Goal: Information Seeking & Learning: Learn about a topic

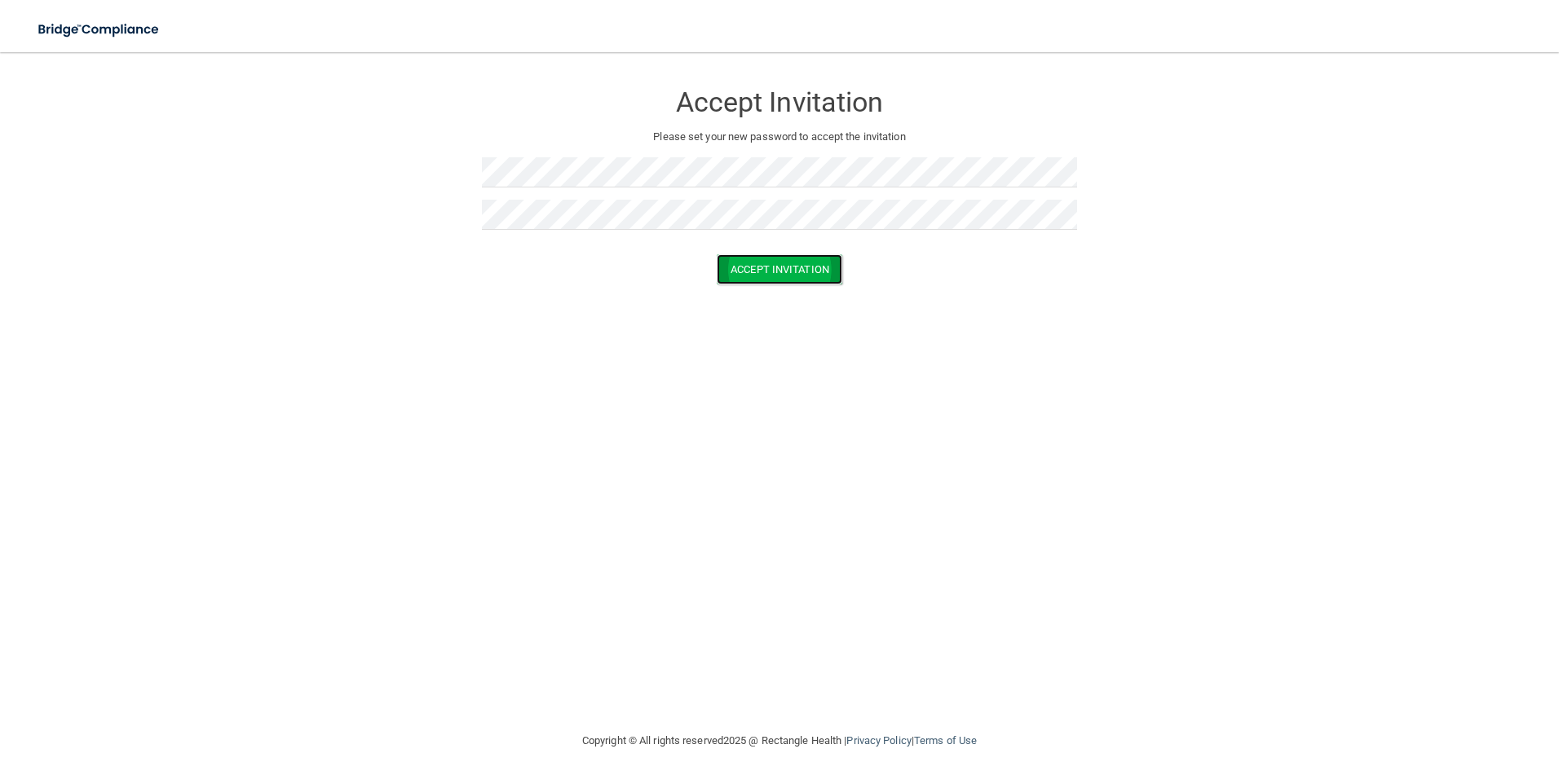
click at [729, 268] on button "Accept Invitation" at bounding box center [780, 269] width 126 height 30
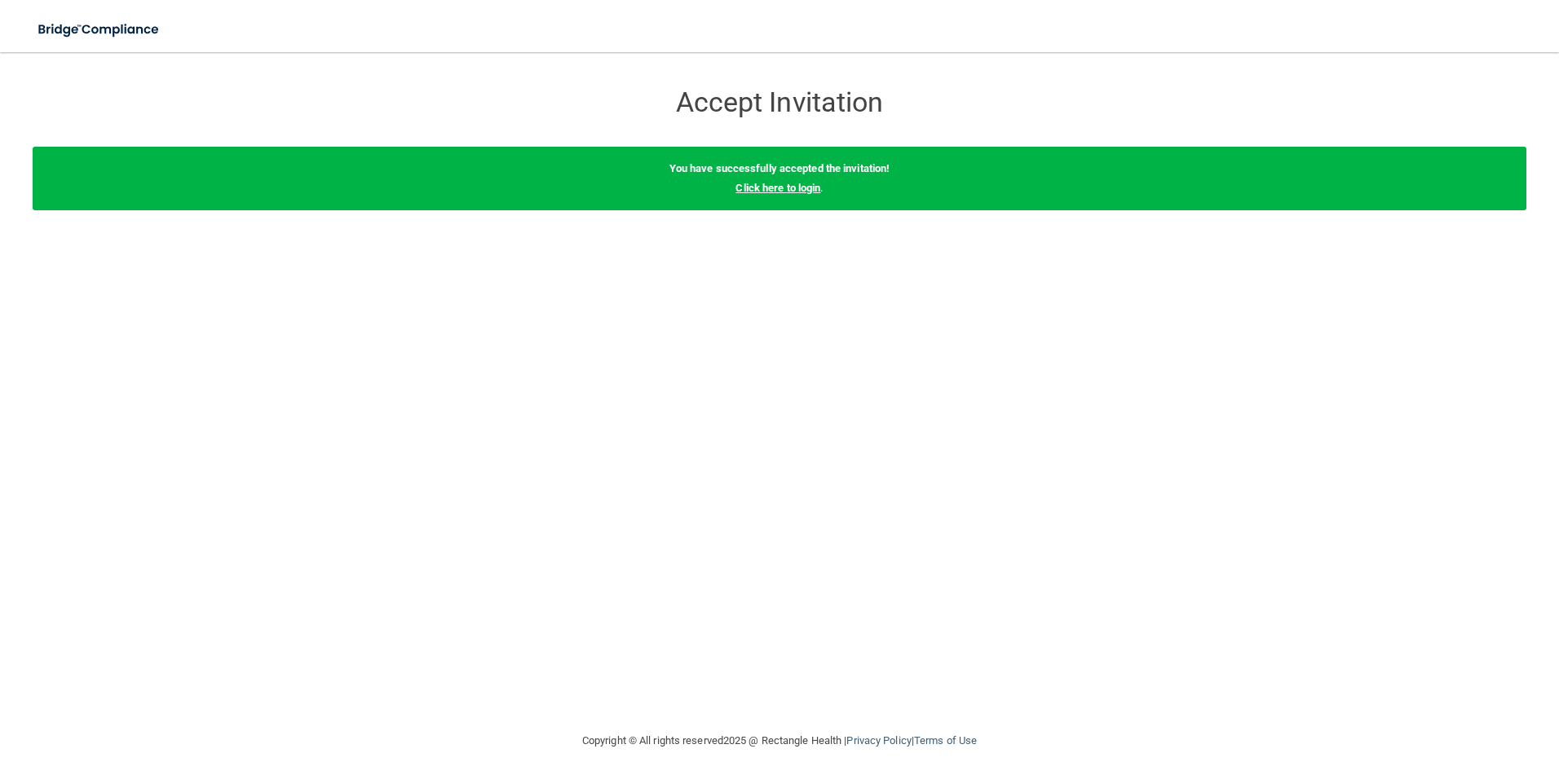
click at [800, 186] on link "Click here to login" at bounding box center [778, 188] width 85 height 12
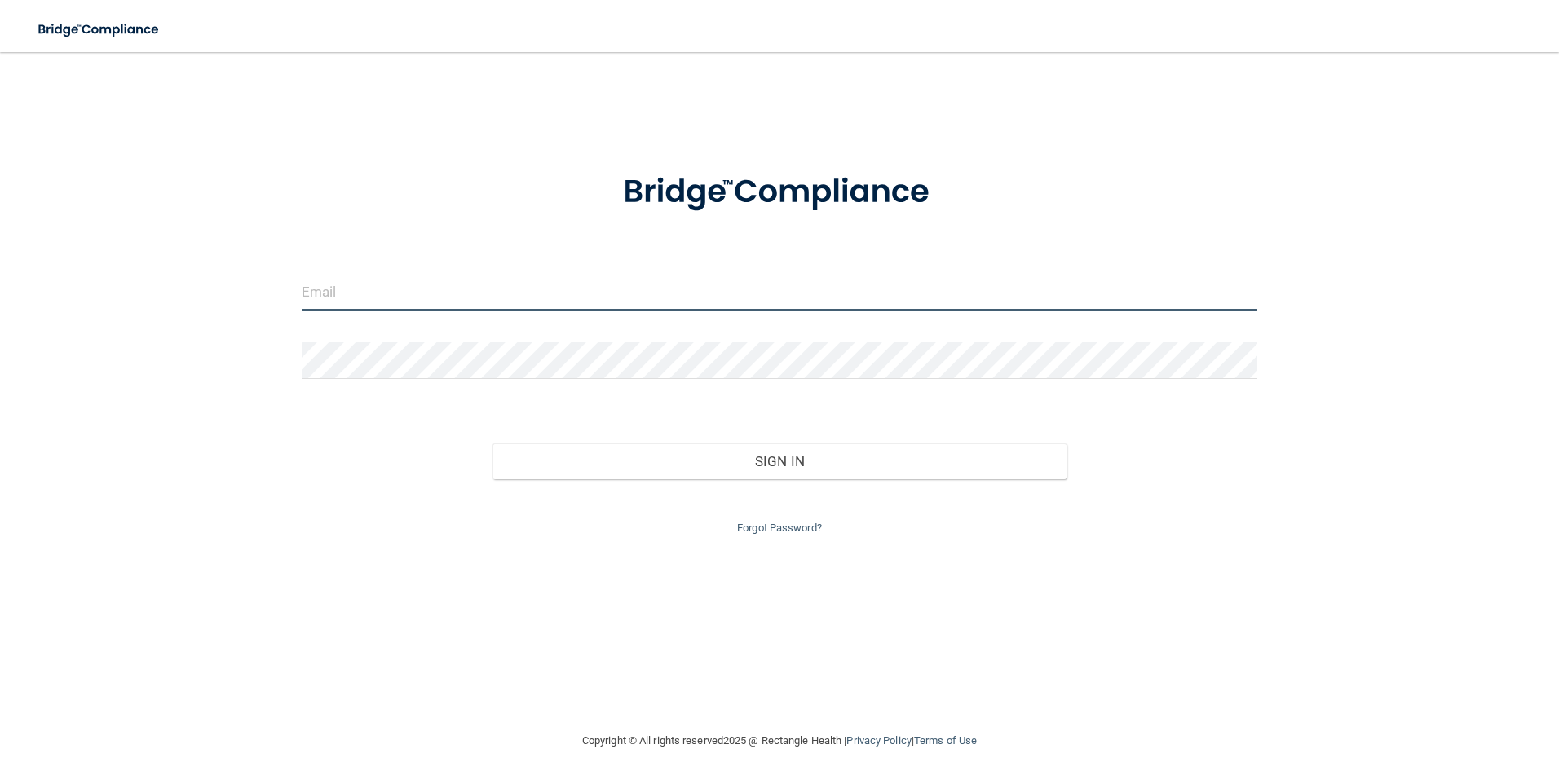
click at [528, 286] on input "email" at bounding box center [780, 292] width 956 height 37
type input "[EMAIL_ADDRESS][DOMAIN_NAME]"
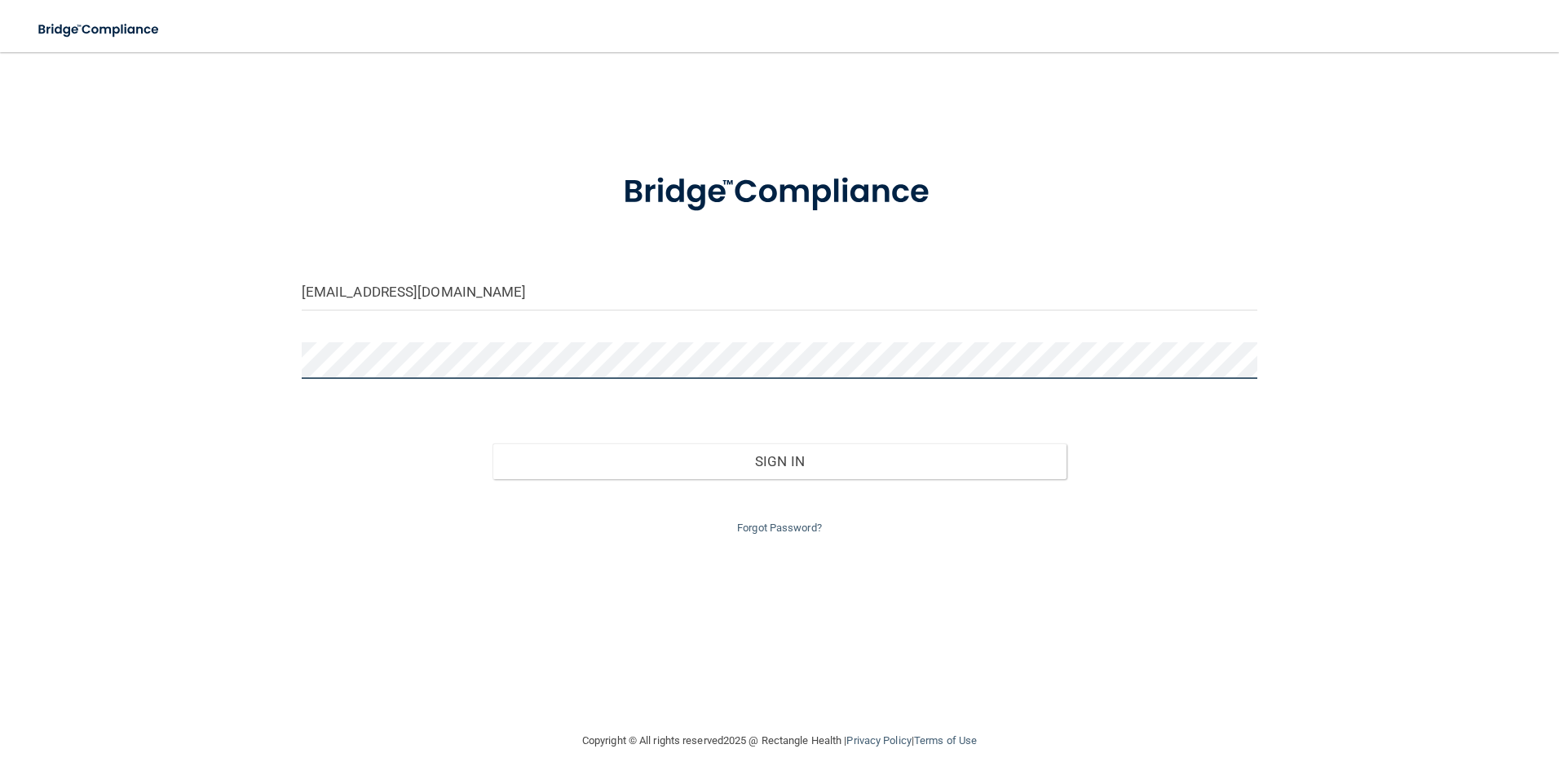
click at [493, 444] on button "Sign In" at bounding box center [780, 462] width 574 height 36
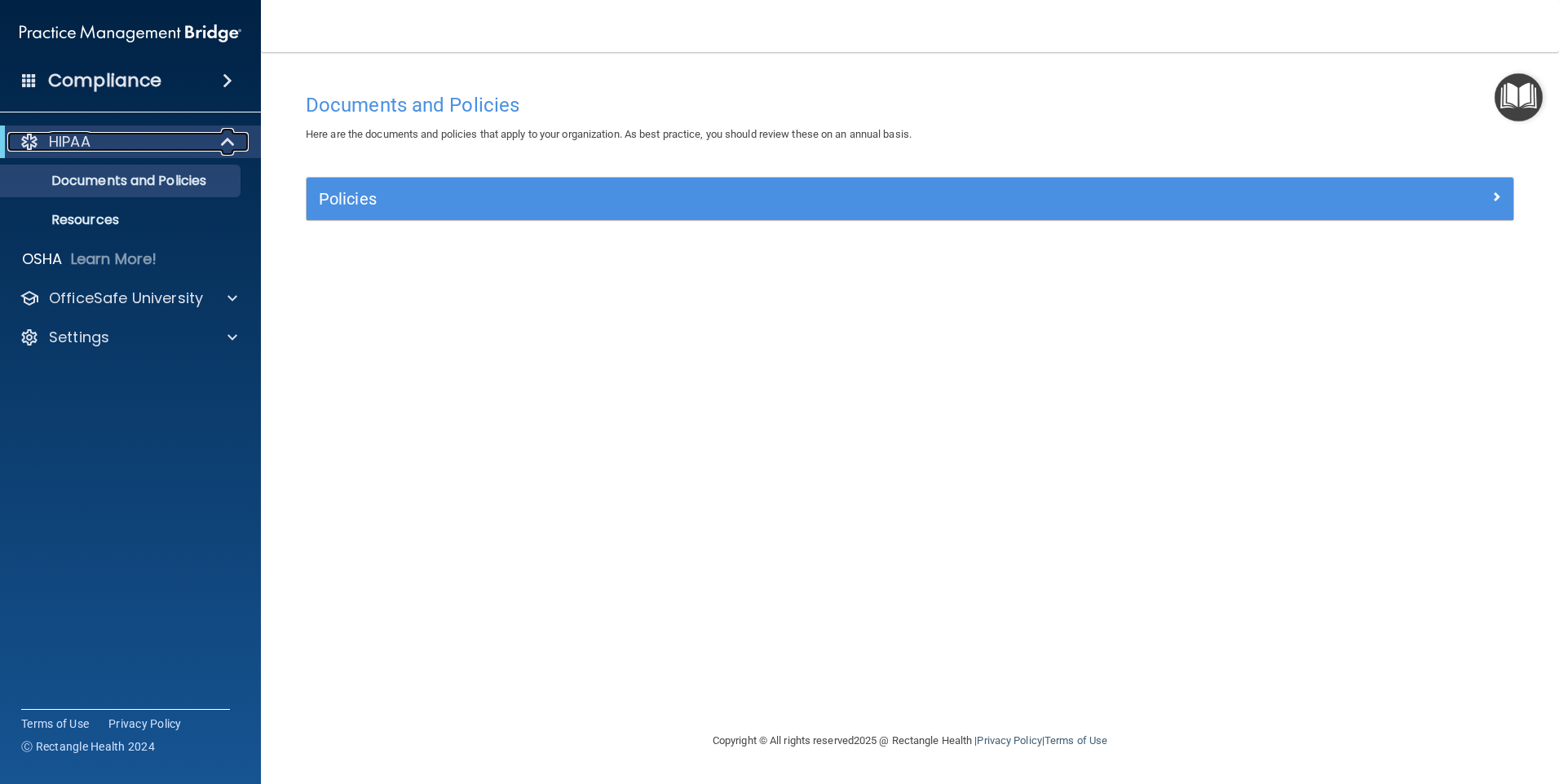
click at [223, 141] on span at bounding box center [230, 142] width 14 height 20
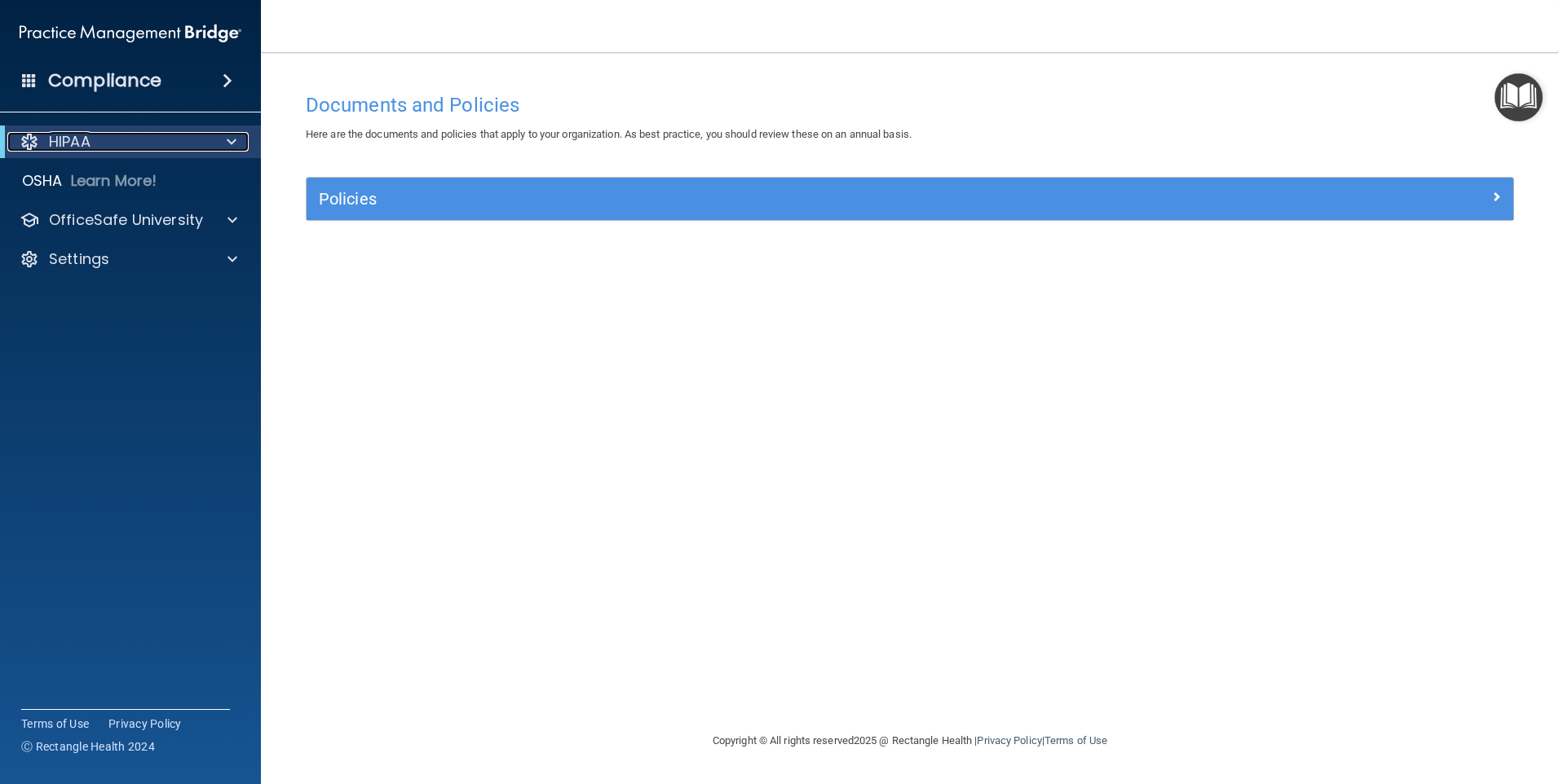
click at [221, 141] on div at bounding box center [229, 142] width 40 height 20
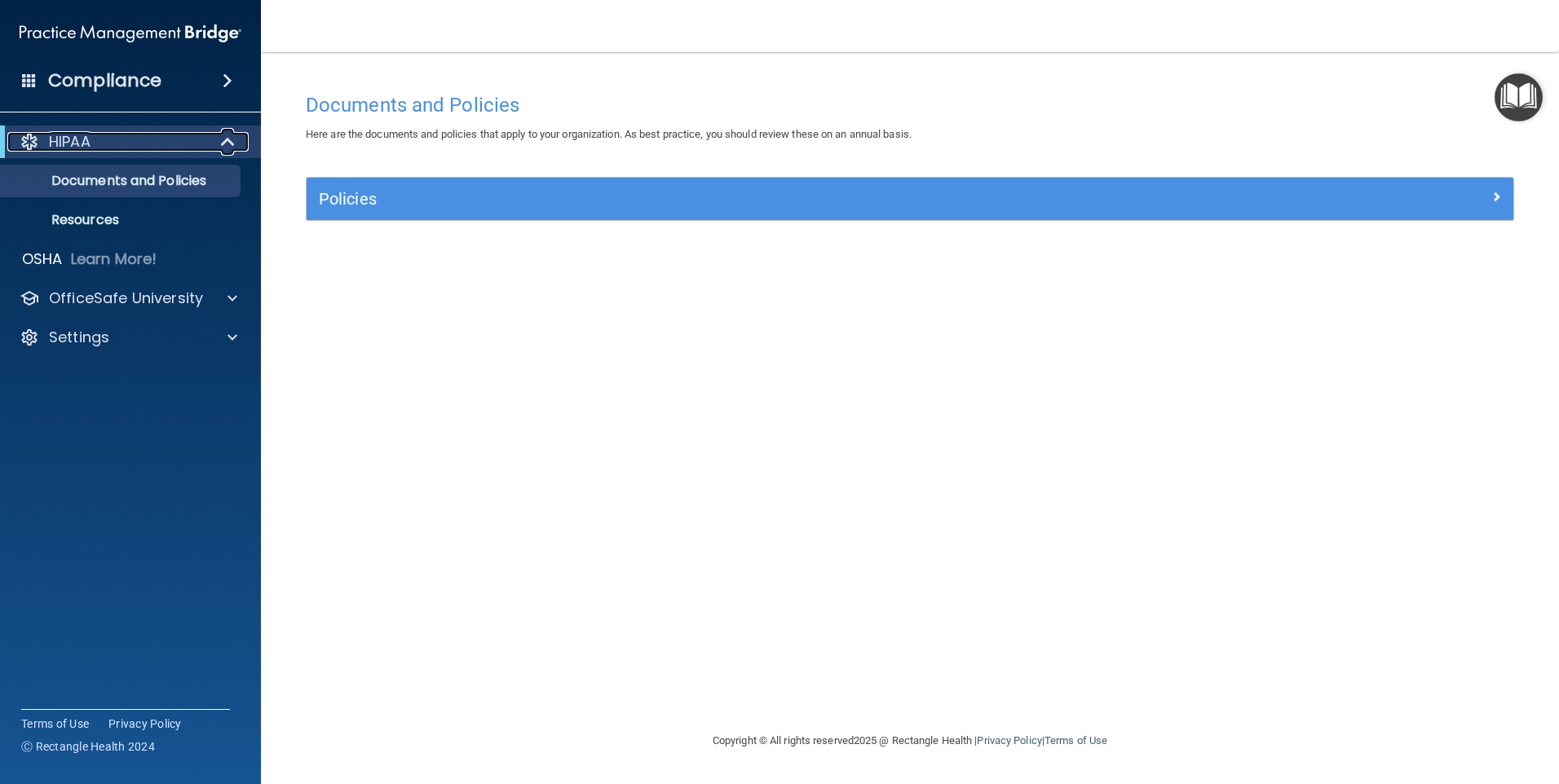
click at [69, 141] on p "HIPAA" at bounding box center [70, 142] width 42 height 20
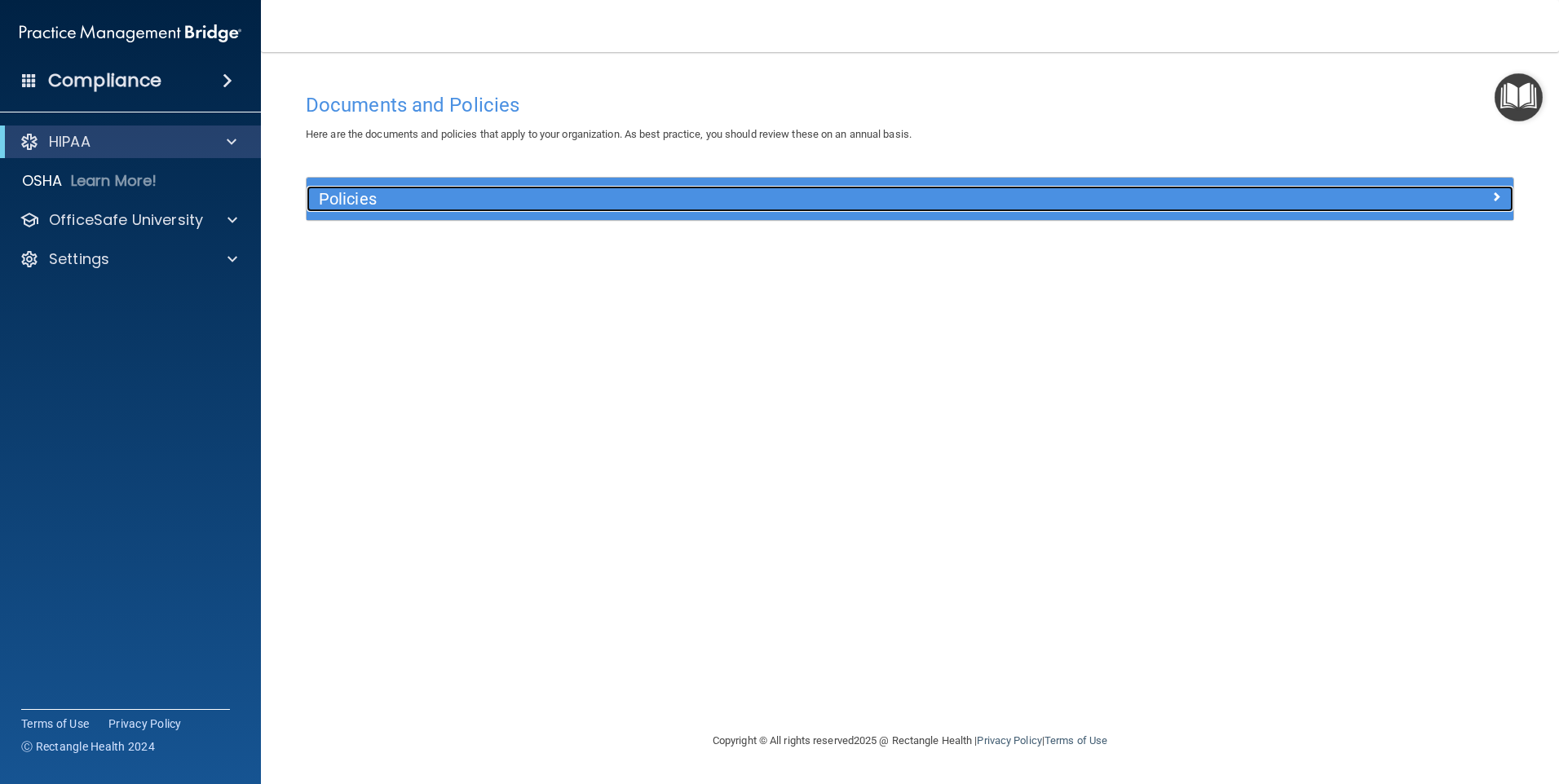
click at [334, 201] on h5 "Policies" at bounding box center [759, 198] width 880 height 18
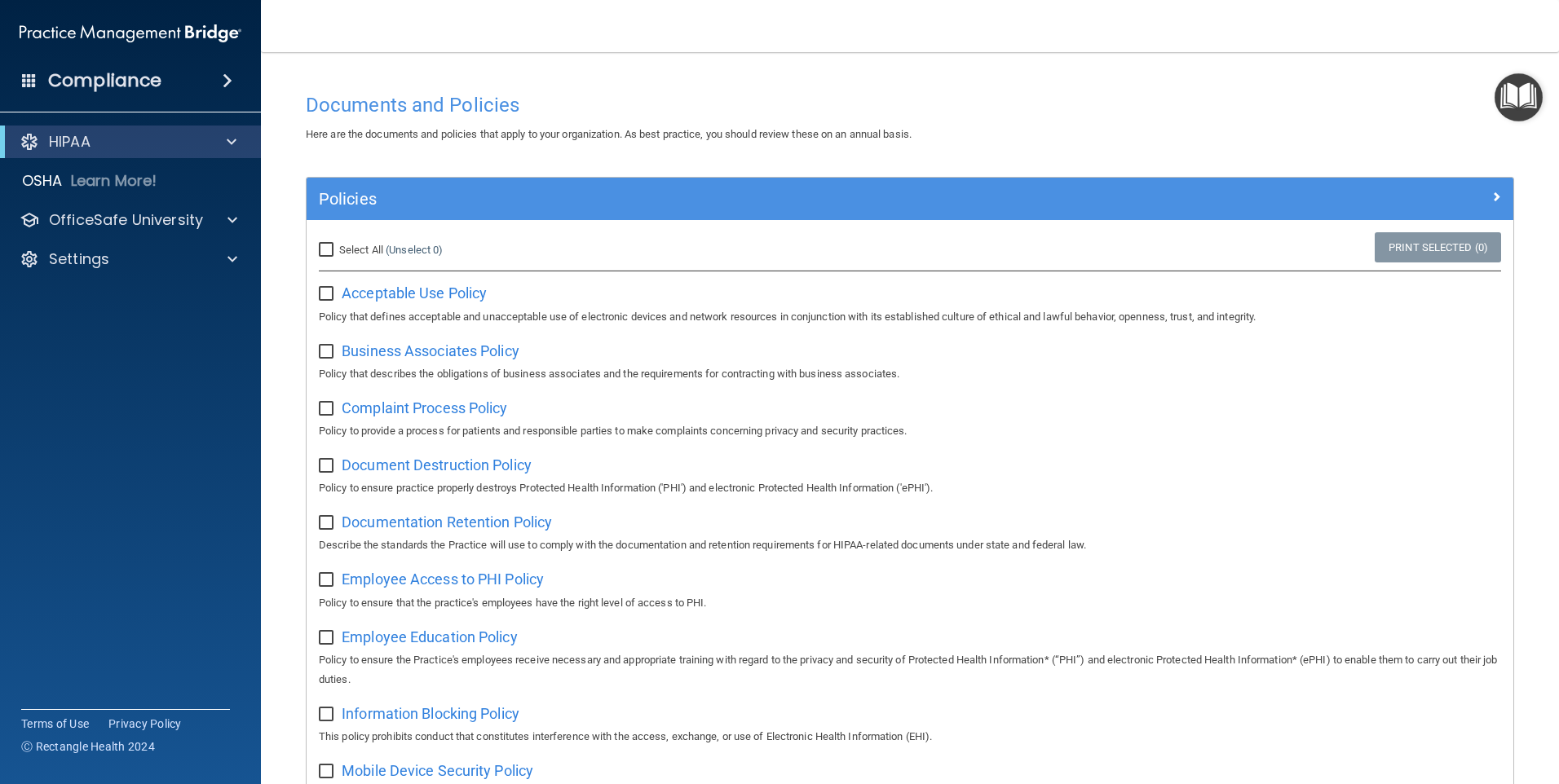
click at [230, 69] on div "Compliance" at bounding box center [130, 81] width 260 height 36
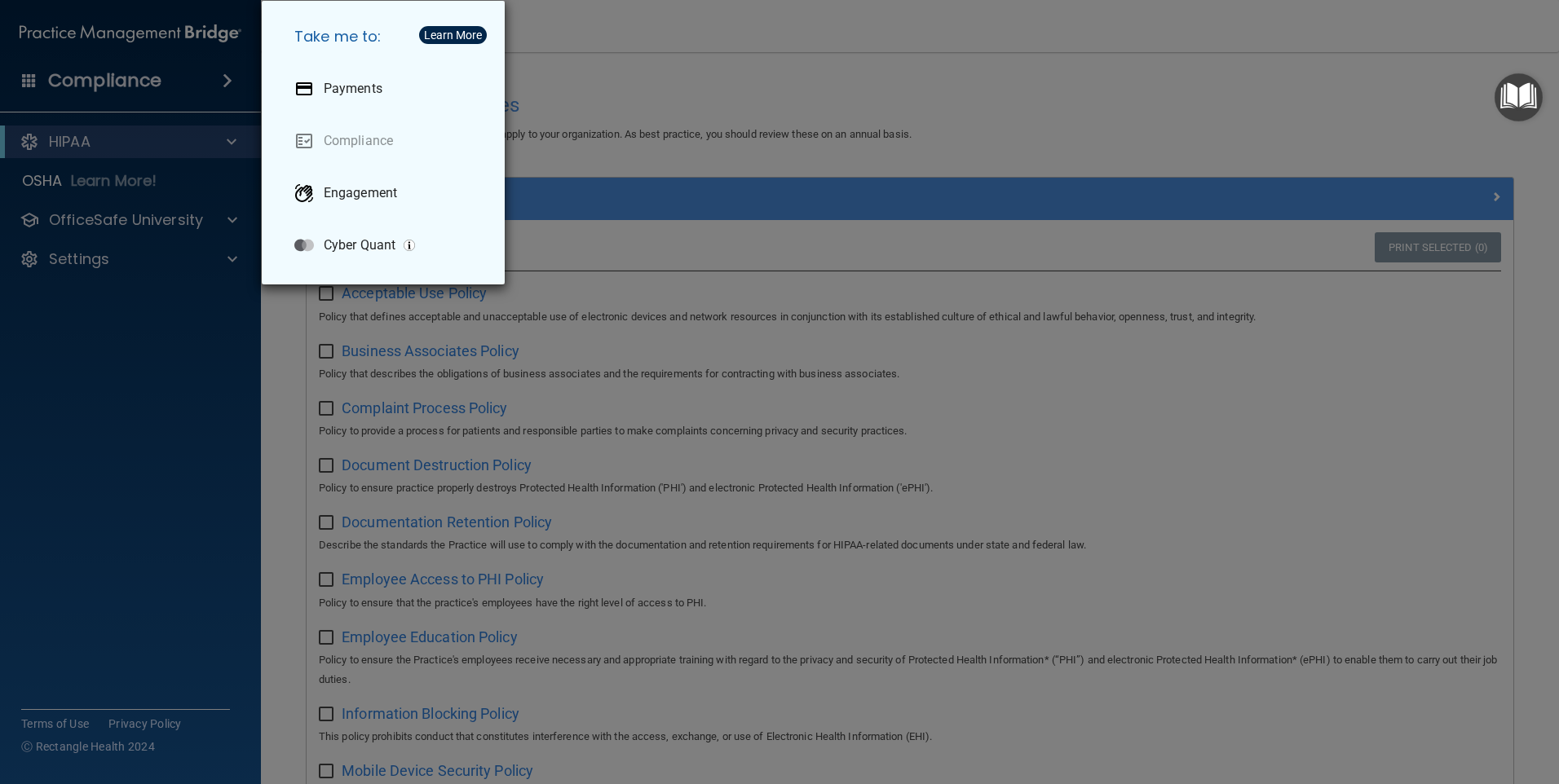
click at [227, 75] on div "Take me to: Payments Compliance Engagement Cyber Quant" at bounding box center [780, 392] width 1559 height 784
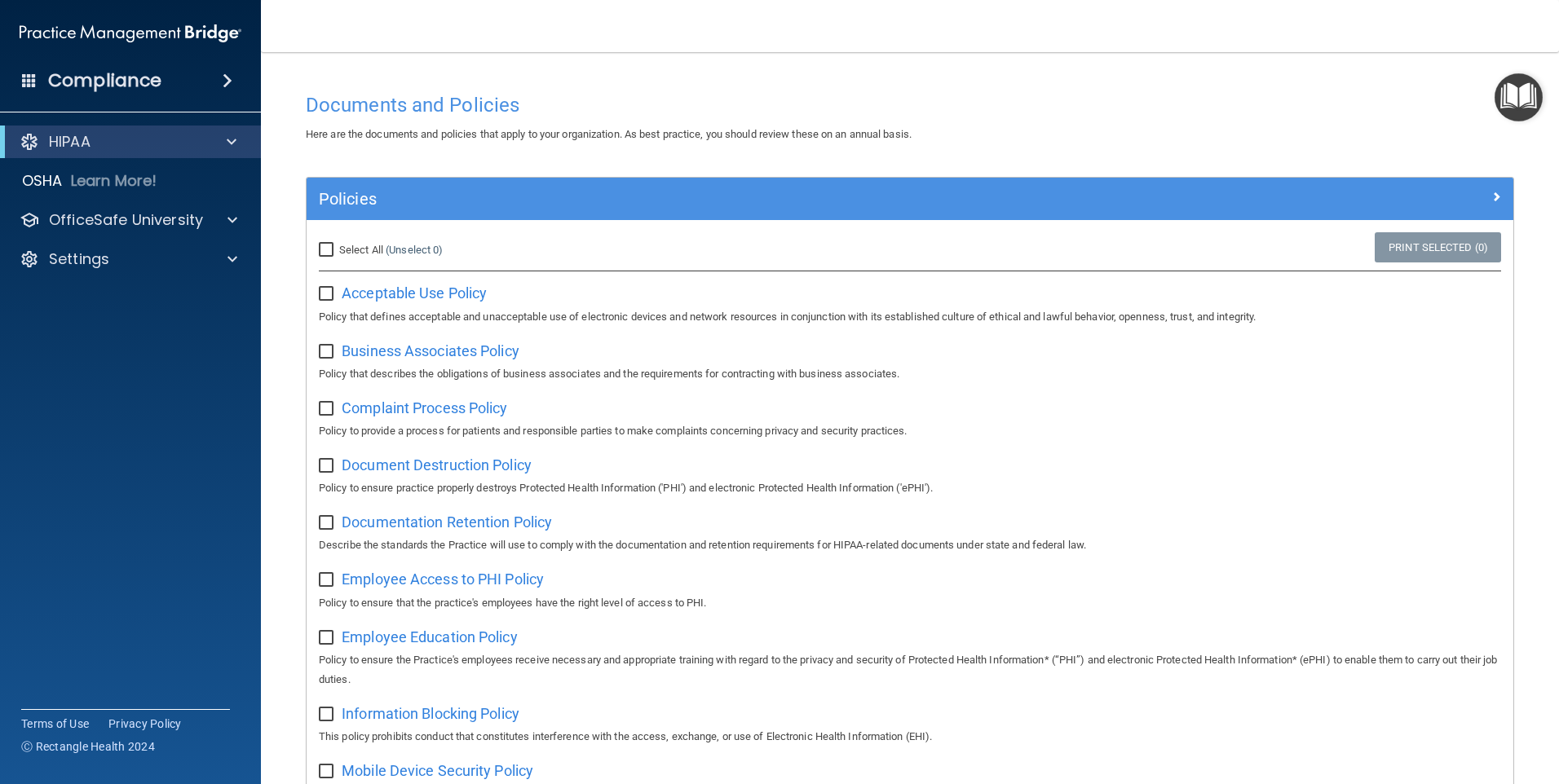
click at [329, 248] on input "Select All (Unselect 0) Unselect All" at bounding box center [327, 249] width 19 height 13
checkbox input "true"
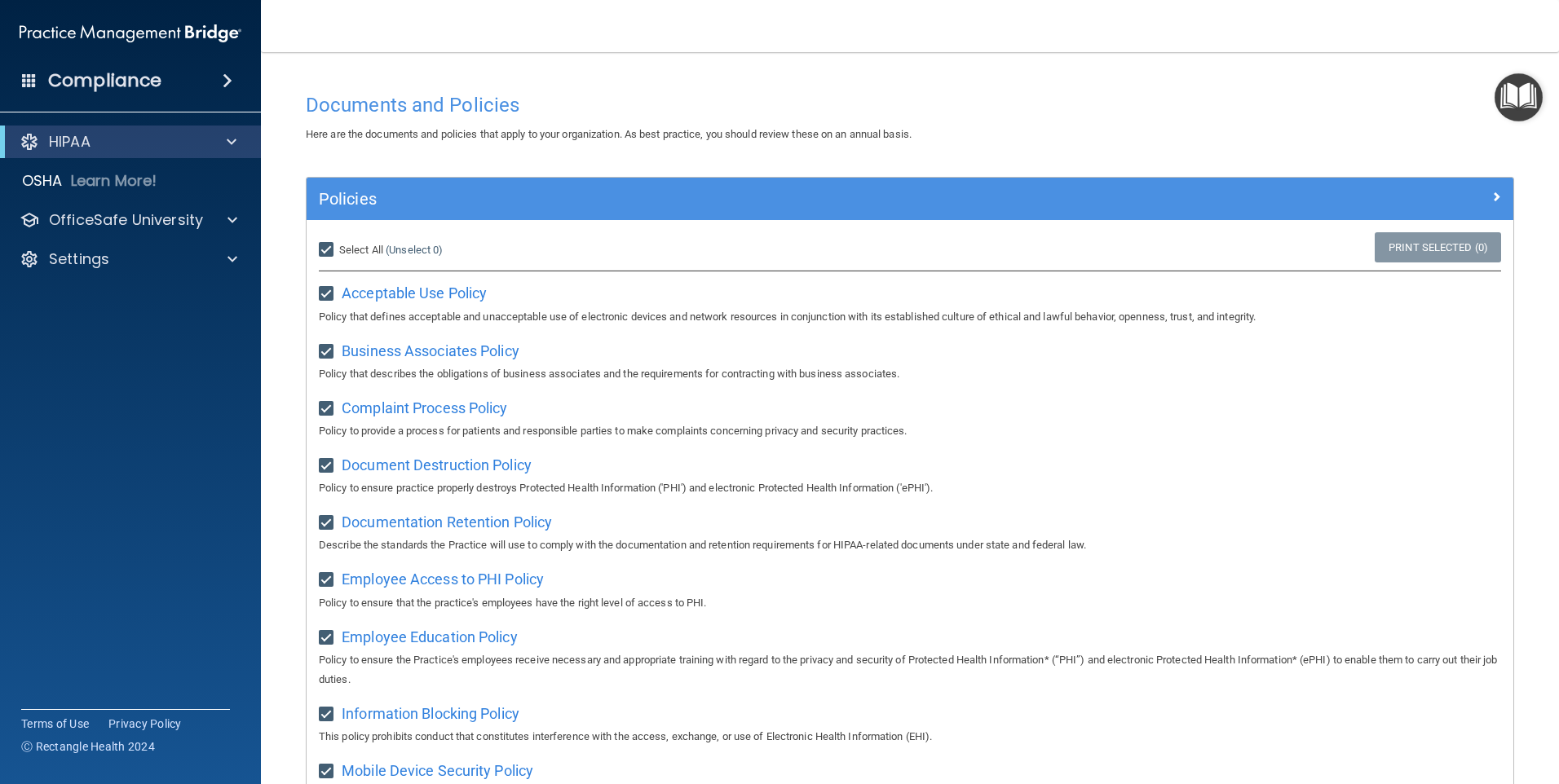
checkbox input "true"
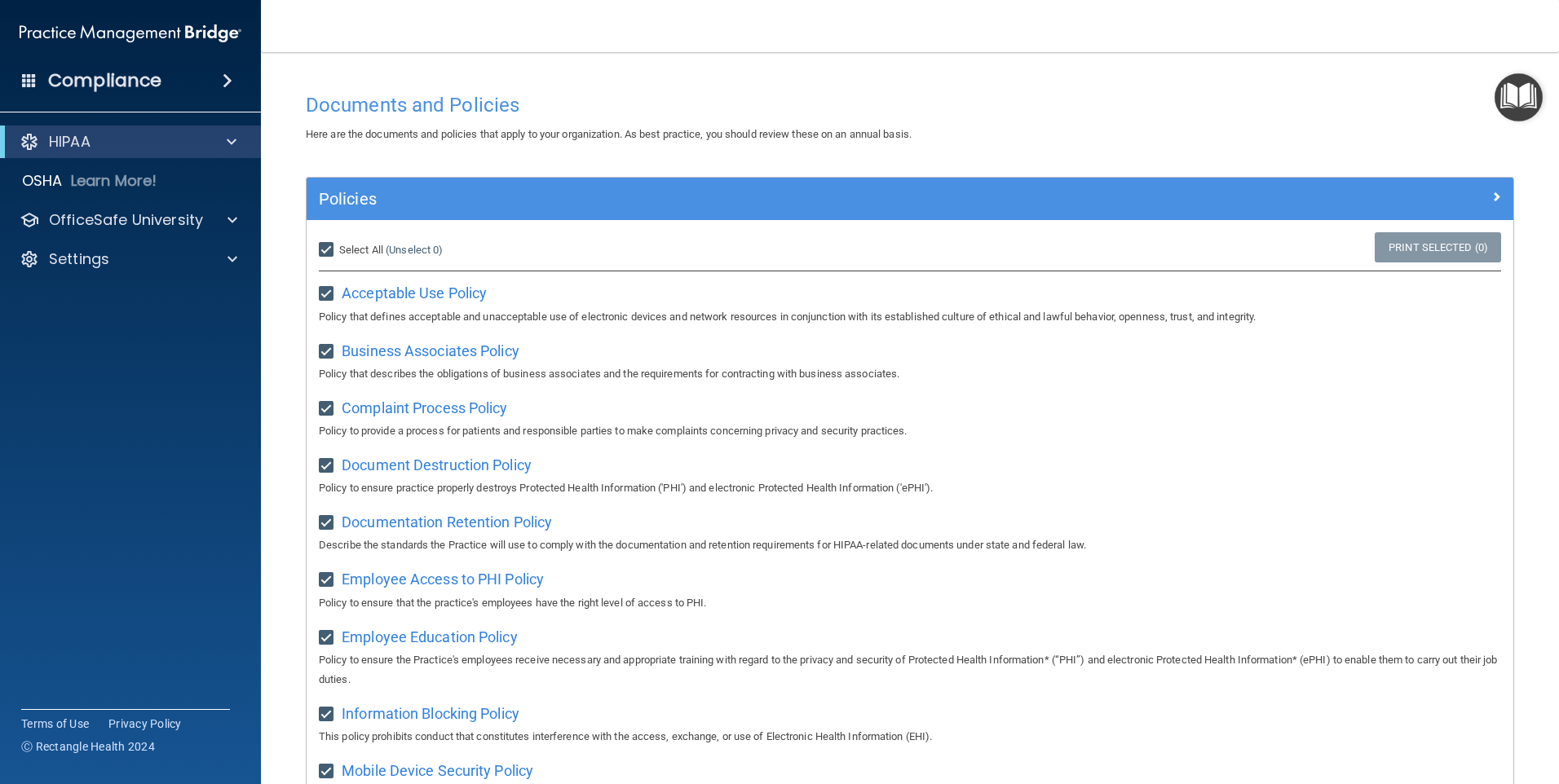
checkbox input "true"
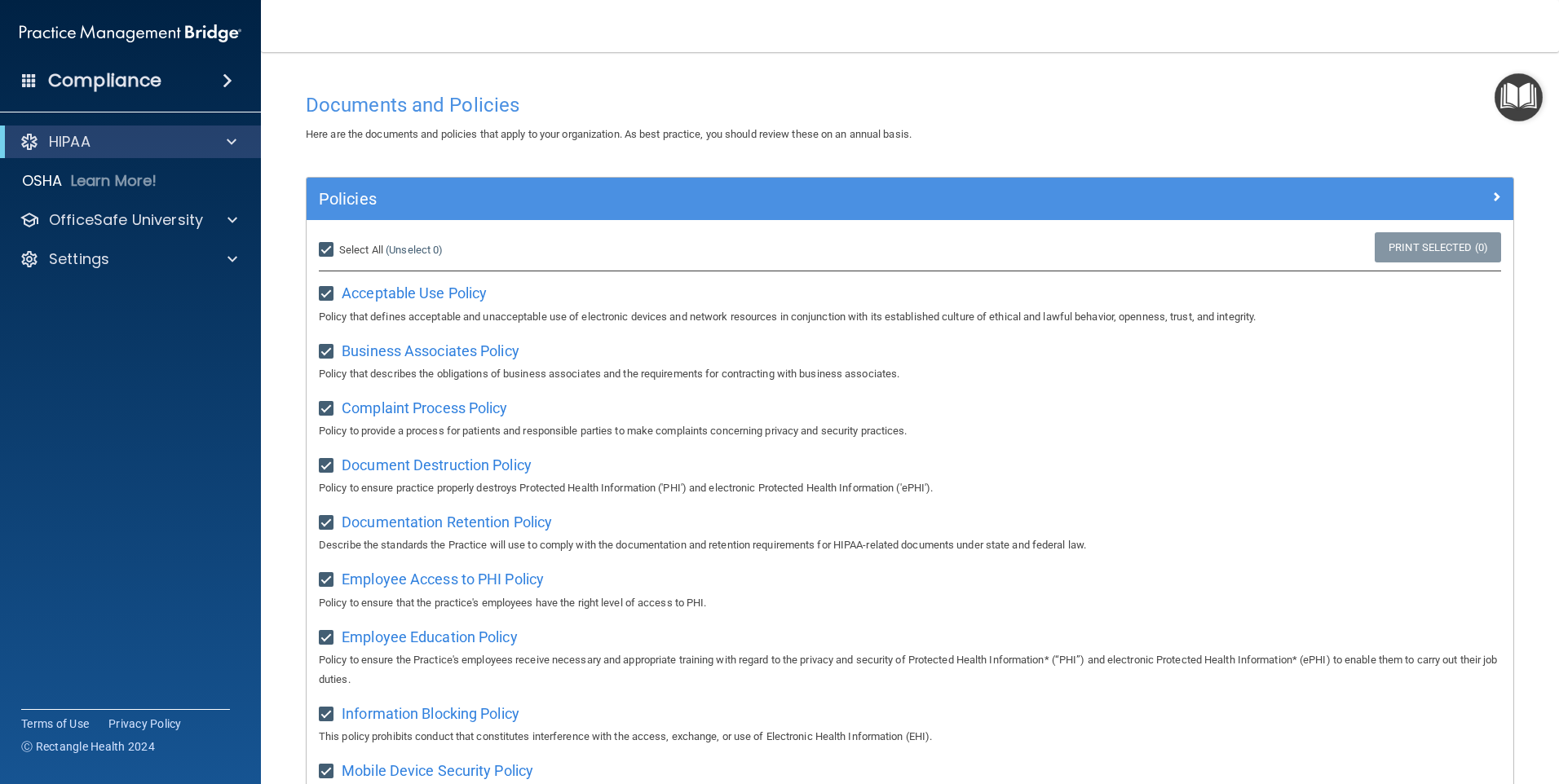
checkbox input "true"
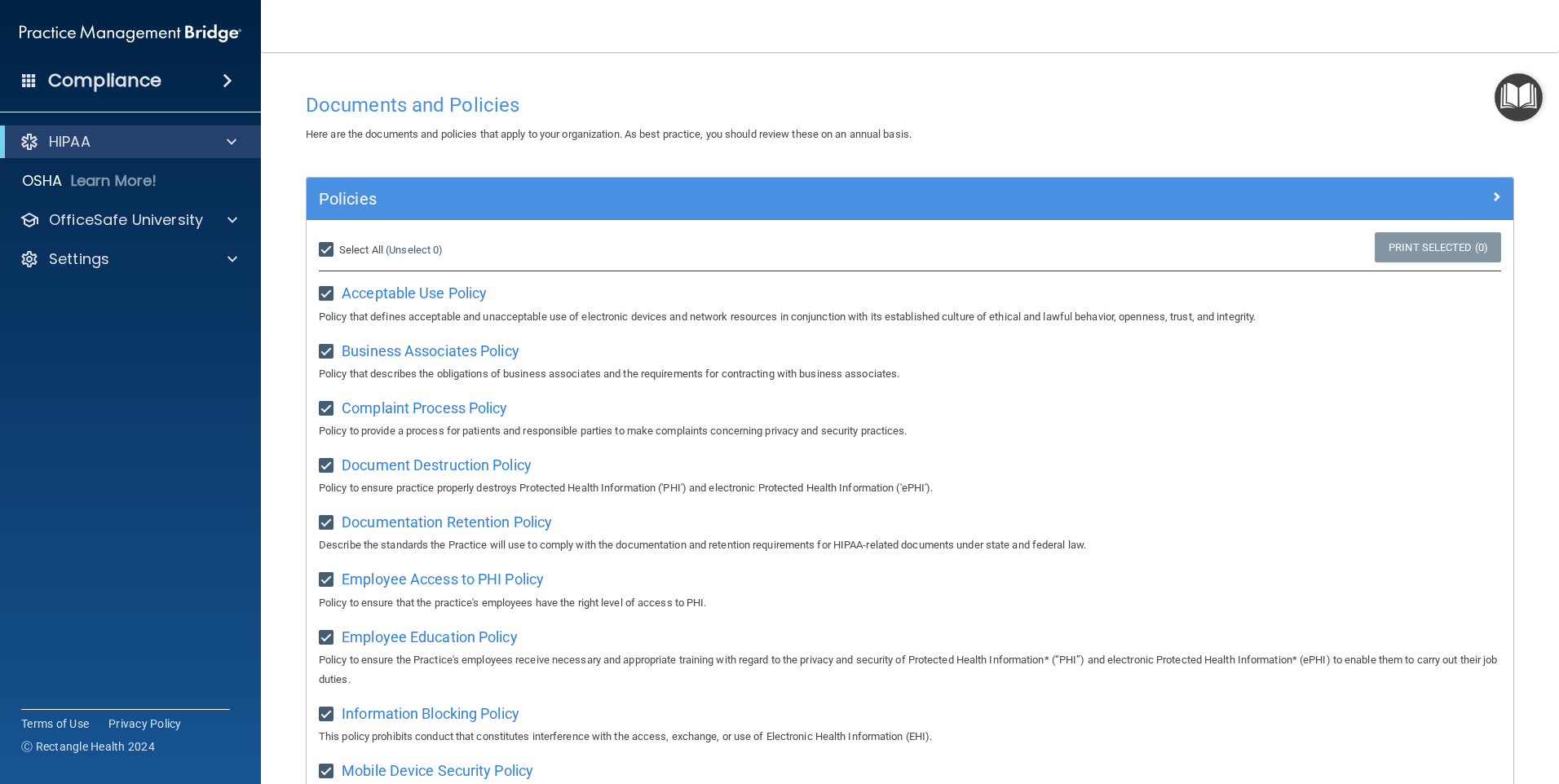
checkbox input "true"
click at [329, 248] on input "Select All (Unselect 21) Unselect All" at bounding box center [327, 249] width 19 height 13
checkbox input "false"
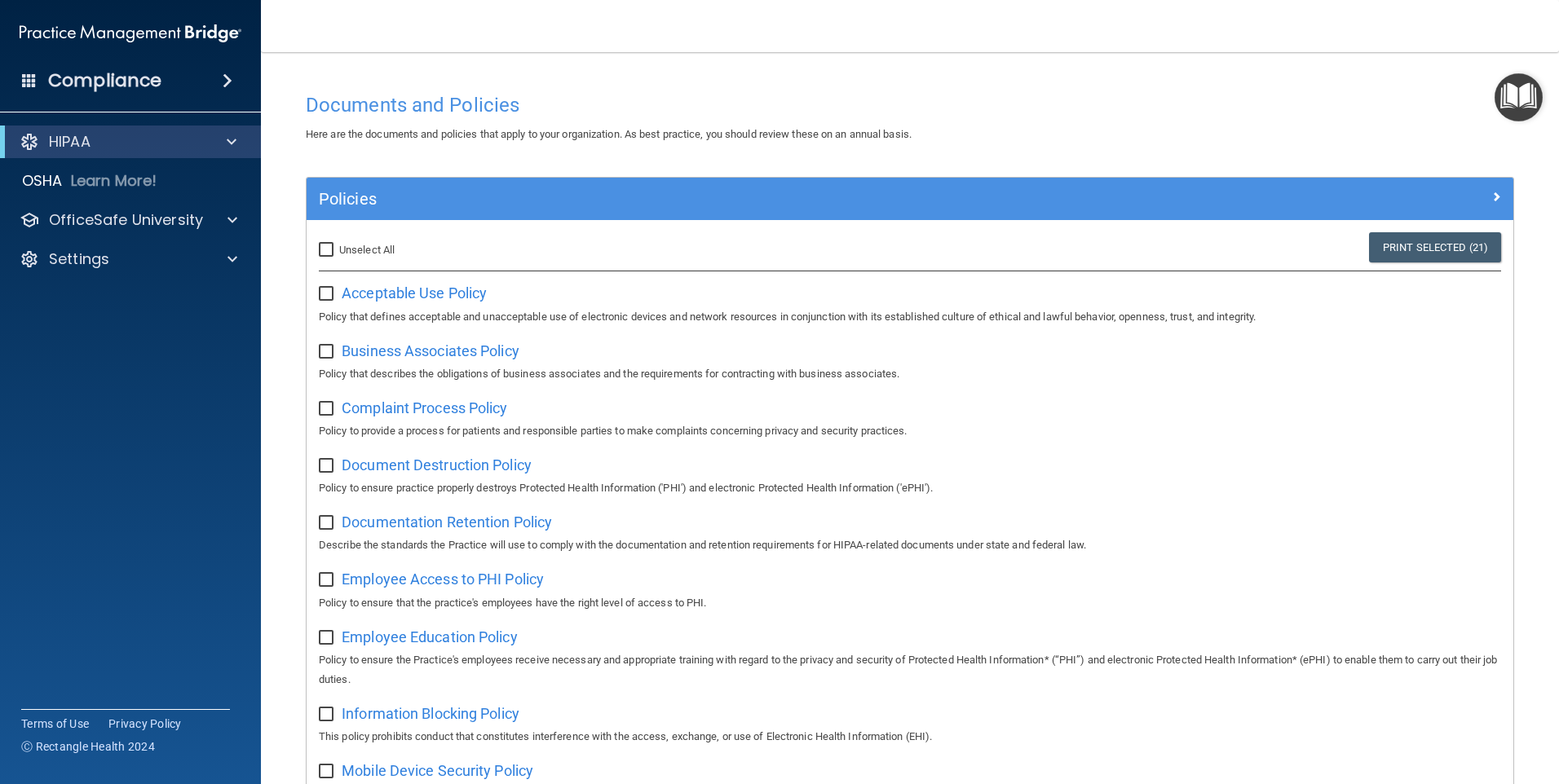
checkbox input "false"
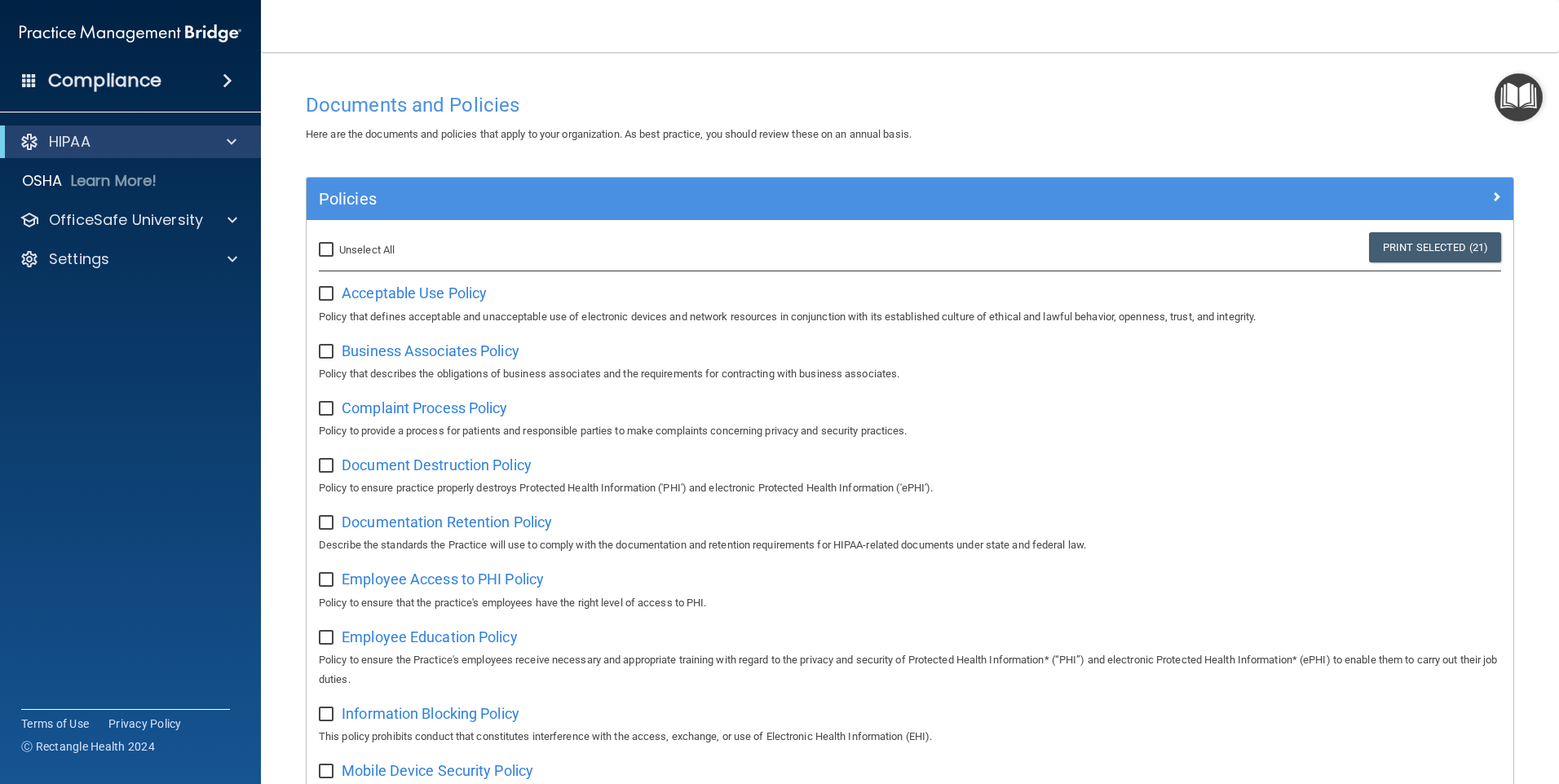
checkbox input "false"
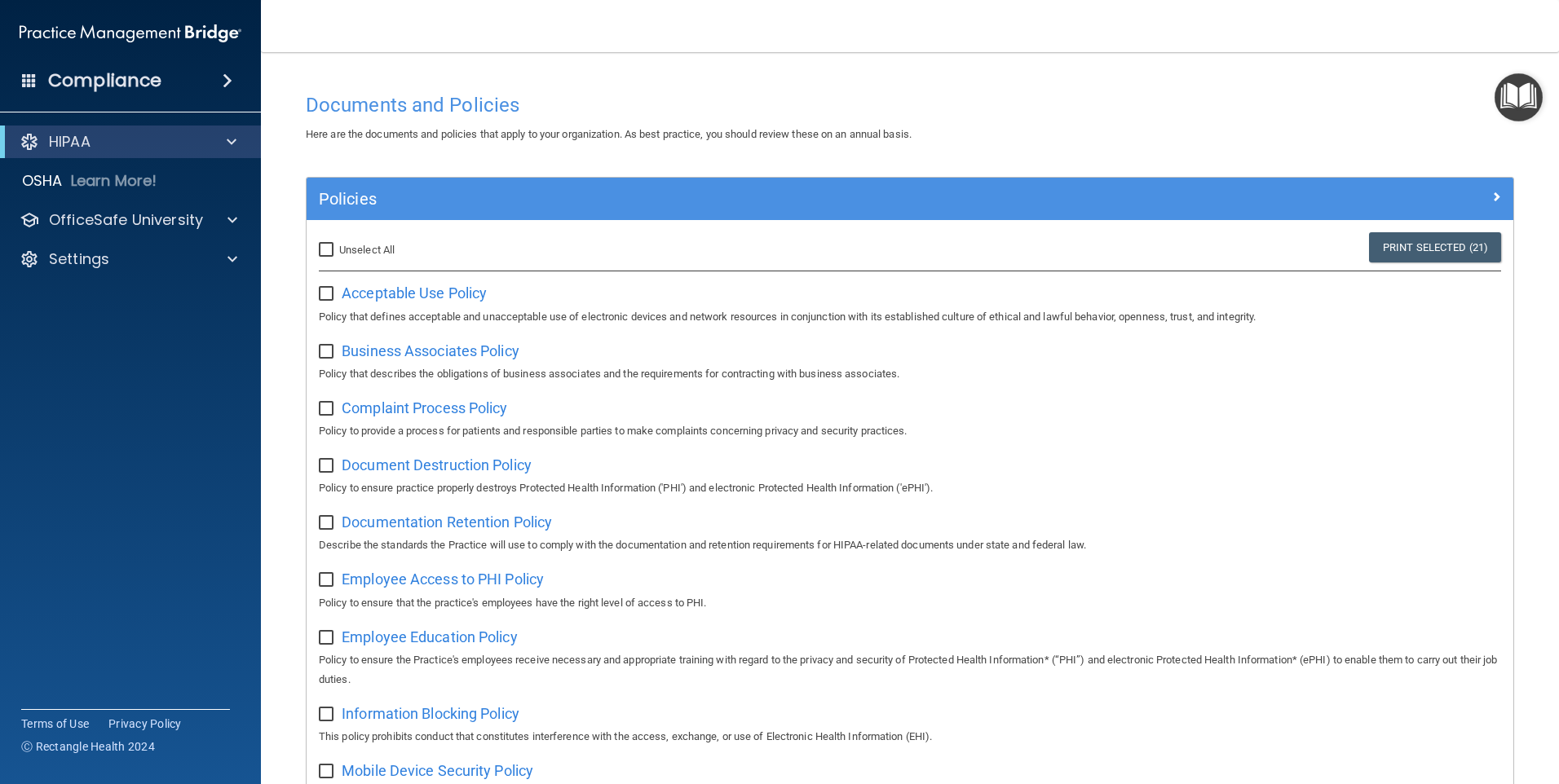
checkbox input "false"
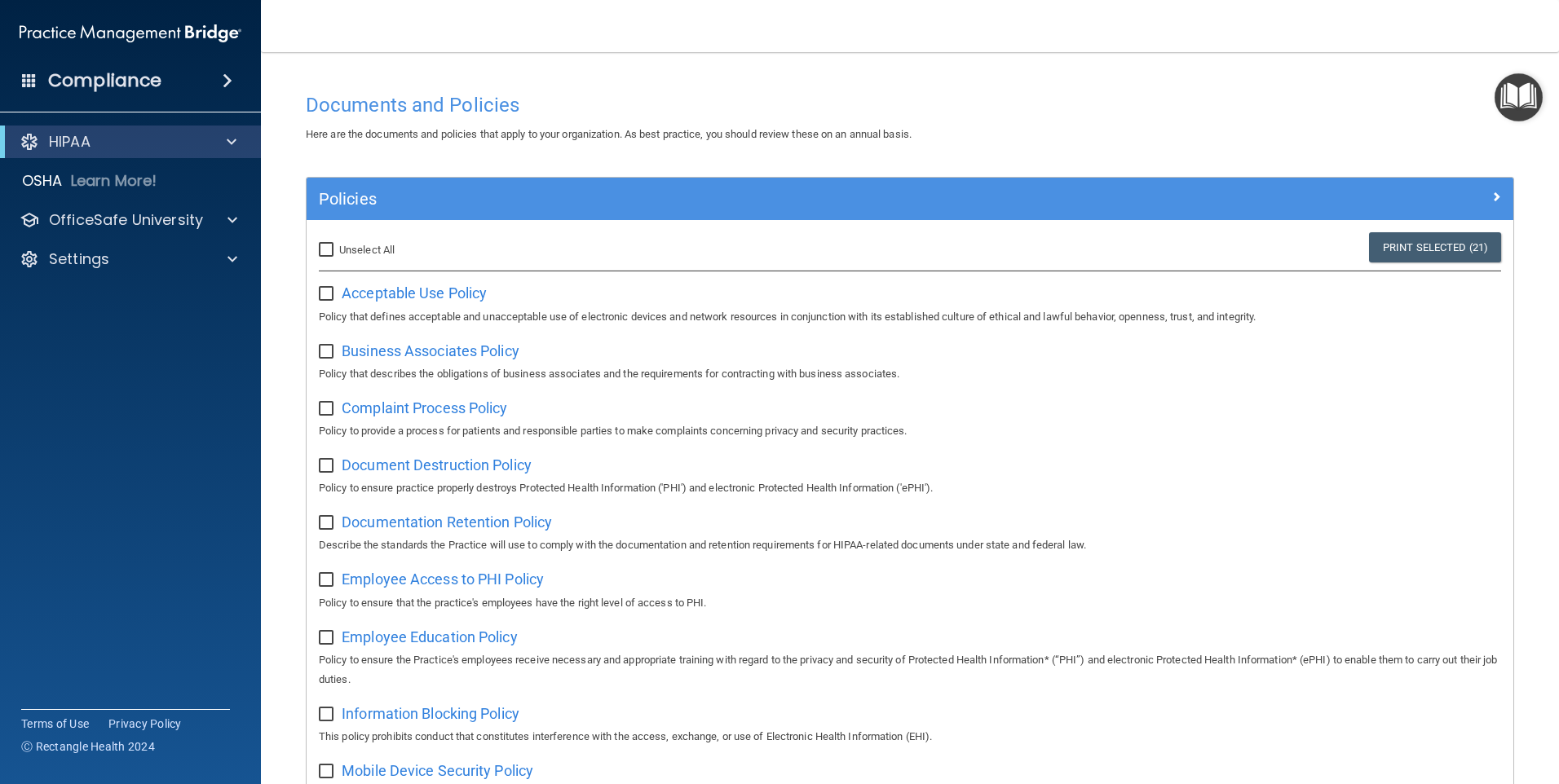
checkbox input "false"
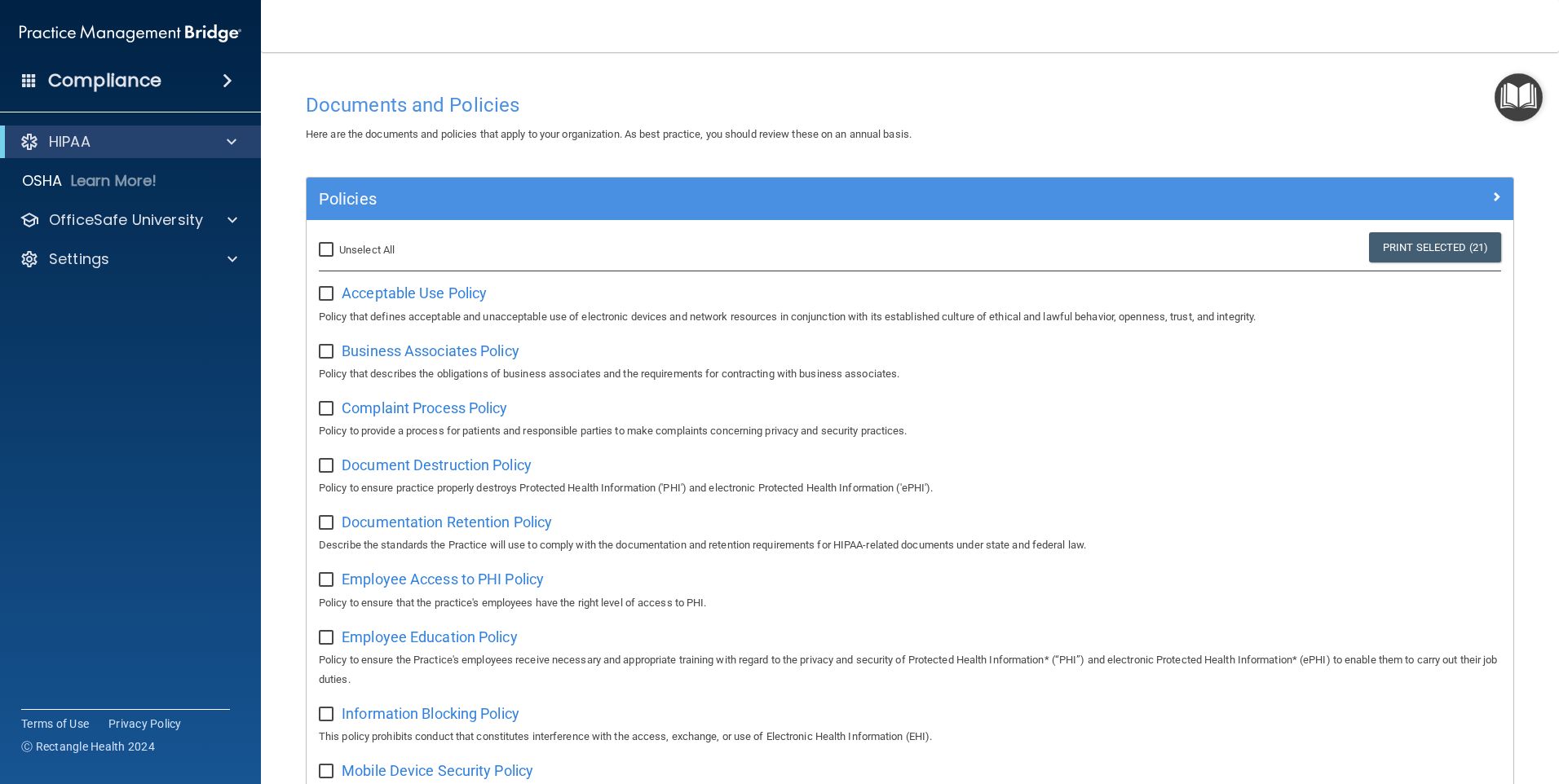
checkbox input "false"
click at [363, 287] on span "Acceptable Use Policy" at bounding box center [413, 292] width 145 height 17
click at [154, 127] on div "HIPAA" at bounding box center [130, 142] width 260 height 33
click at [155, 136] on div "HIPAA" at bounding box center [108, 142] width 202 height 20
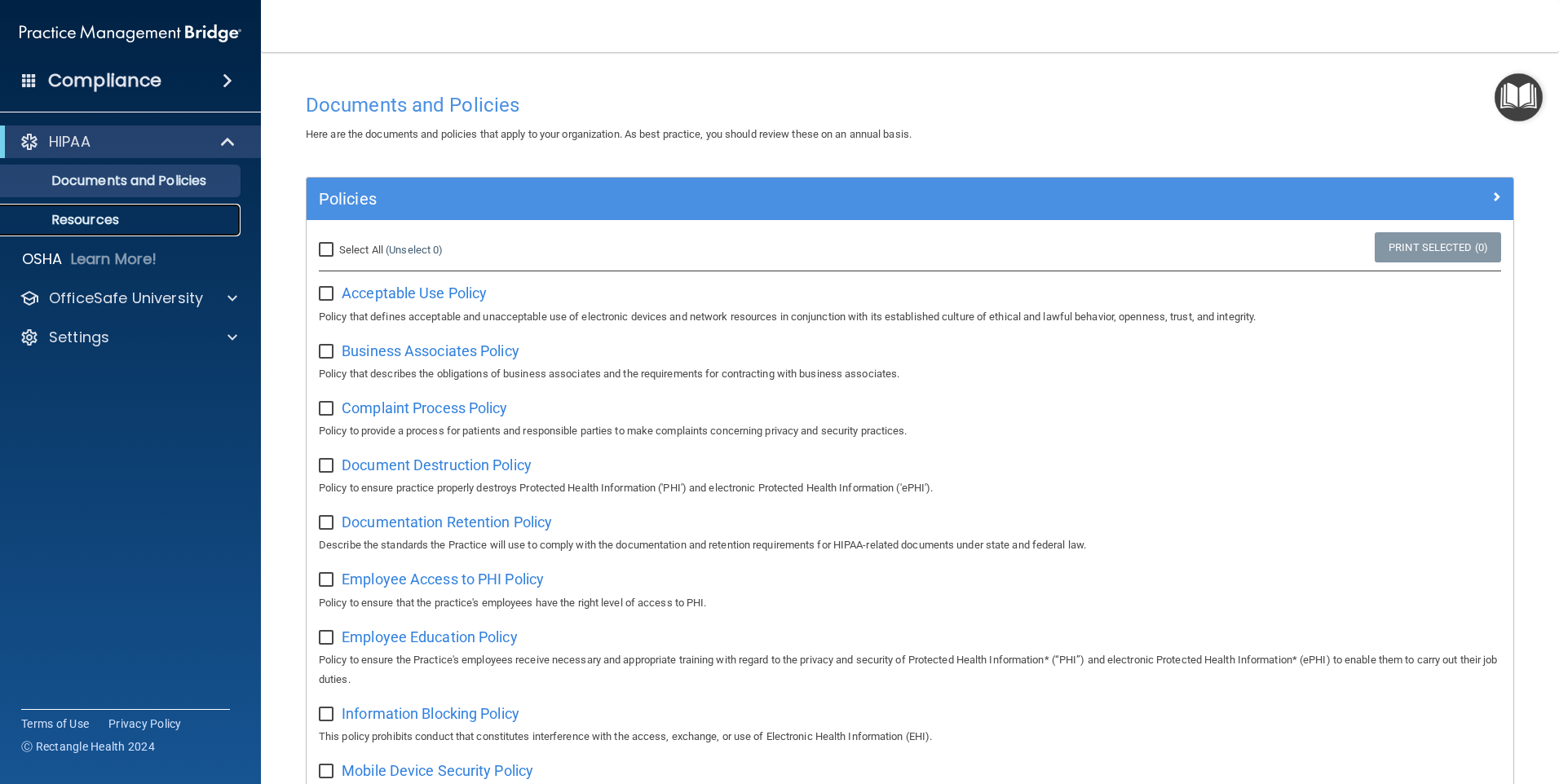
click at [169, 211] on link "Resources" at bounding box center [112, 219] width 257 height 33
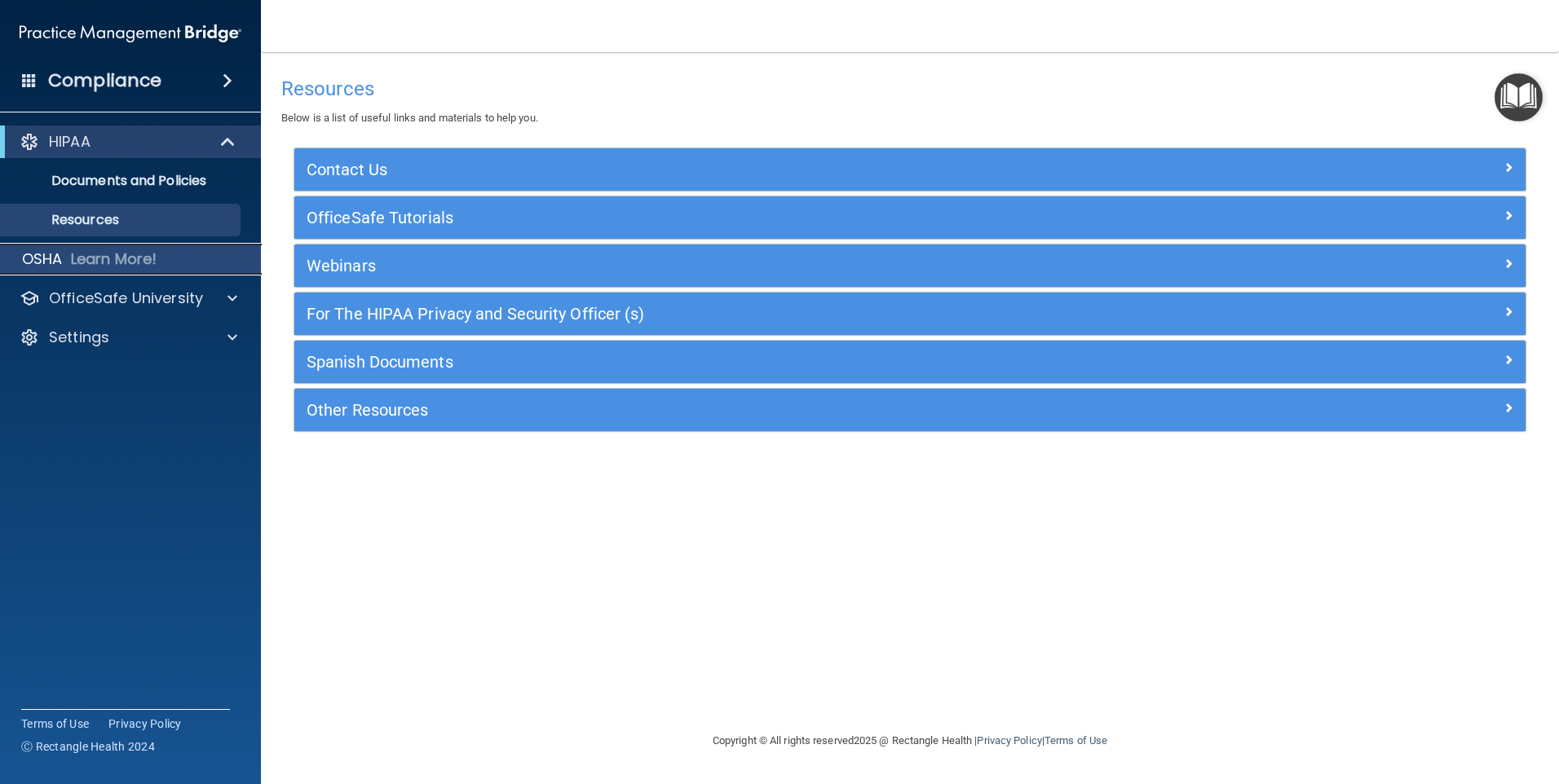
click at [68, 247] on div "OSHA Learn More!" at bounding box center [131, 258] width 286 height 33
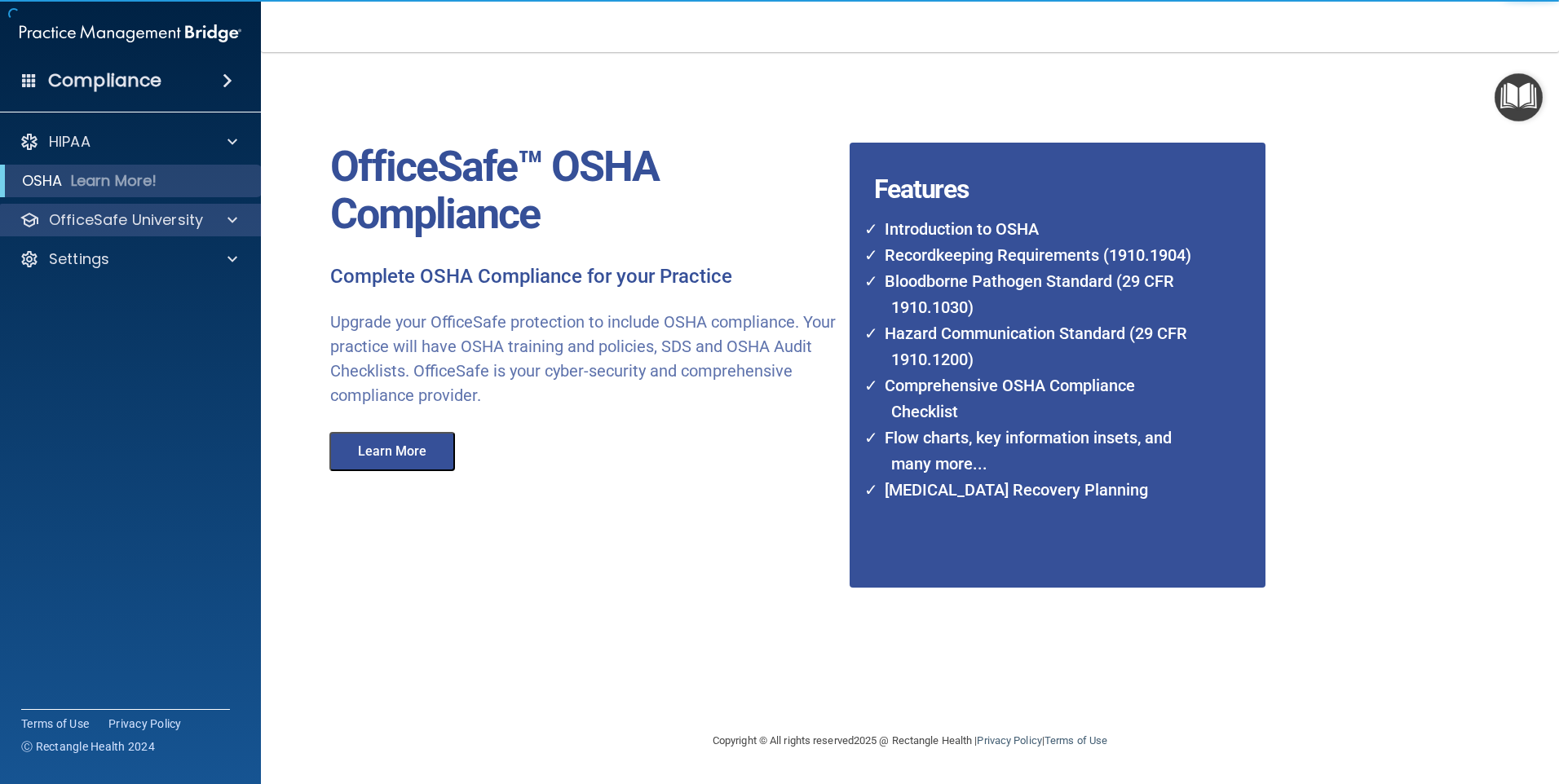
click at [103, 232] on div "OfficeSafe University" at bounding box center [131, 219] width 261 height 33
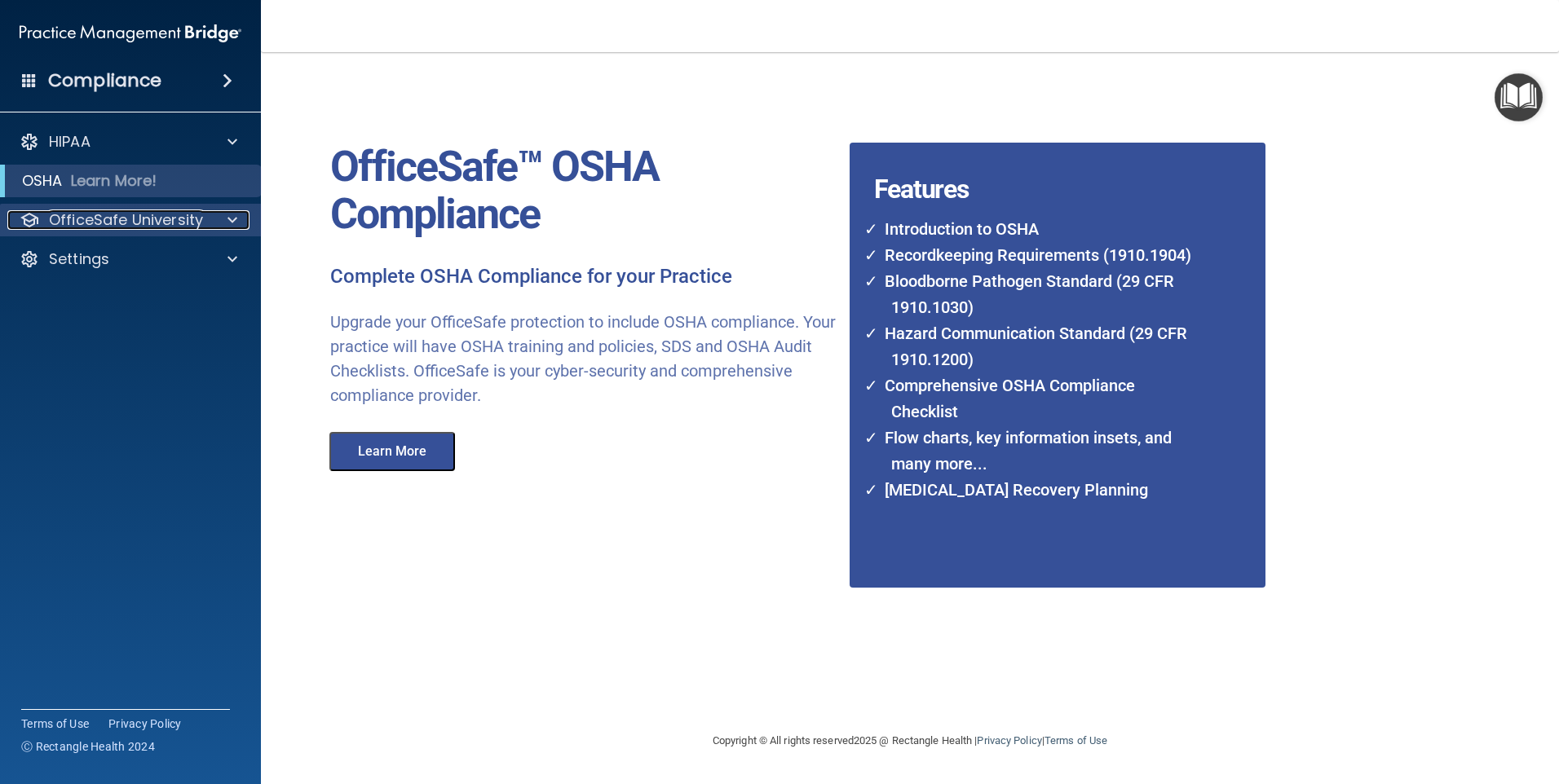
click at [222, 215] on div at bounding box center [230, 220] width 41 height 20
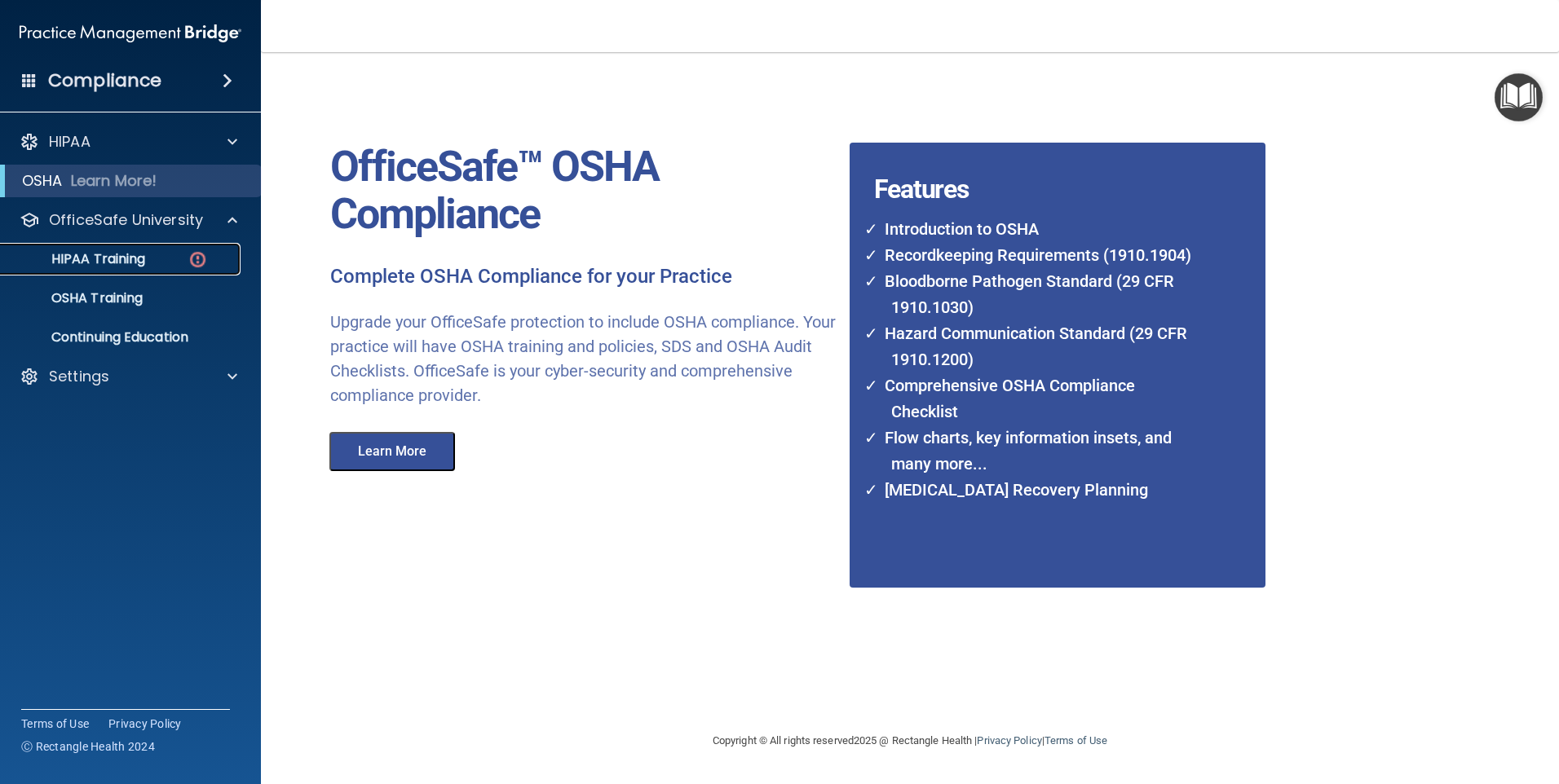
click at [149, 269] on link "HIPAA Training" at bounding box center [112, 258] width 257 height 33
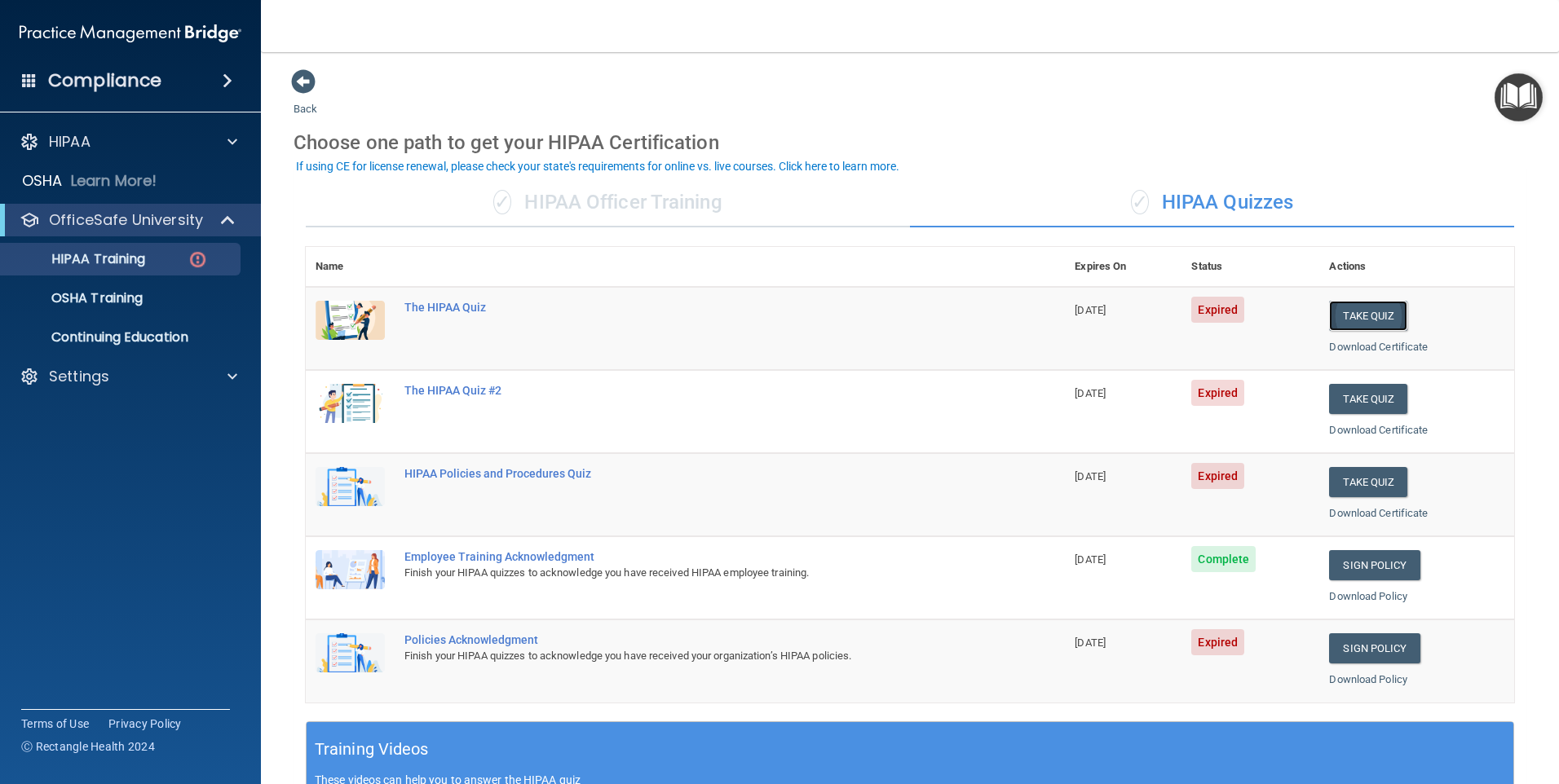
click at [1374, 311] on button "Take Quiz" at bounding box center [1368, 316] width 78 height 30
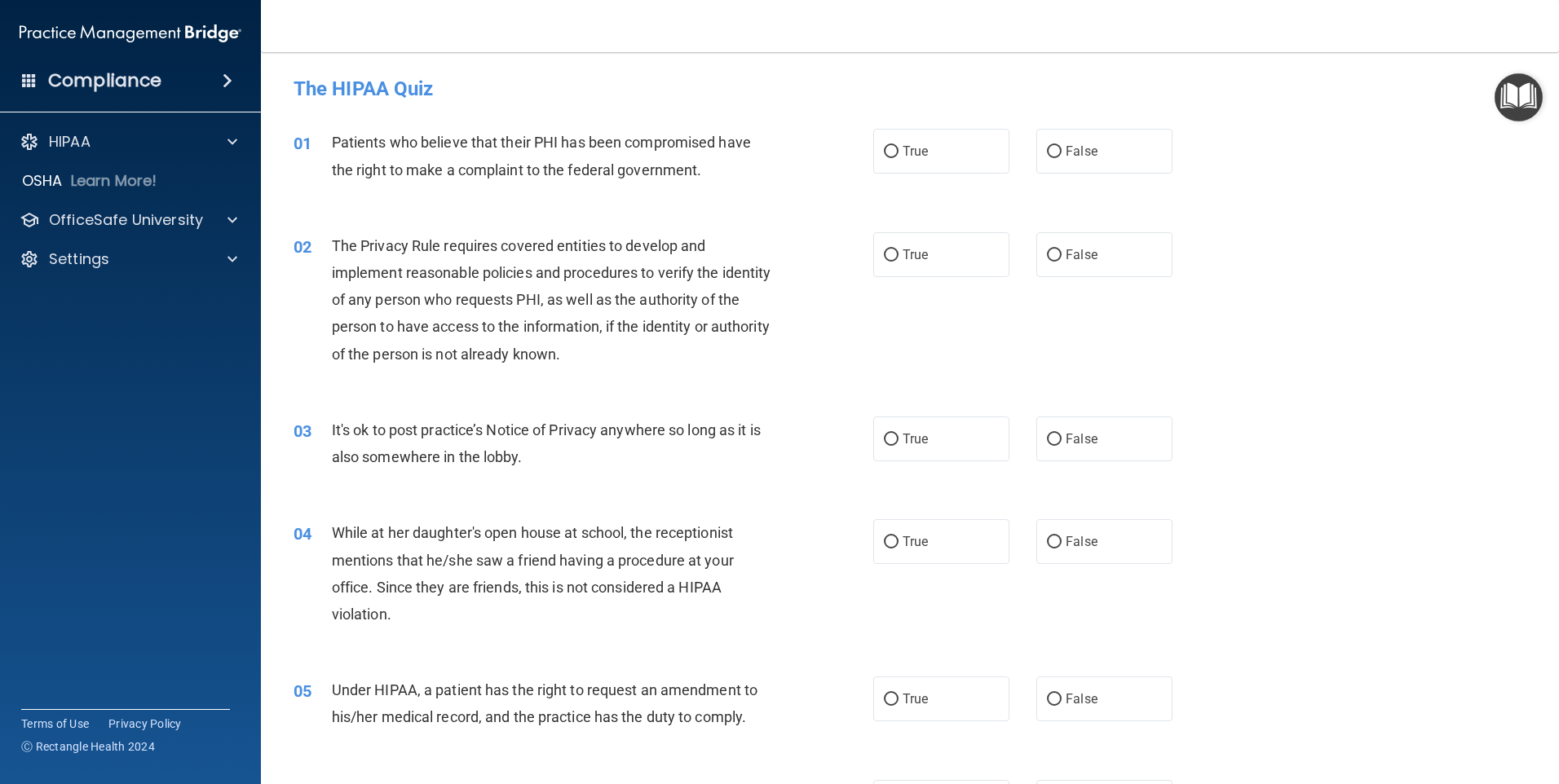
click at [1010, 163] on div "True False" at bounding box center [1037, 151] width 327 height 45
click at [1001, 163] on label "True" at bounding box center [941, 151] width 136 height 45
click at [898, 159] on input "True" at bounding box center [891, 152] width 15 height 12
radio input "true"
click at [979, 256] on label "True" at bounding box center [941, 254] width 136 height 45
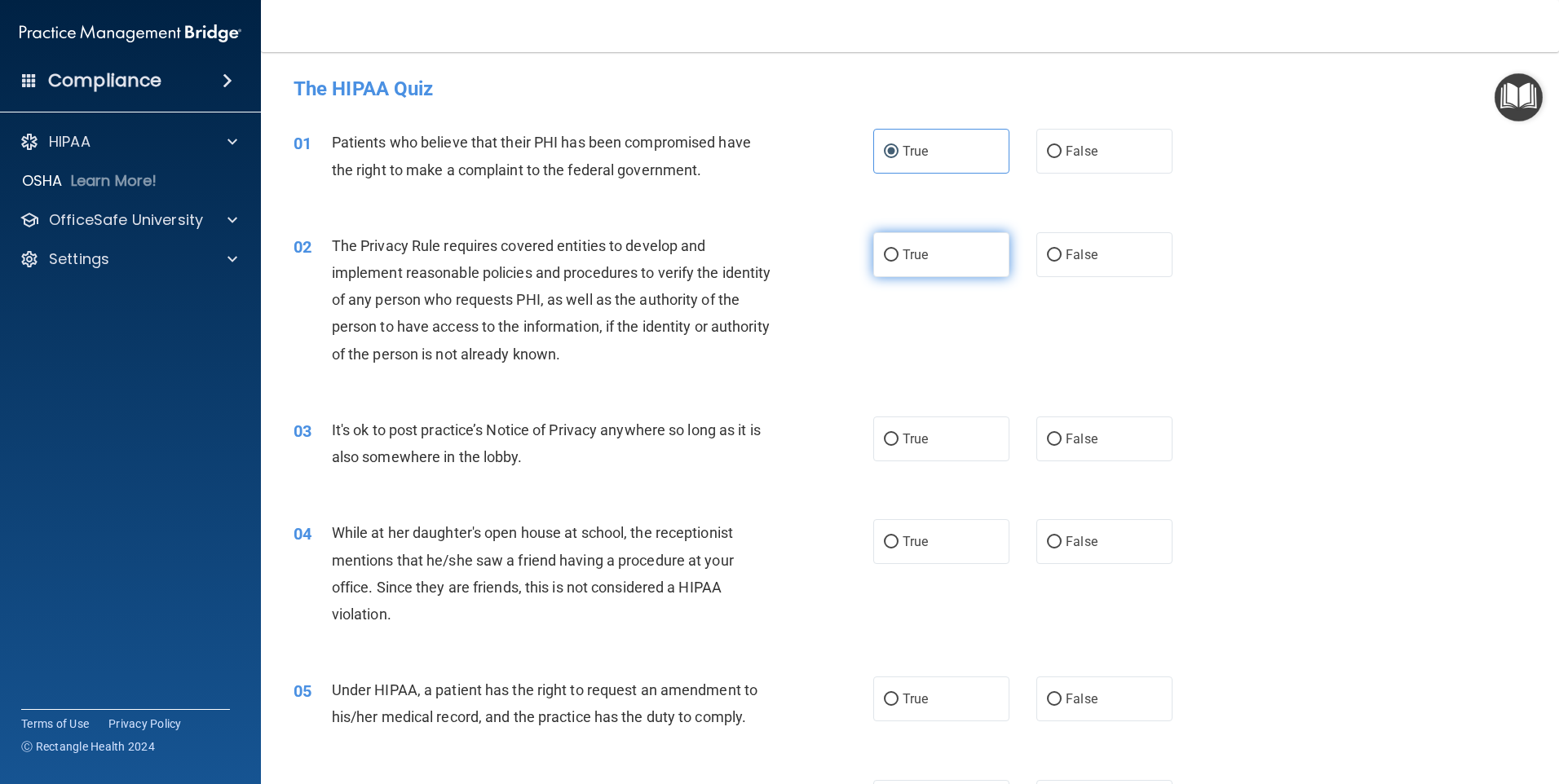
click at [898, 256] on input "True" at bounding box center [891, 255] width 15 height 12
radio input "true"
click at [1104, 446] on label "False" at bounding box center [1105, 439] width 136 height 45
click at [1062, 446] on input "False" at bounding box center [1054, 440] width 15 height 12
radio input "true"
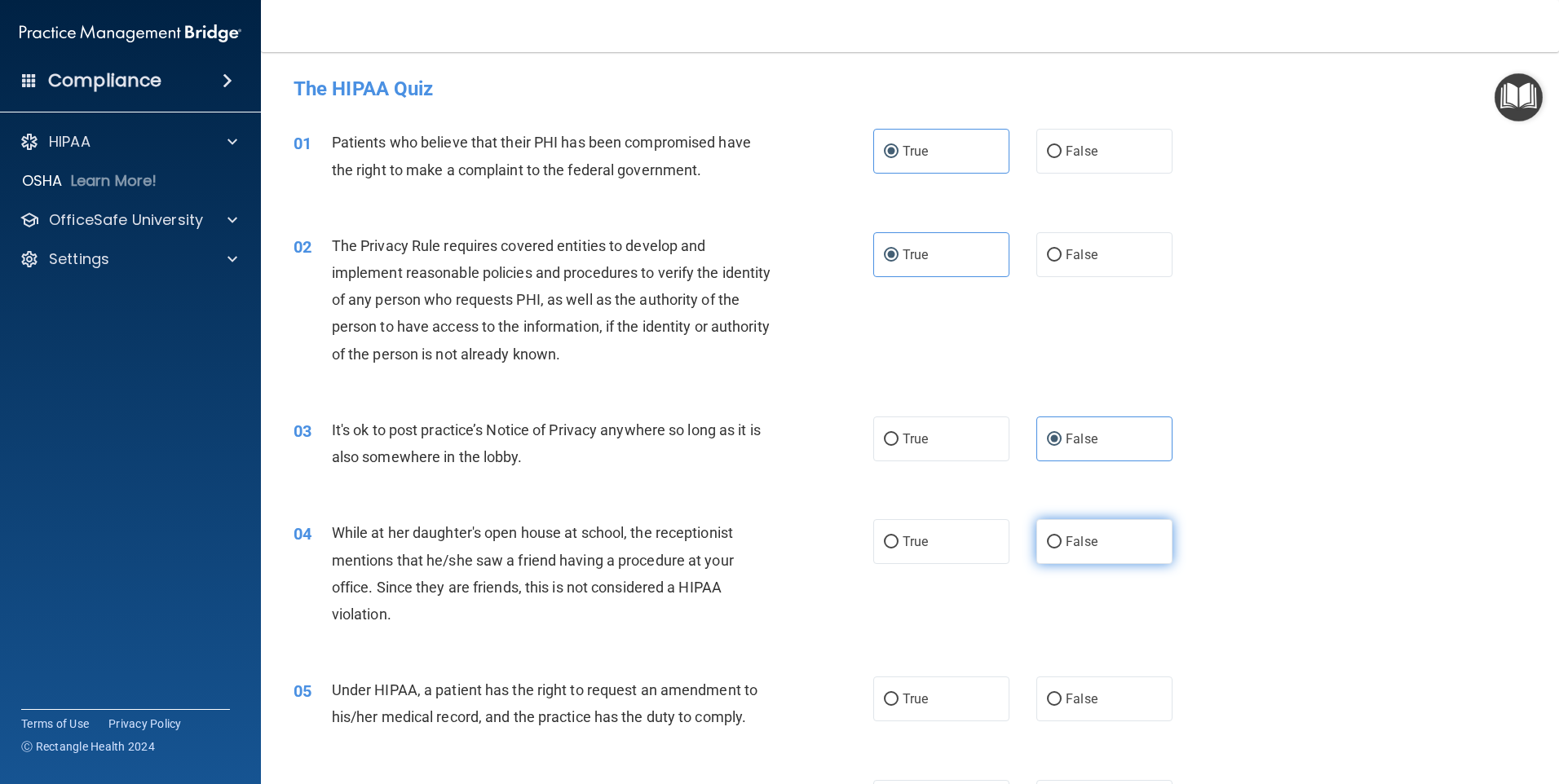
click at [1080, 525] on label "False" at bounding box center [1105, 541] width 136 height 45
click at [1062, 537] on input "False" at bounding box center [1054, 543] width 15 height 12
radio input "true"
click at [1086, 697] on span "False" at bounding box center [1082, 699] width 32 height 16
click at [1062, 697] on input "False" at bounding box center [1054, 699] width 15 height 12
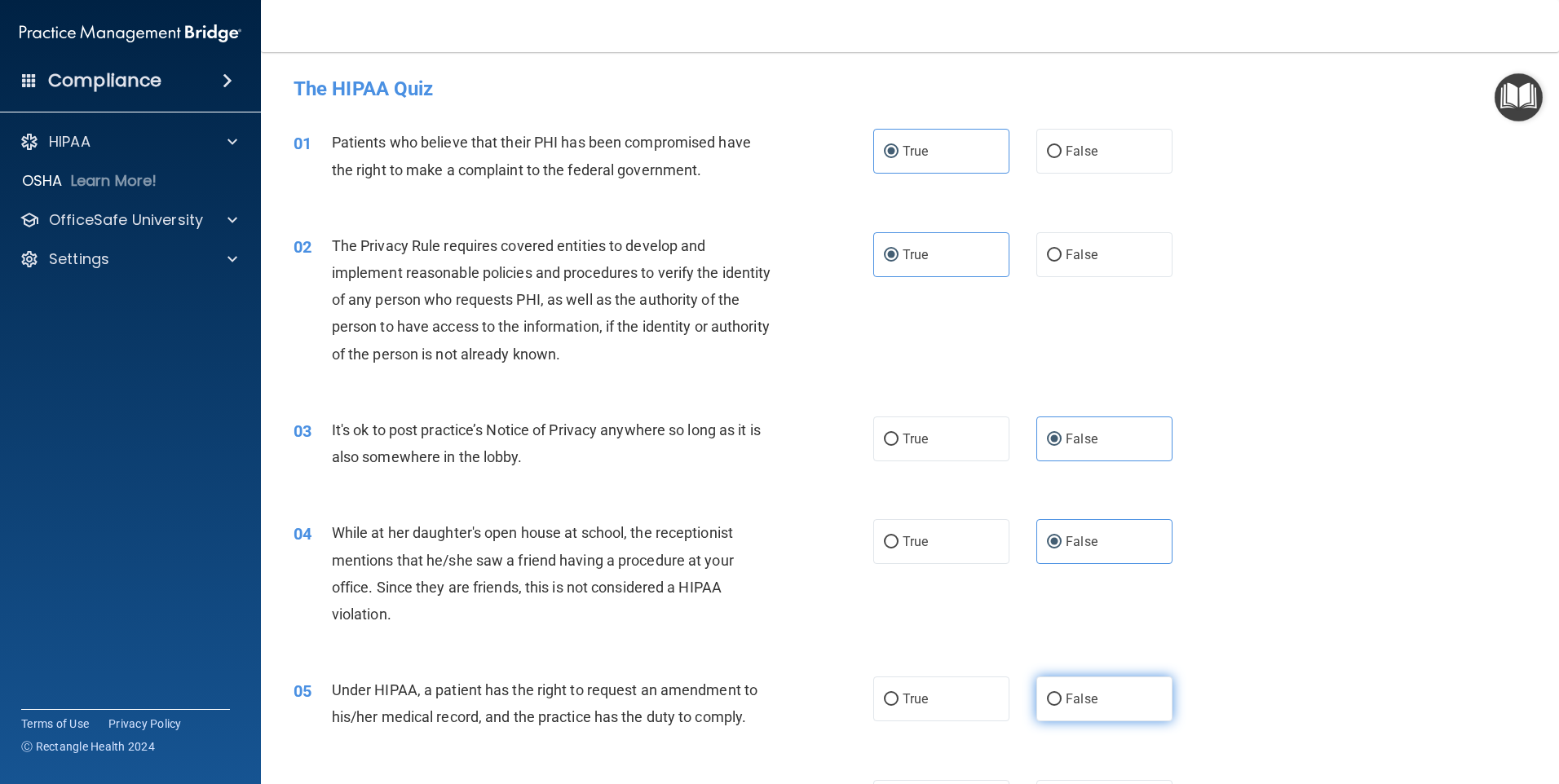
radio input "true"
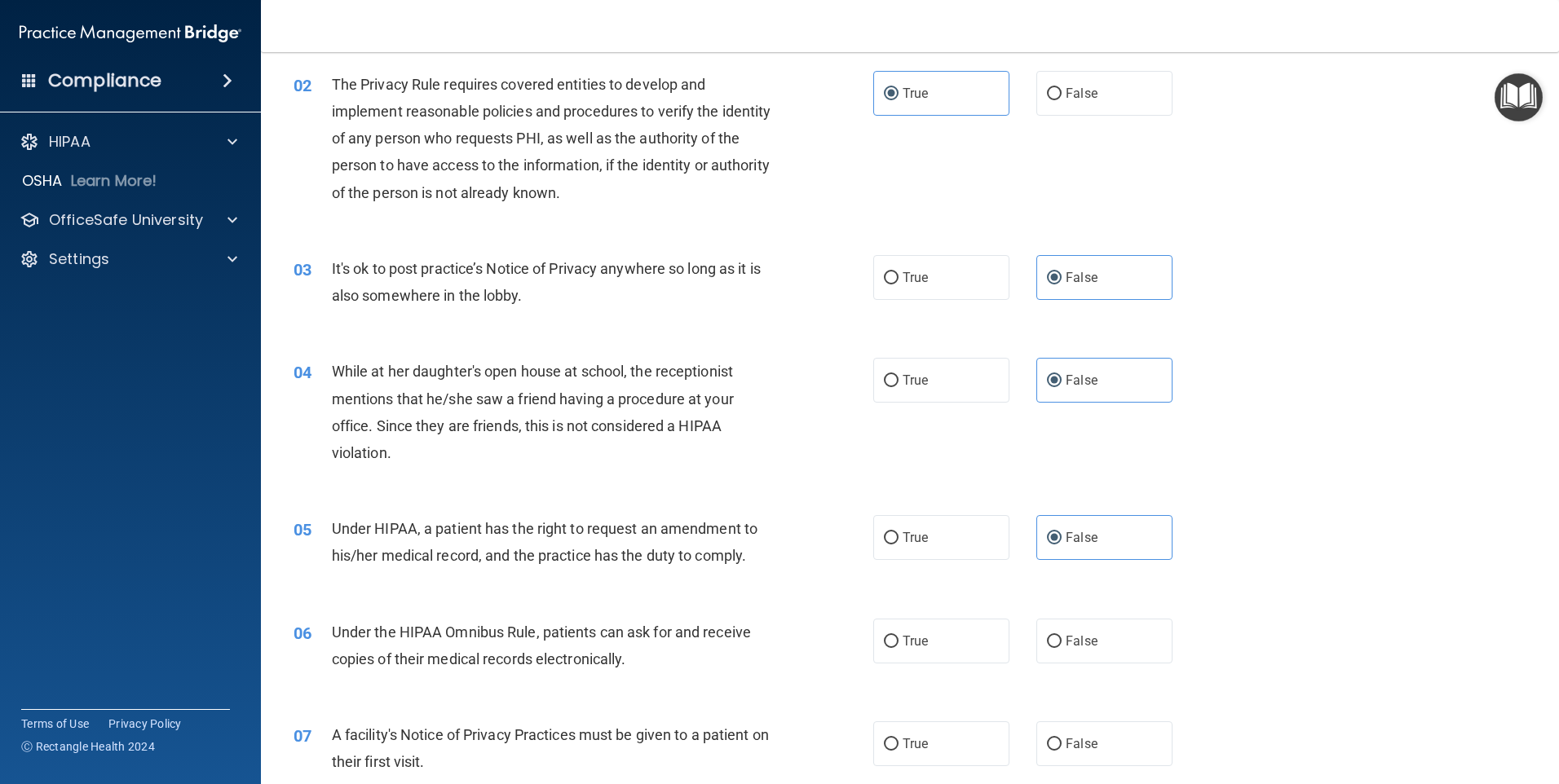
scroll to position [163, 0]
click at [1087, 654] on label "False" at bounding box center [1105, 639] width 136 height 45
click at [1062, 646] on input "False" at bounding box center [1054, 640] width 15 height 12
radio input "true"
click at [975, 644] on label "True" at bounding box center [941, 639] width 136 height 45
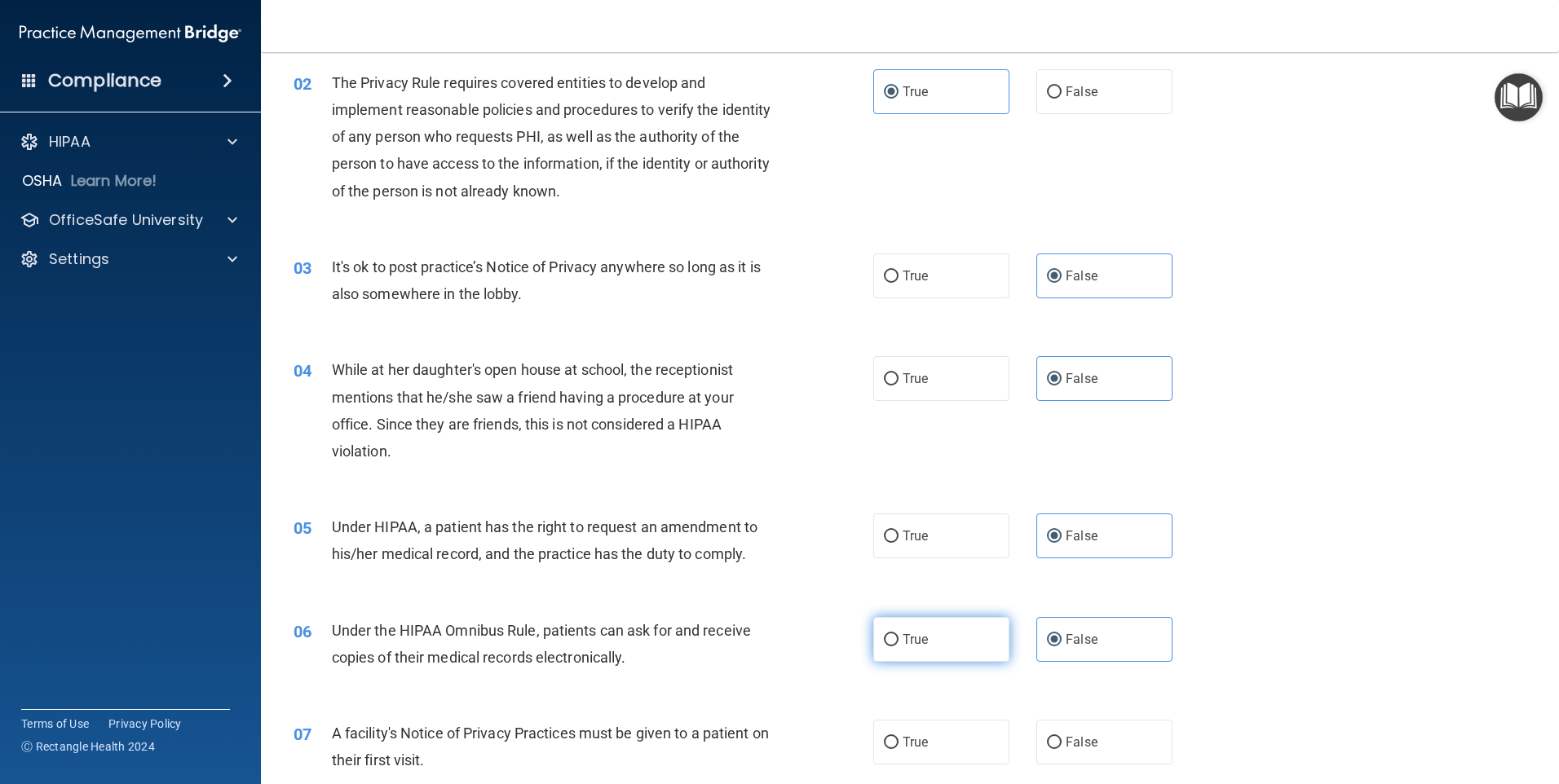
click at [898, 644] on input "True" at bounding box center [891, 640] width 15 height 12
radio input "true"
radio input "false"
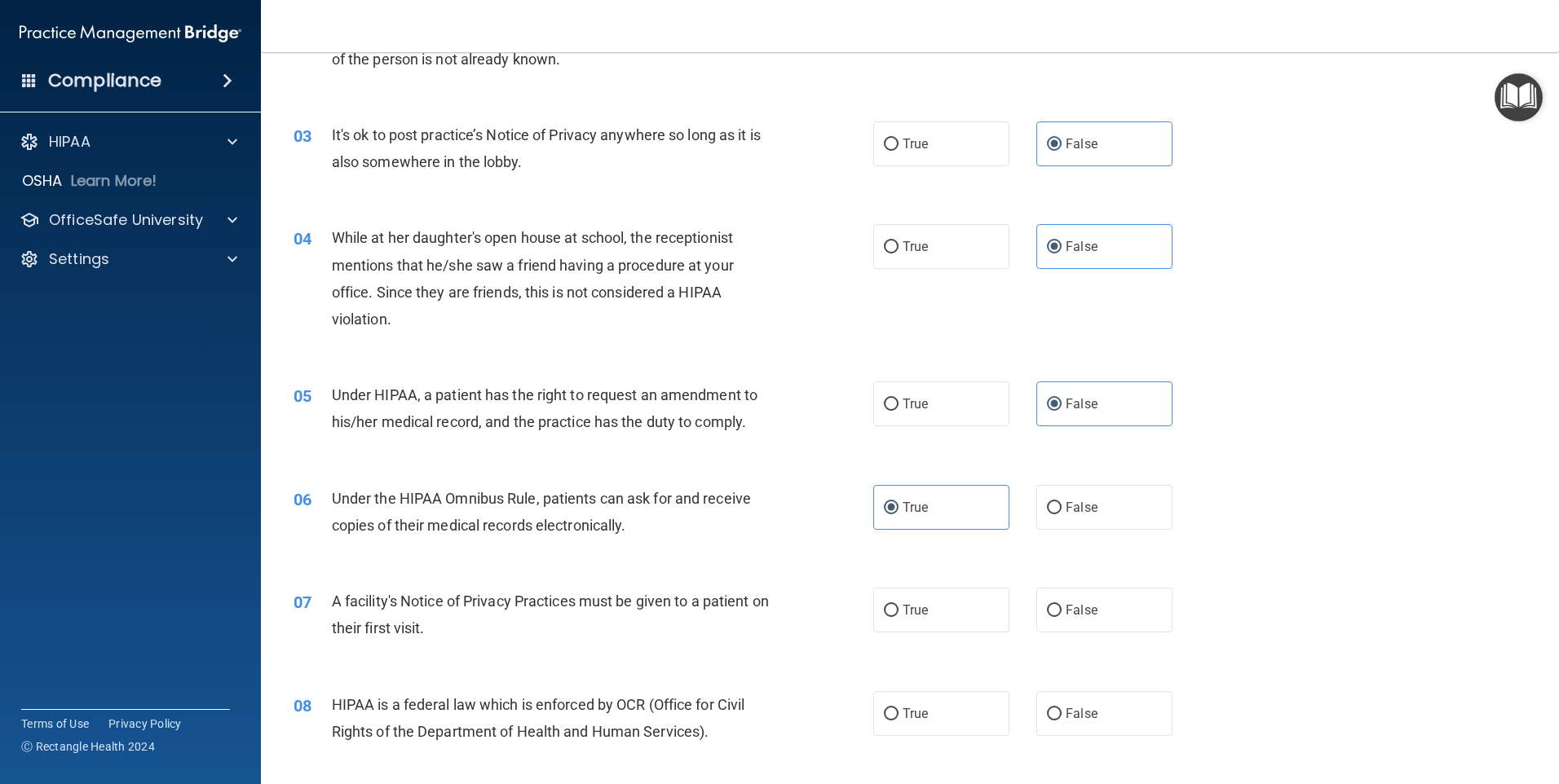
scroll to position [326, 0]
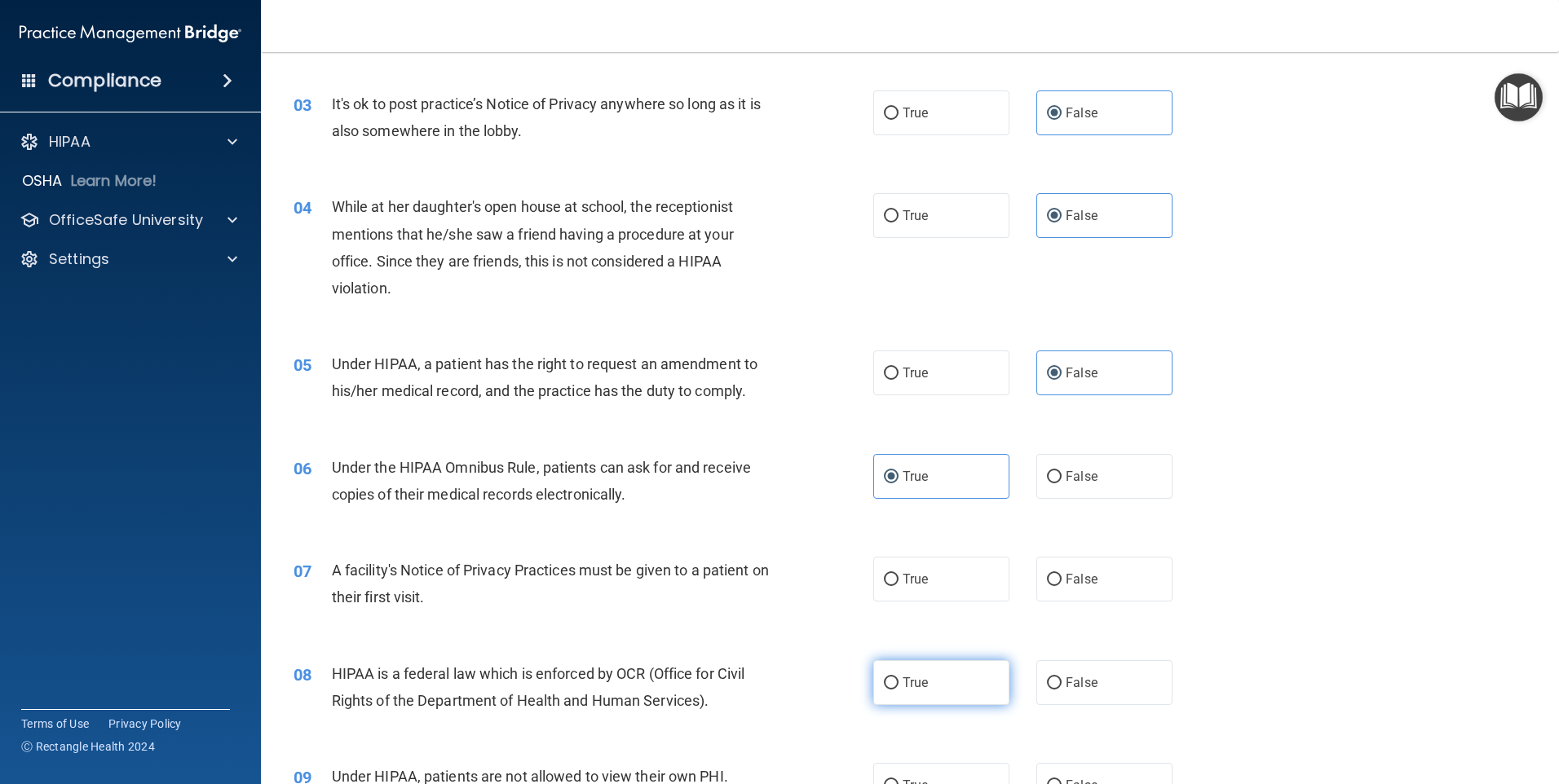
click at [929, 671] on label "True" at bounding box center [941, 682] width 136 height 45
click at [898, 677] on input "True" at bounding box center [891, 683] width 15 height 12
radio input "true"
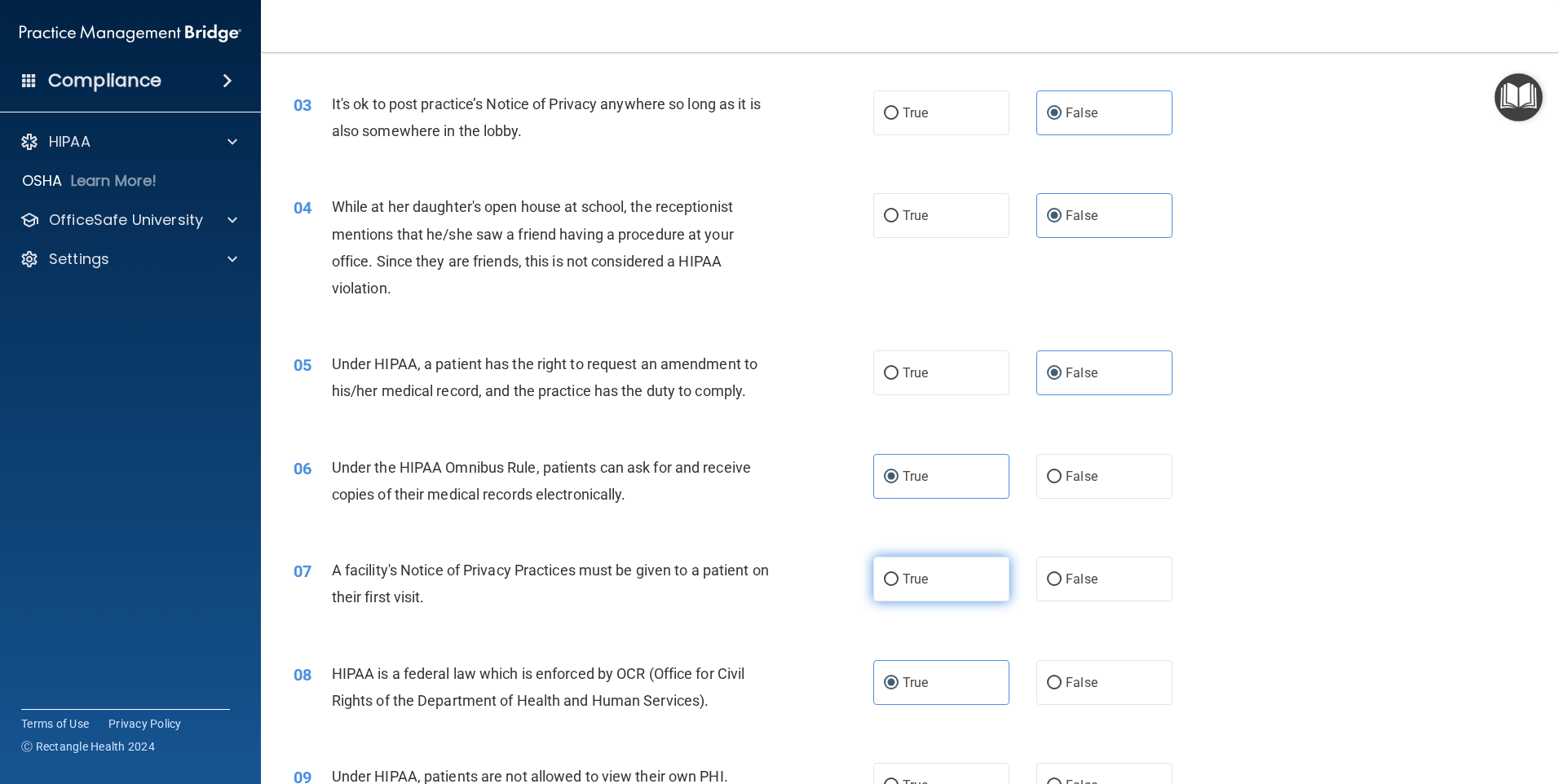
click at [950, 597] on label "True" at bounding box center [941, 579] width 136 height 45
click at [898, 586] on input "True" at bounding box center [891, 580] width 15 height 12
radio input "true"
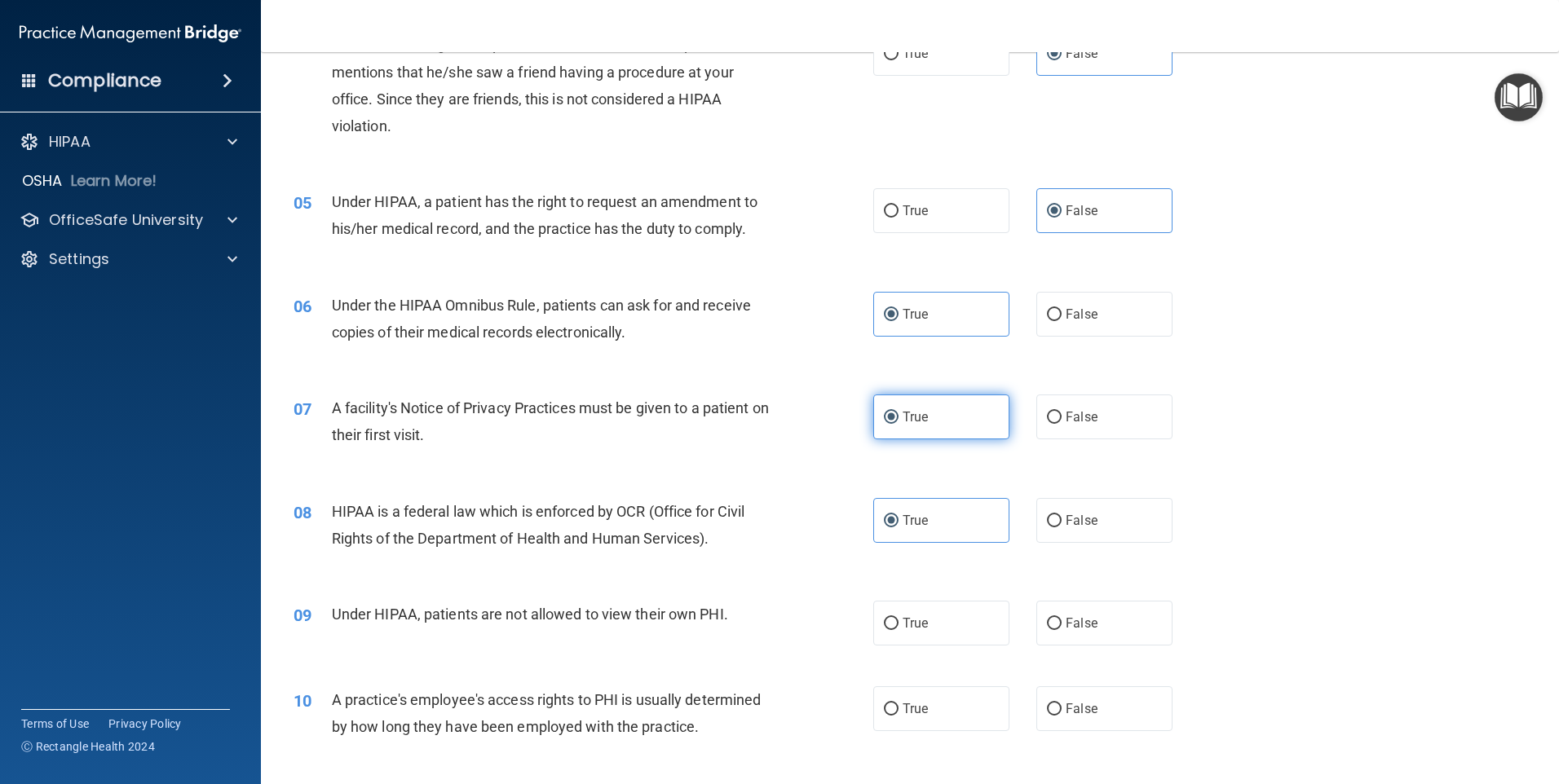
scroll to position [489, 0]
click at [1080, 615] on span "False" at bounding box center [1082, 622] width 32 height 16
click at [1062, 617] on input "False" at bounding box center [1054, 623] width 15 height 12
radio input "true"
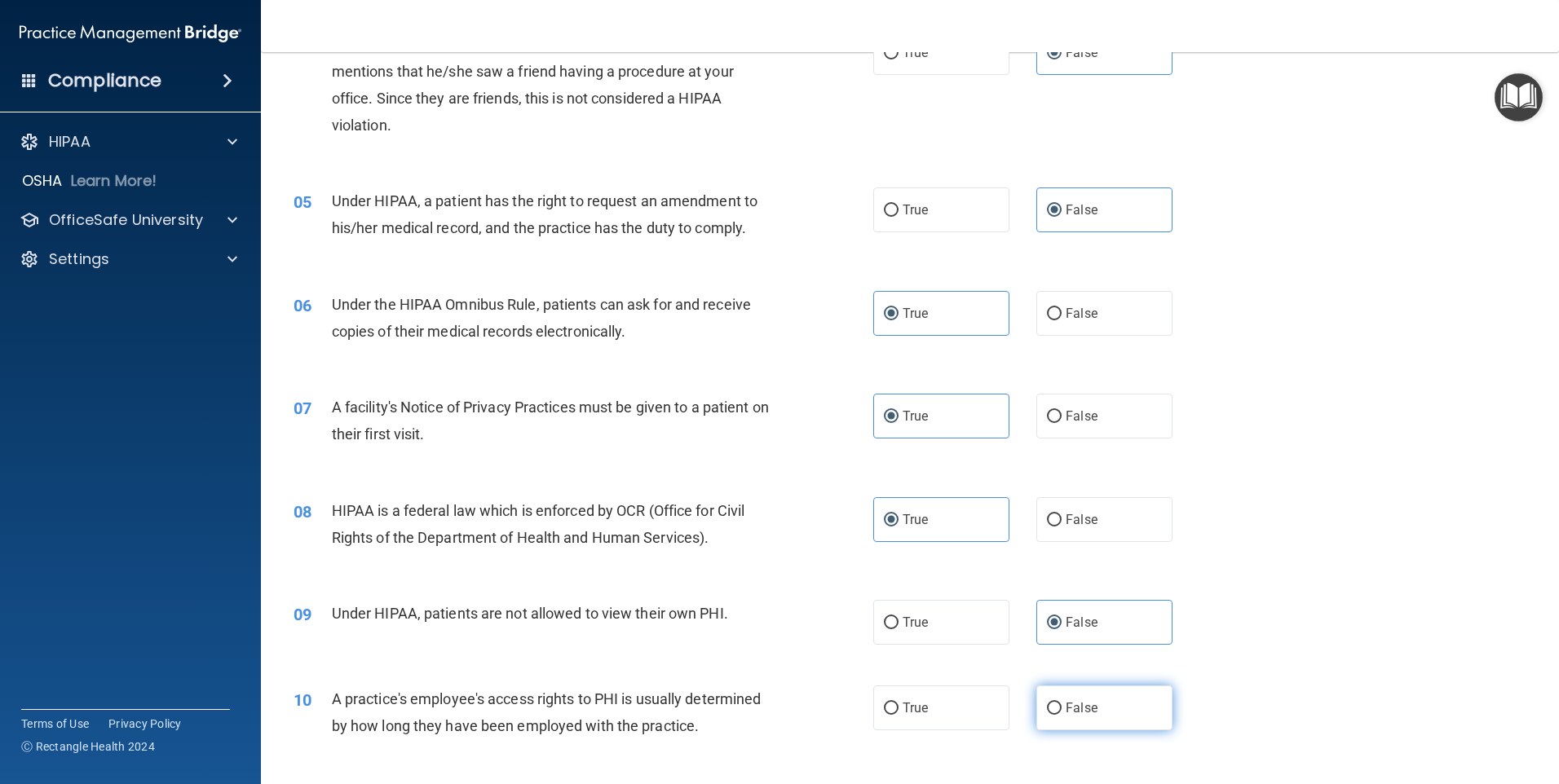
click at [1072, 689] on label "False" at bounding box center [1105, 707] width 136 height 45
click at [1062, 702] on input "False" at bounding box center [1054, 708] width 15 height 12
radio input "true"
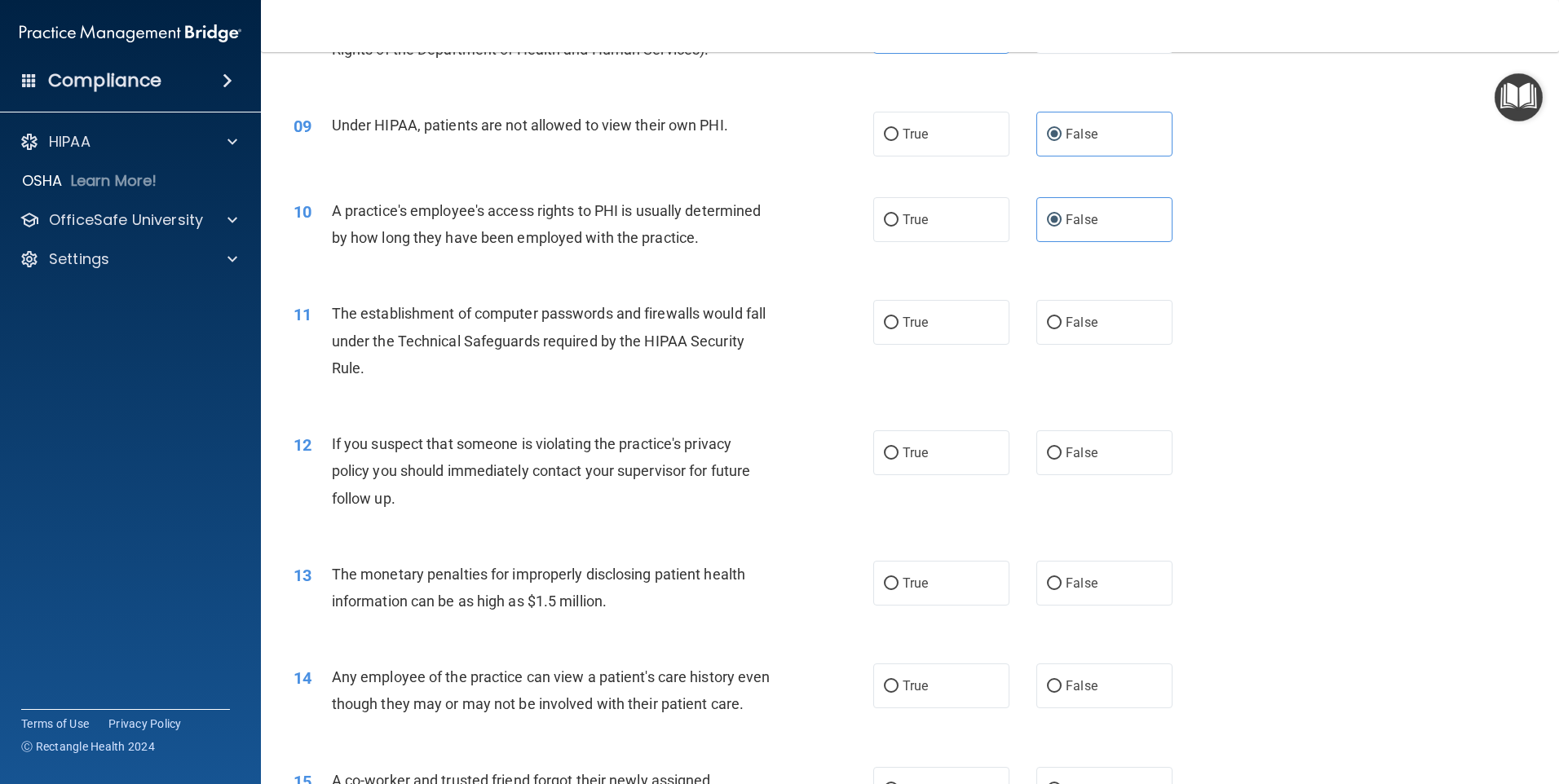
scroll to position [979, 0]
click at [952, 332] on label "True" at bounding box center [941, 321] width 136 height 45
click at [898, 328] on input "True" at bounding box center [891, 322] width 15 height 12
radio input "true"
click at [958, 456] on label "True" at bounding box center [941, 452] width 136 height 45
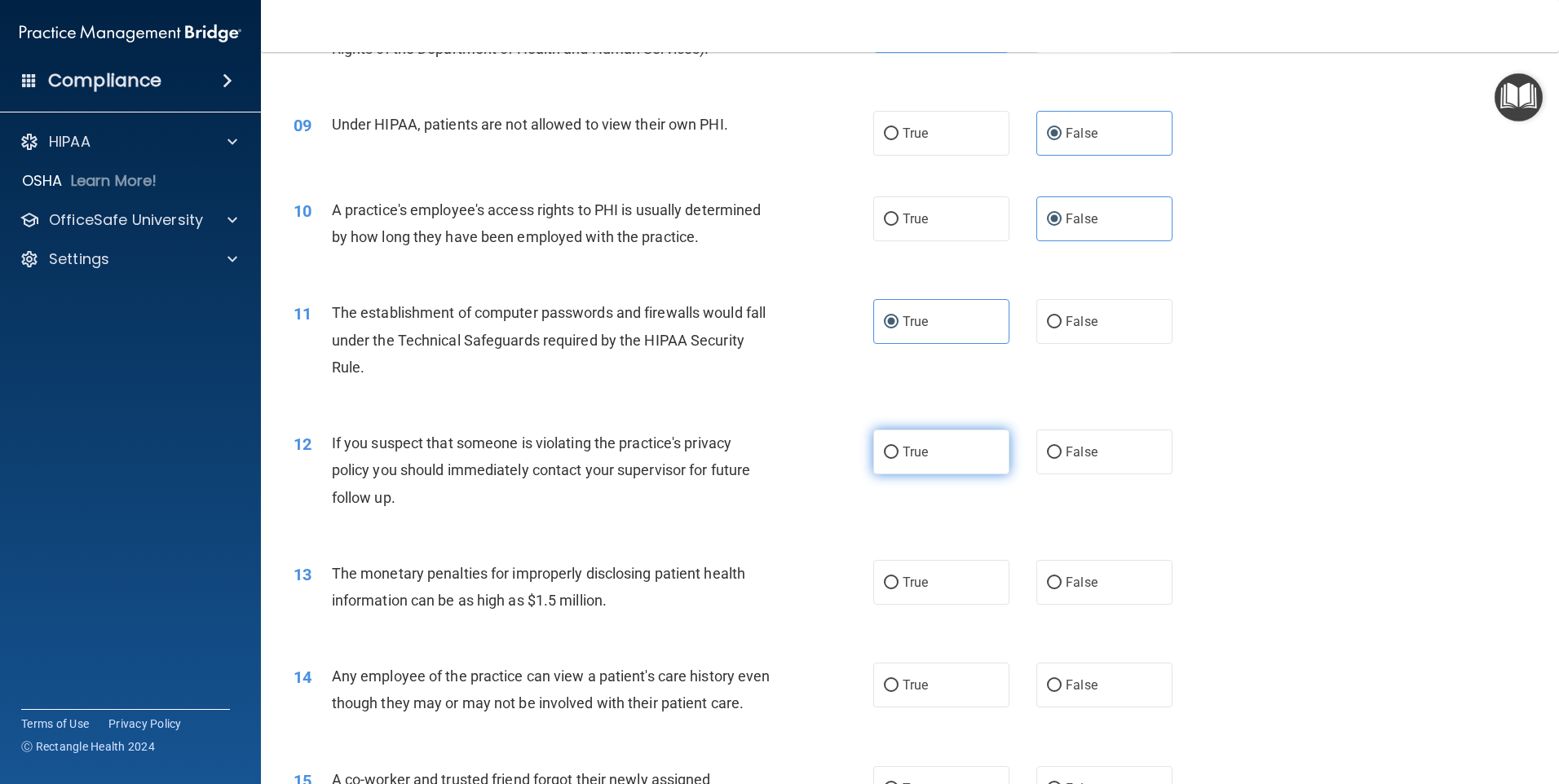
click at [898, 456] on input "True" at bounding box center [891, 453] width 15 height 12
radio input "true"
click at [965, 573] on label "True" at bounding box center [941, 582] width 136 height 45
click at [898, 578] on input "True" at bounding box center [891, 584] width 15 height 12
radio input "true"
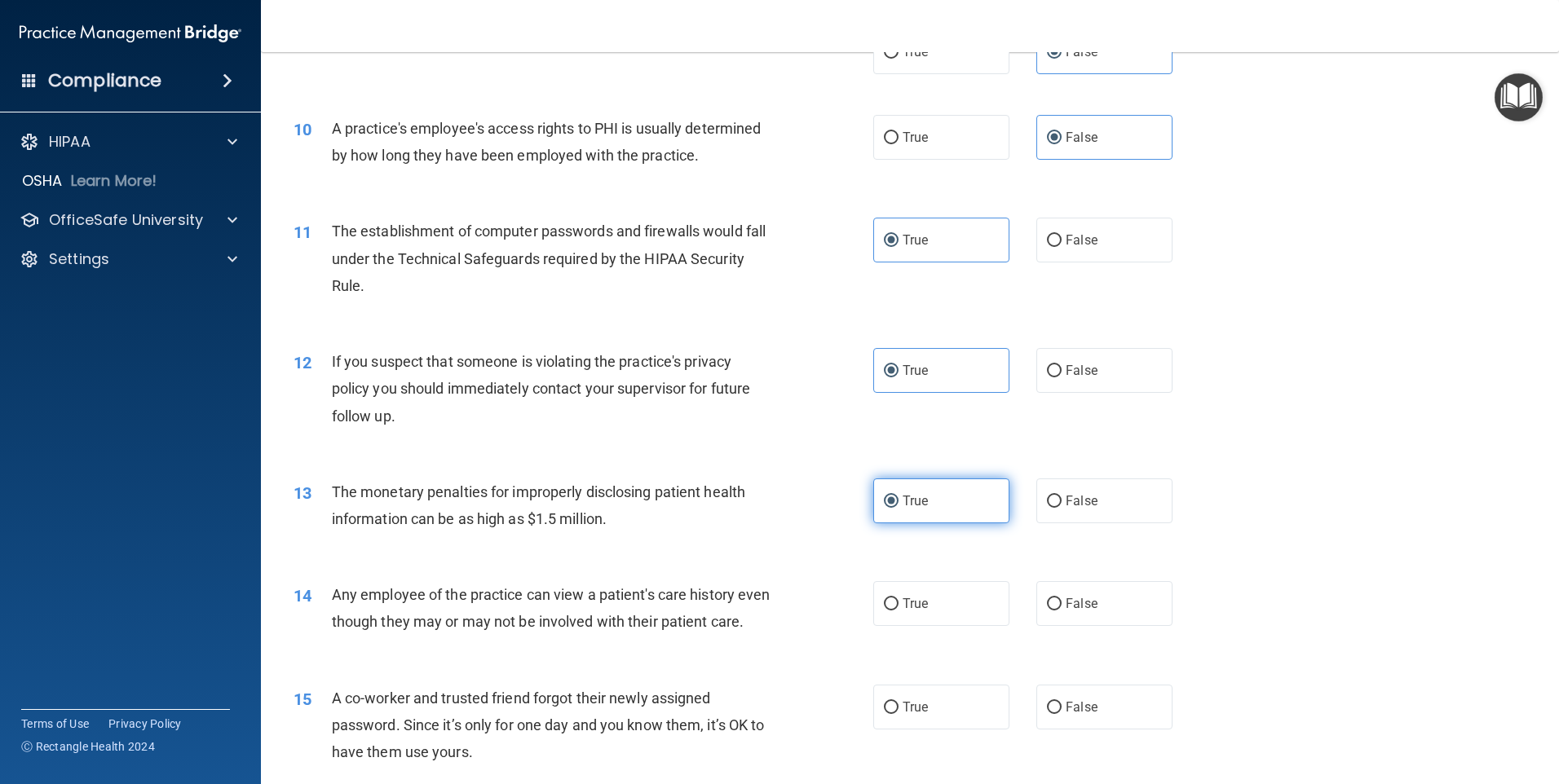
scroll to position [1141, 0]
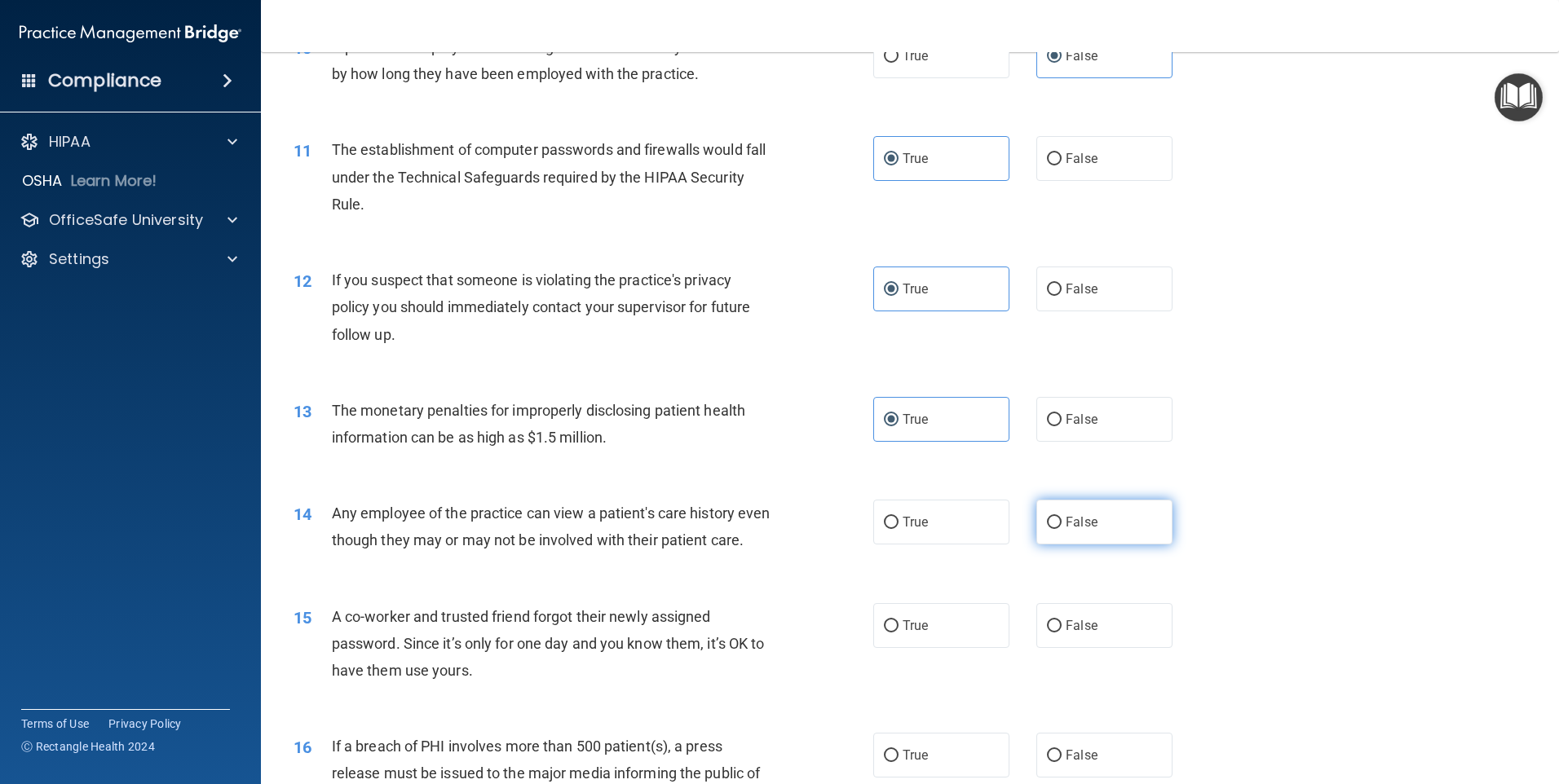
click at [1099, 508] on label "False" at bounding box center [1105, 522] width 136 height 45
click at [1062, 517] on input "False" at bounding box center [1054, 523] width 15 height 12
radio input "true"
drag, startPoint x: 1086, startPoint y: 650, endPoint x: 1077, endPoint y: 634, distance: 18.4
click at [1086, 633] on span "False" at bounding box center [1082, 625] width 32 height 16
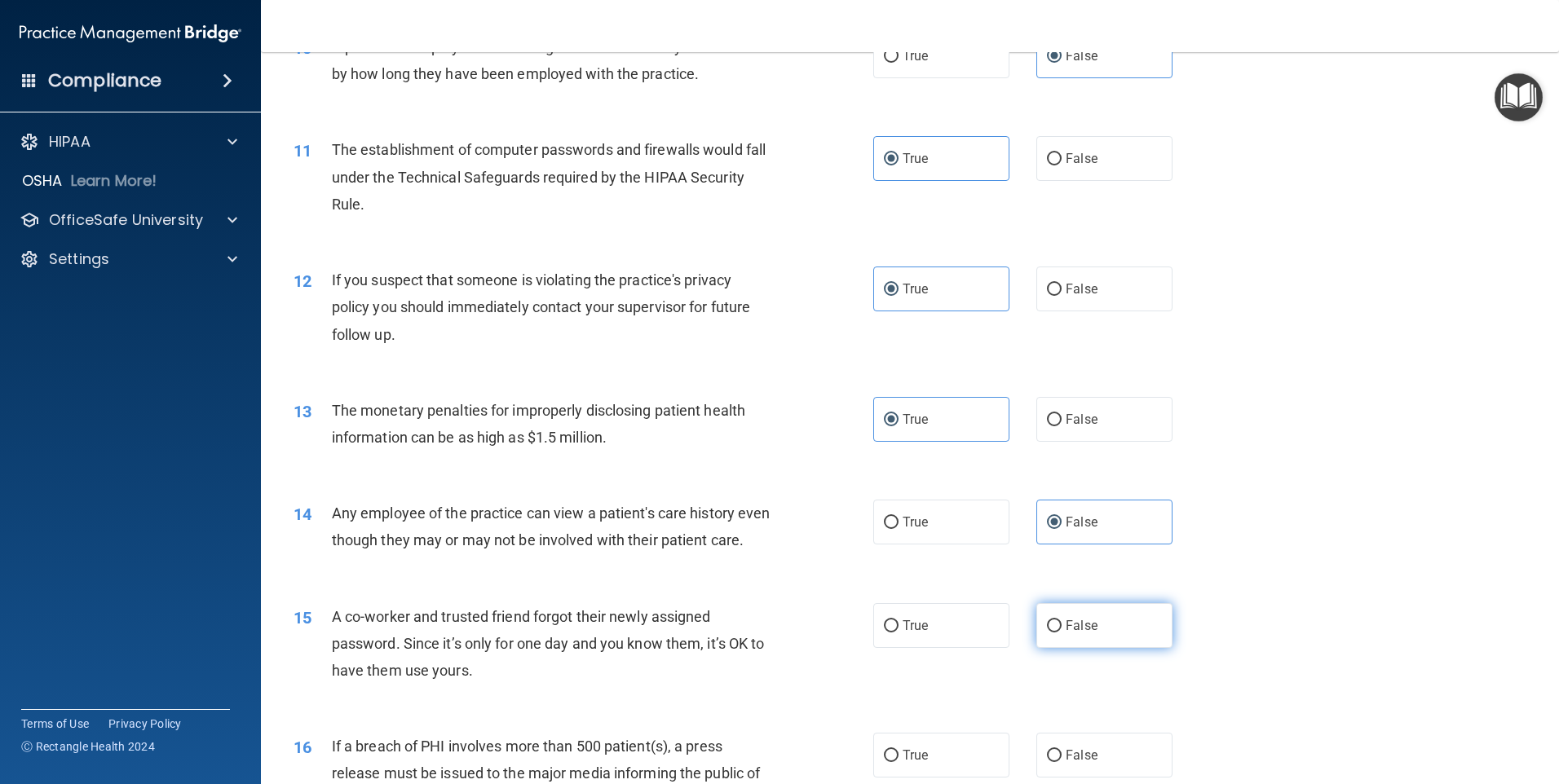
click at [1062, 632] on input "False" at bounding box center [1054, 626] width 15 height 12
radio input "true"
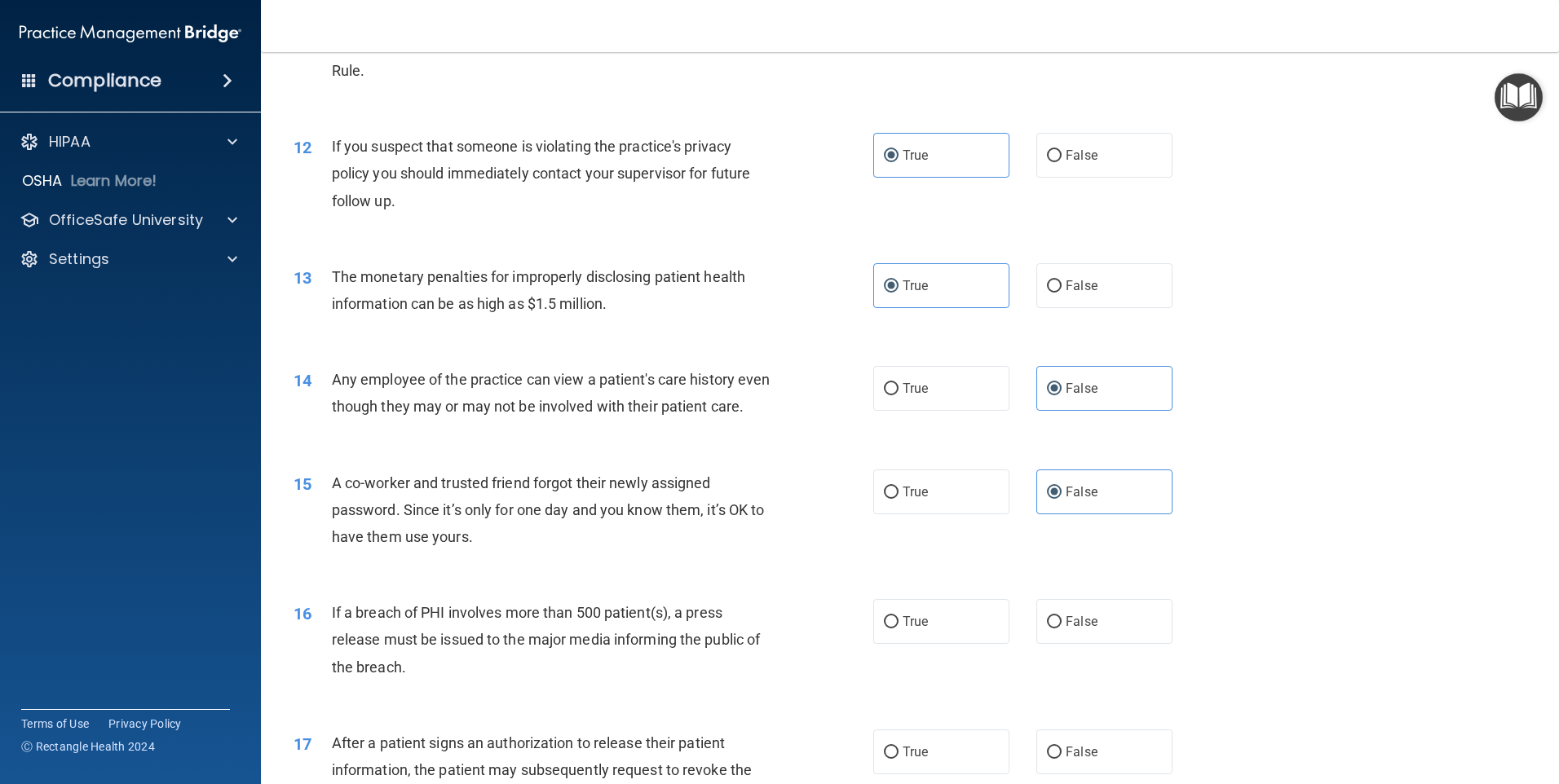
scroll to position [1304, 0]
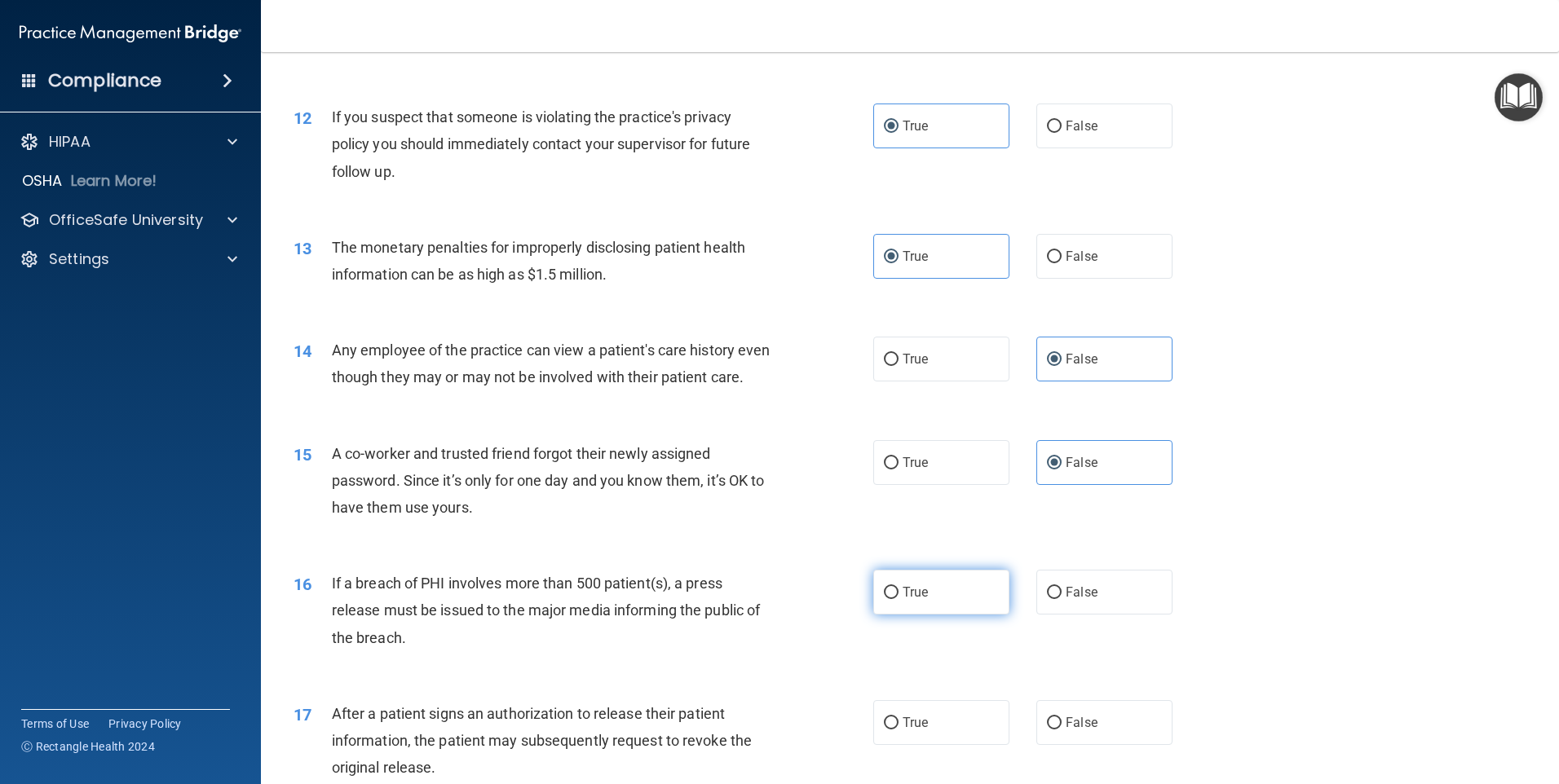
click at [964, 603] on label "True" at bounding box center [941, 591] width 136 height 45
click at [898, 599] on input "True" at bounding box center [891, 592] width 15 height 12
radio input "true"
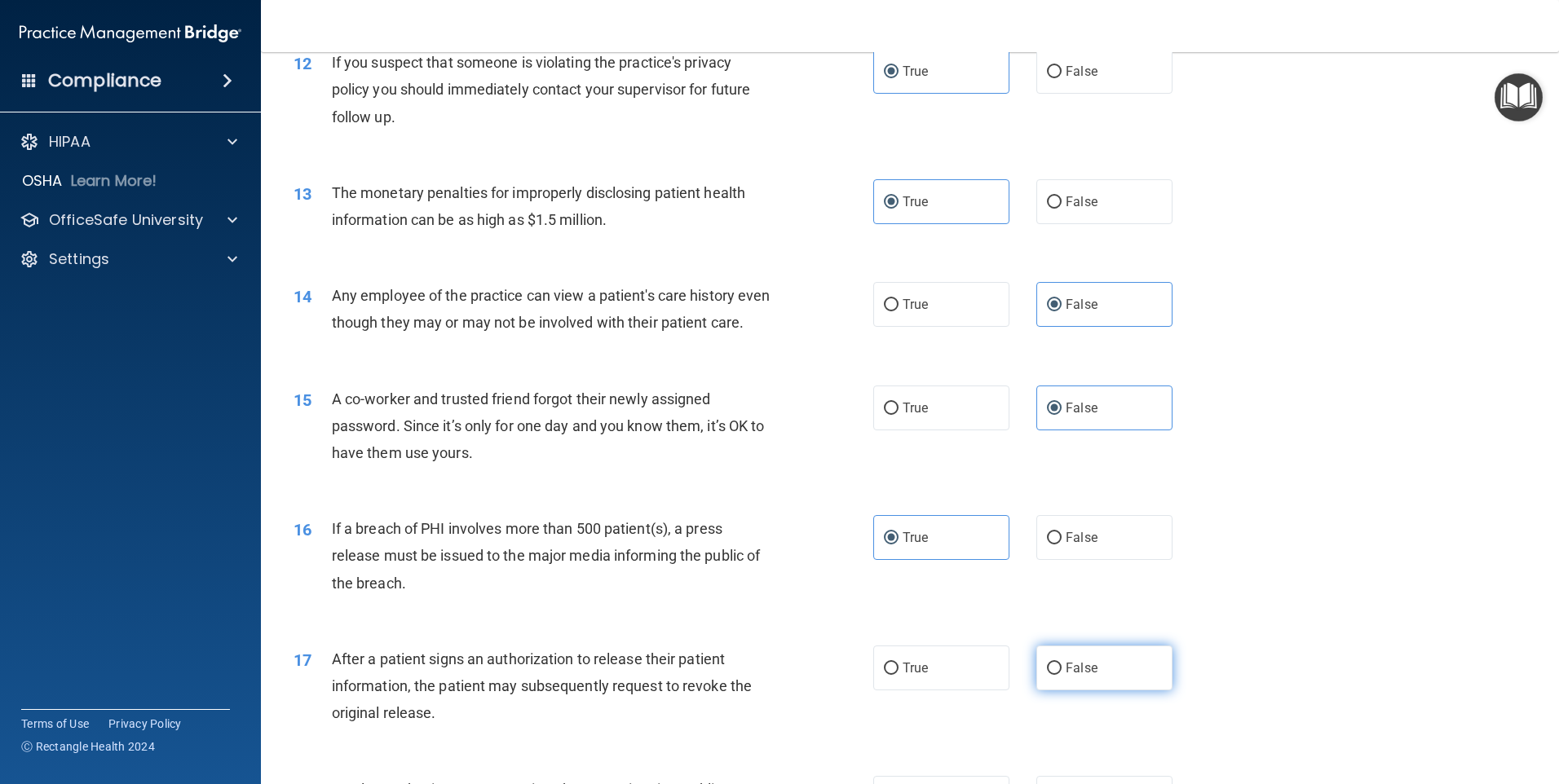
scroll to position [1467, 0]
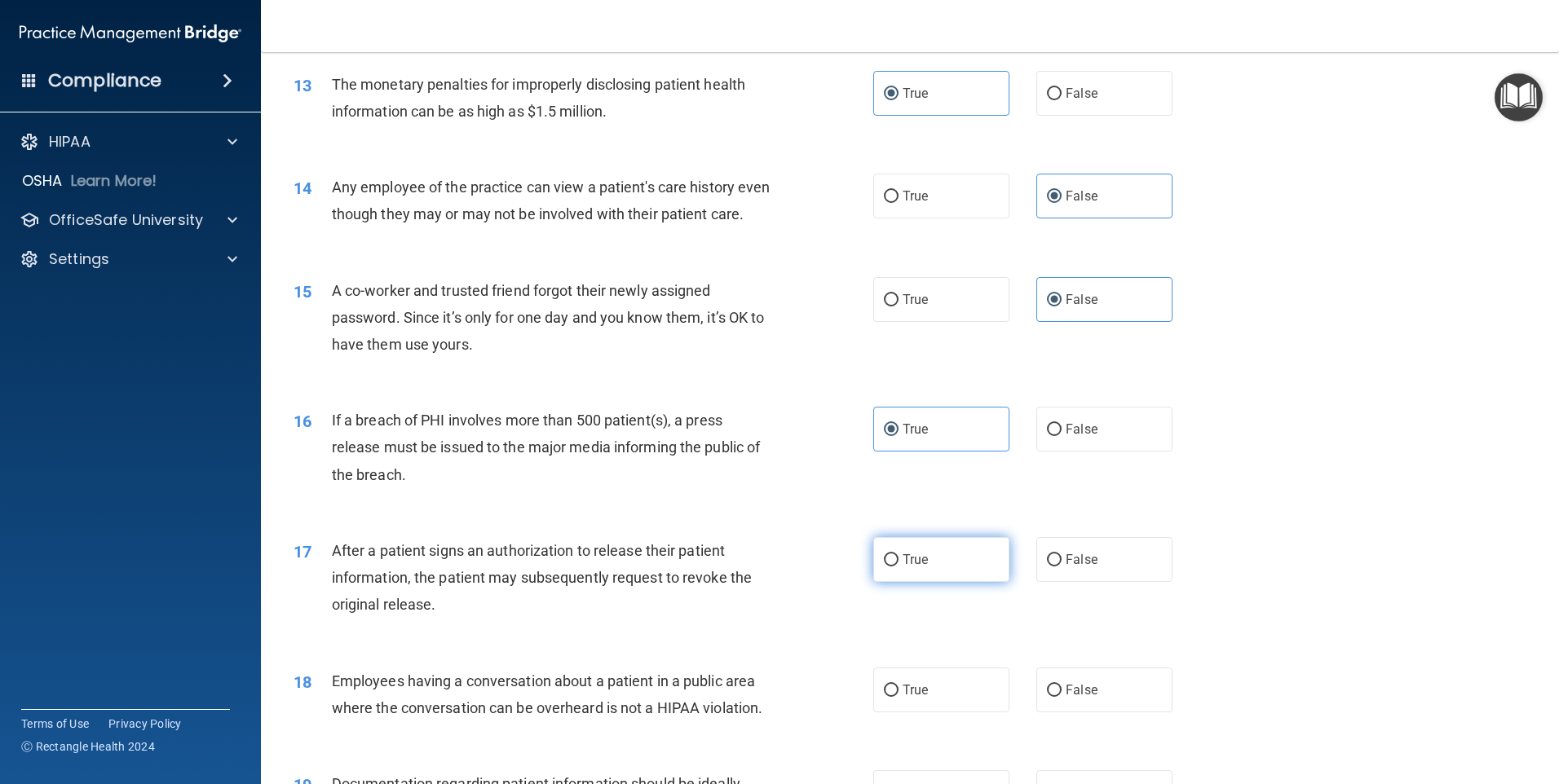
click at [952, 582] on label "True" at bounding box center [941, 559] width 136 height 45
click at [898, 567] on input "True" at bounding box center [891, 561] width 15 height 12
radio input "true"
click at [1099, 712] on label "False" at bounding box center [1105, 689] width 136 height 45
click at [1062, 697] on input "False" at bounding box center [1054, 690] width 15 height 12
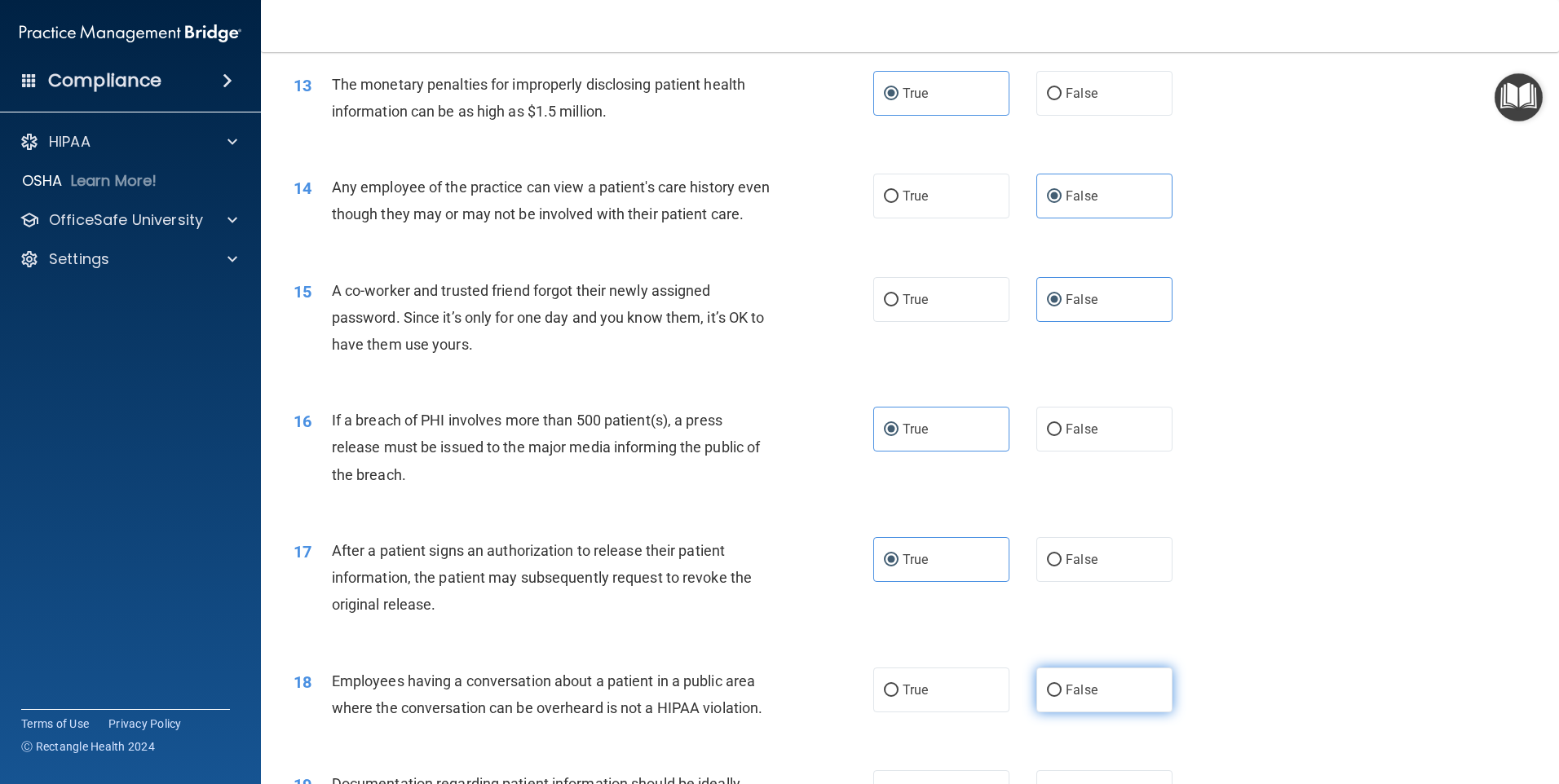
radio input "true"
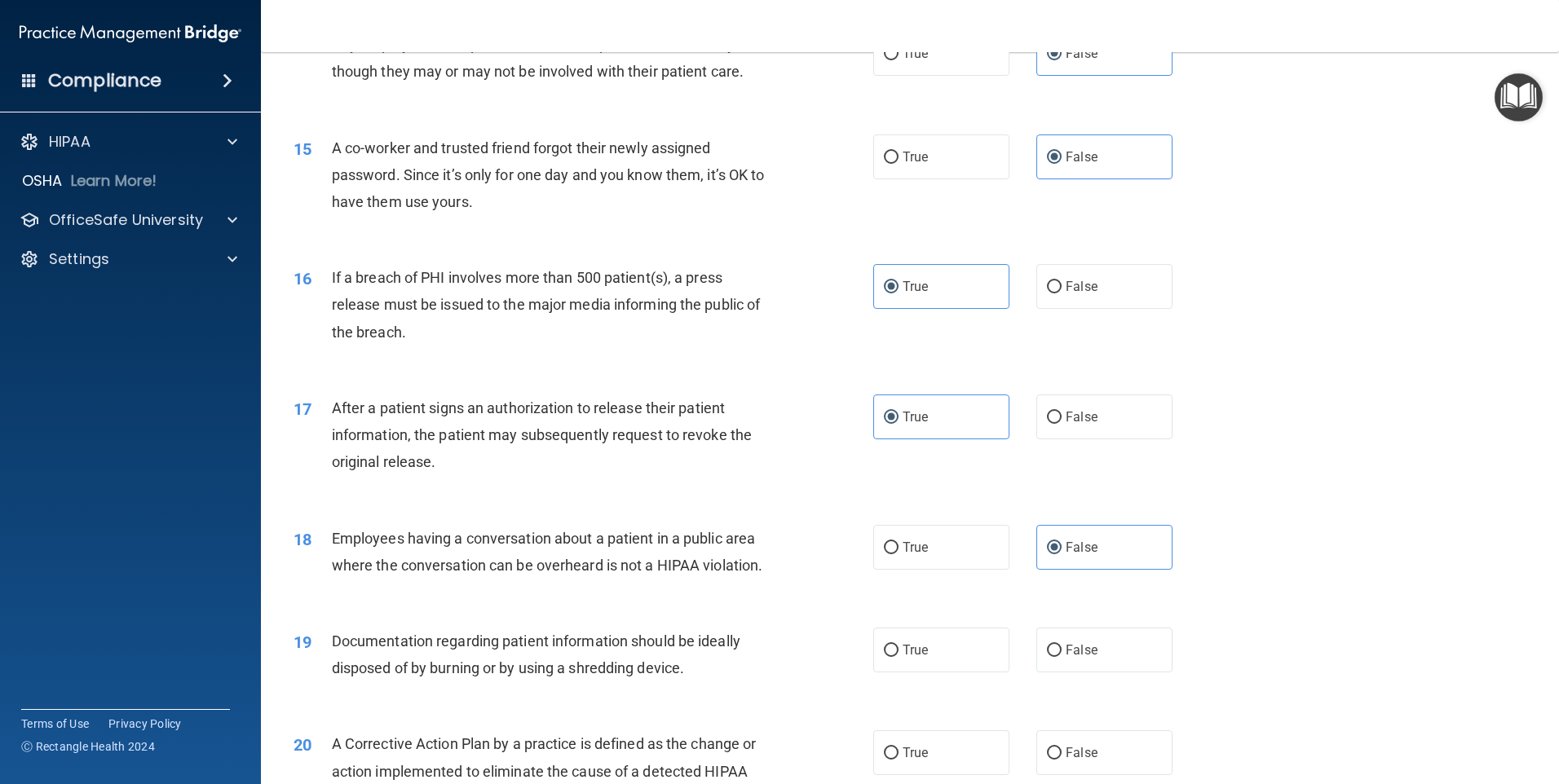
scroll to position [1630, 0]
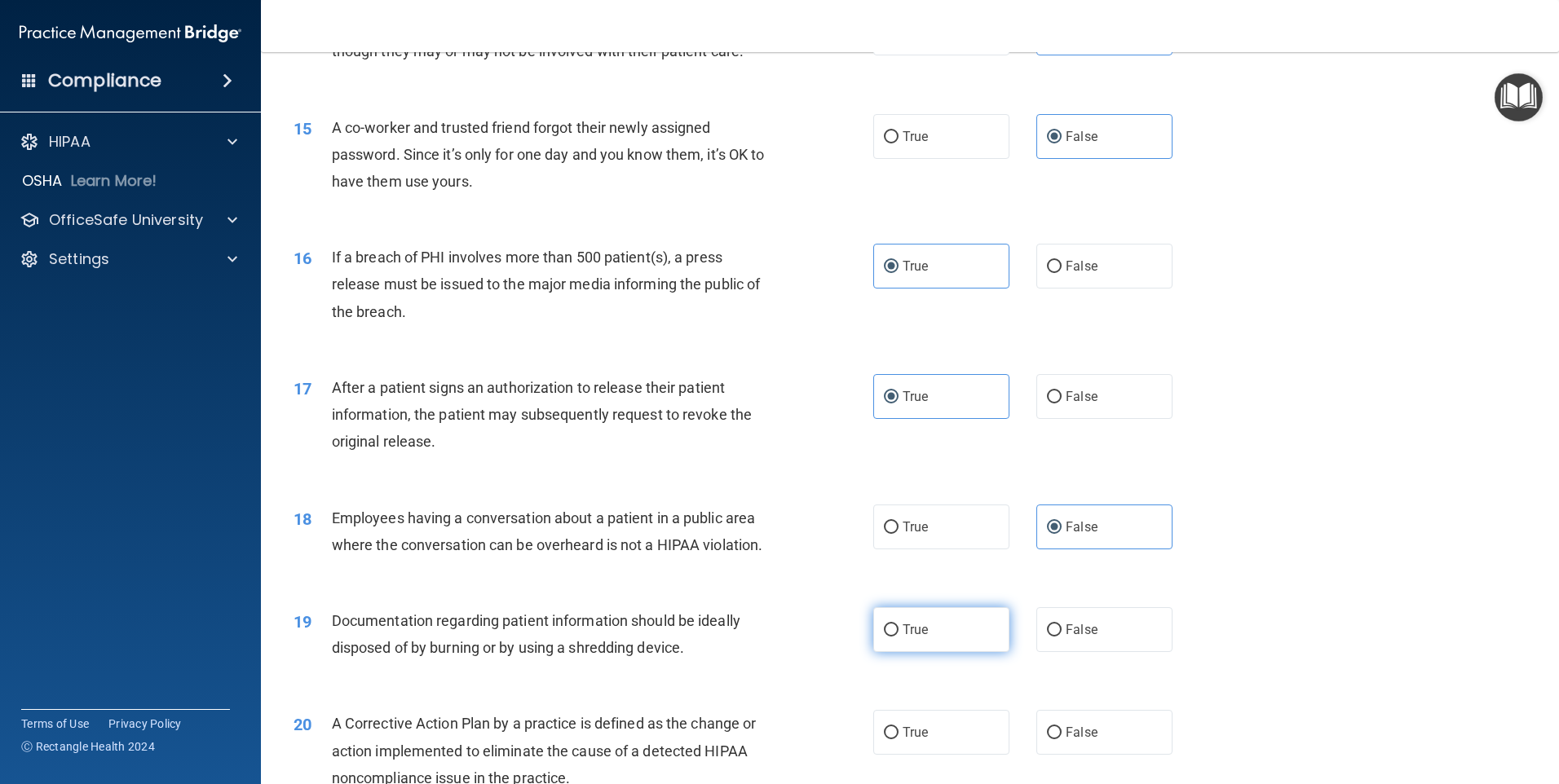
click at [956, 652] on label "True" at bounding box center [941, 629] width 136 height 45
click at [898, 636] on input "True" at bounding box center [891, 630] width 15 height 12
radio input "true"
click at [944, 741] on label "True" at bounding box center [941, 732] width 136 height 45
click at [898, 739] on input "True" at bounding box center [891, 733] width 15 height 12
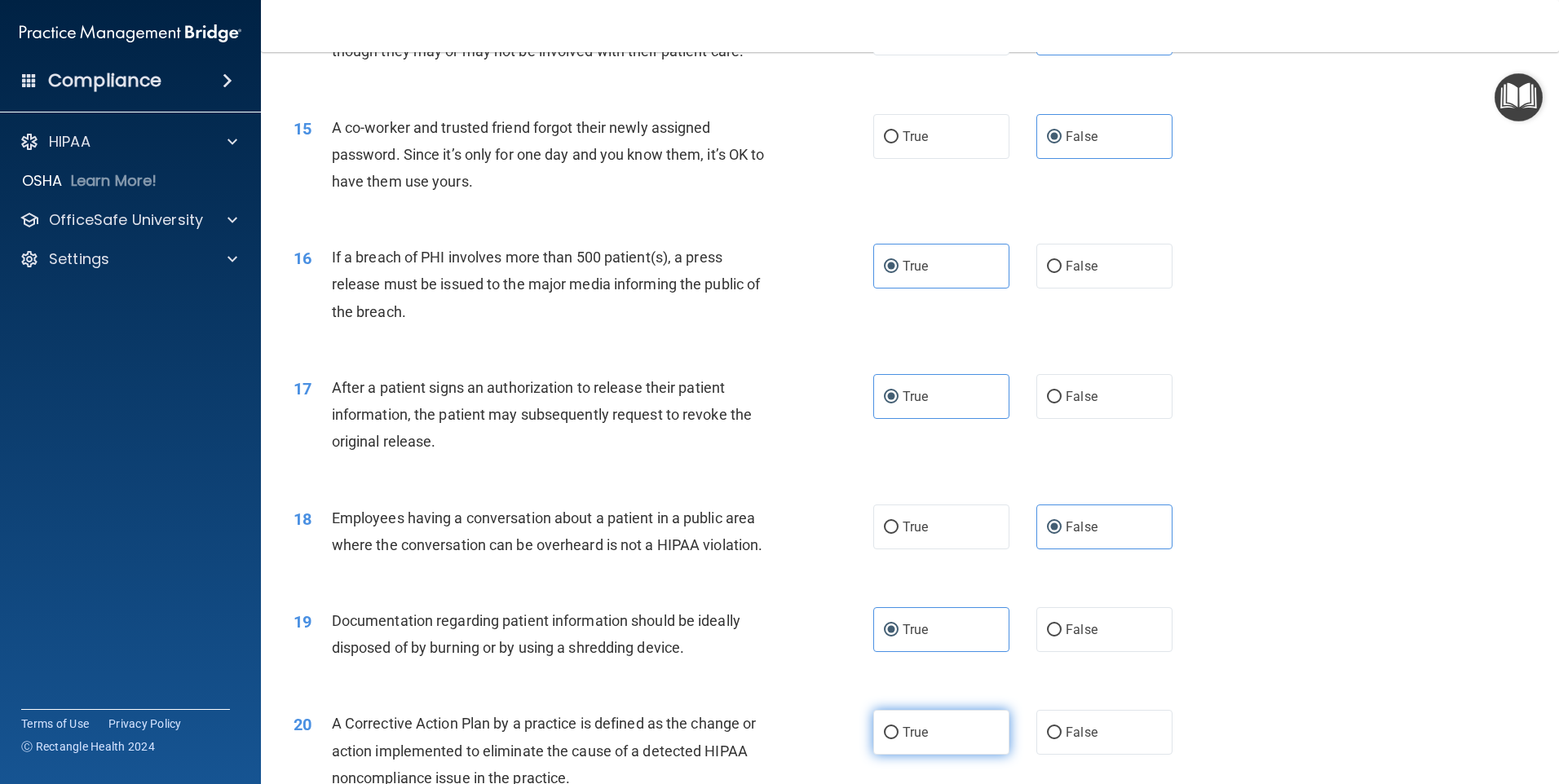
radio input "true"
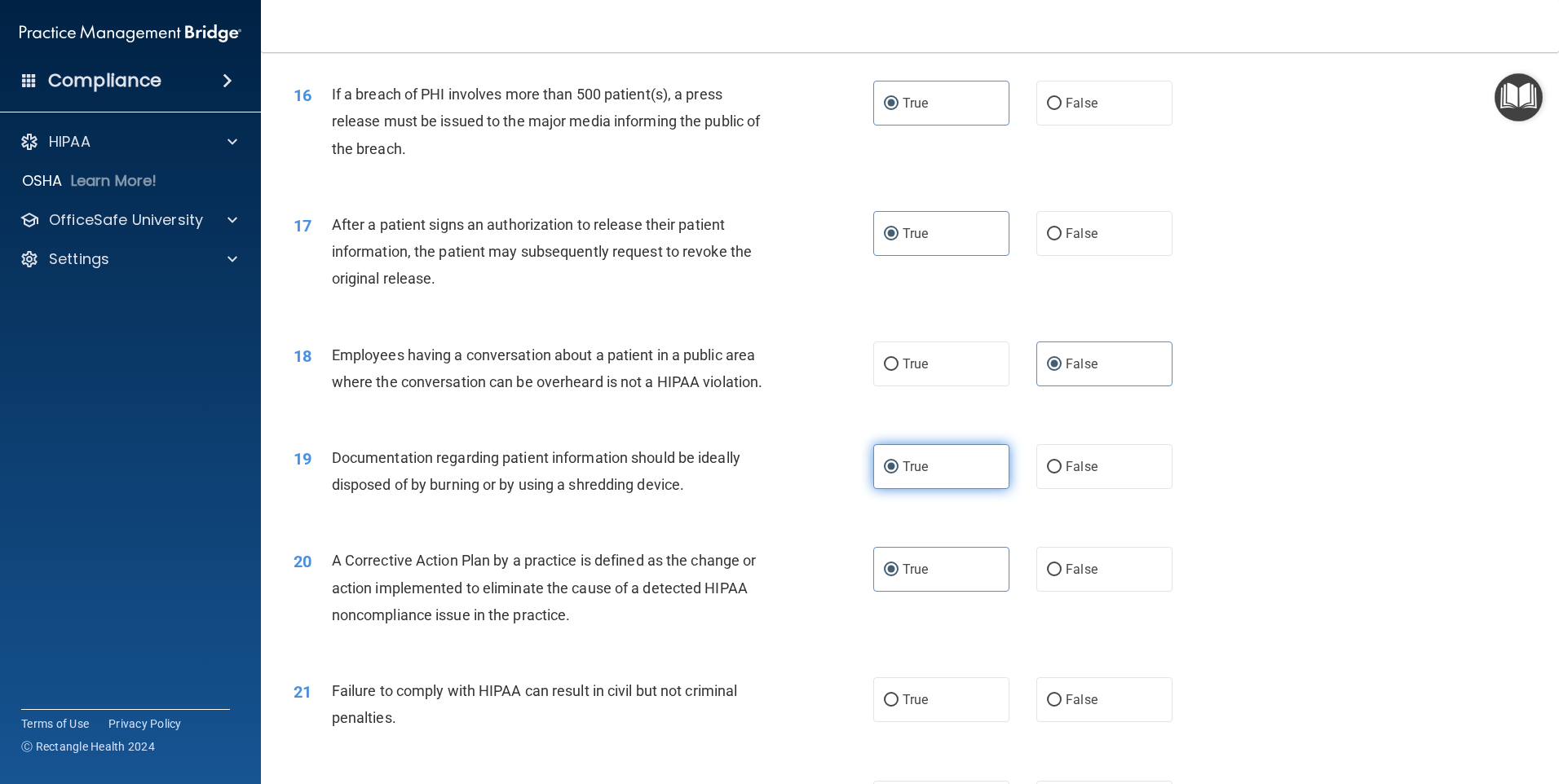
scroll to position [1874, 0]
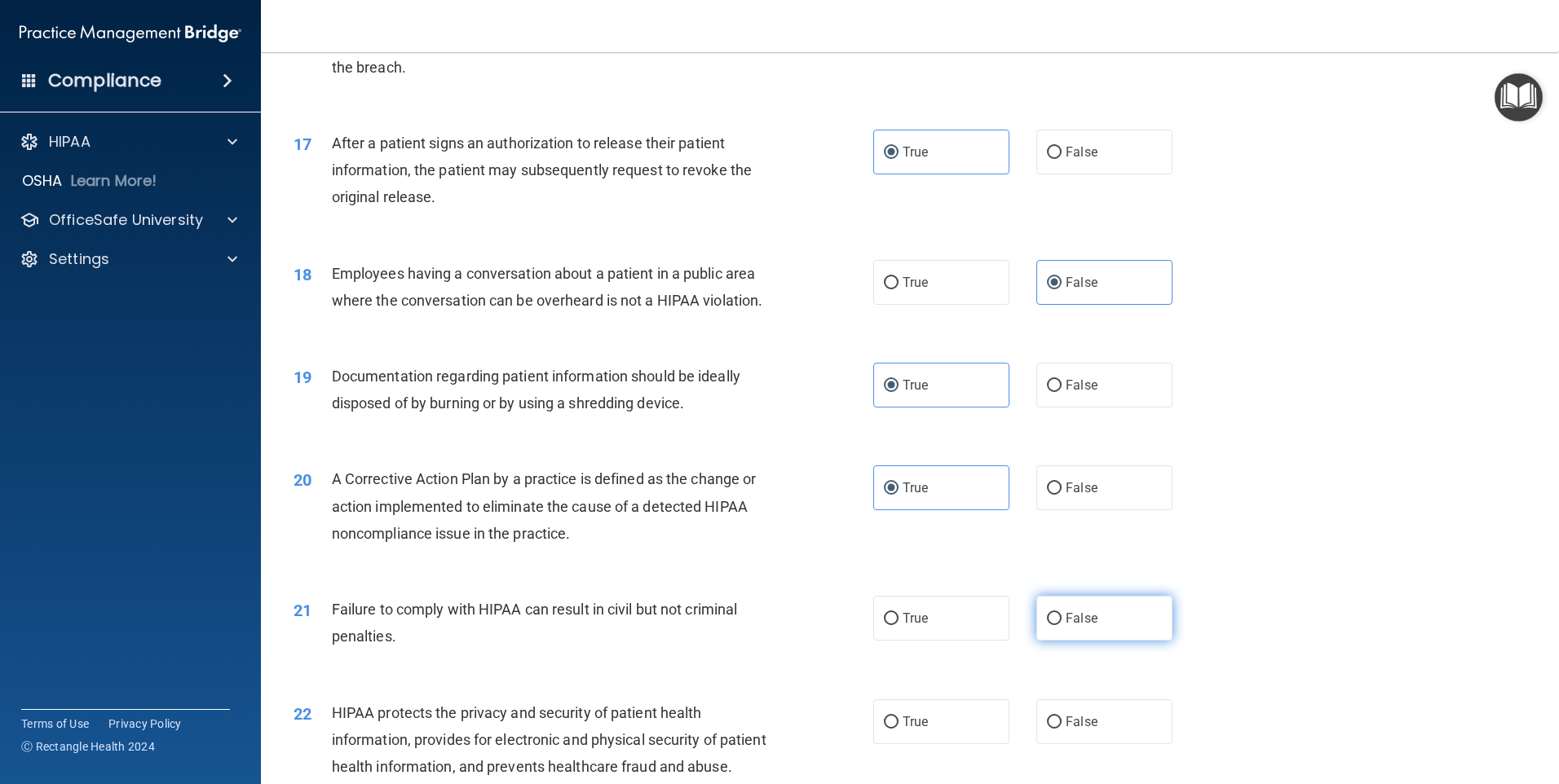
click at [1048, 640] on label "False" at bounding box center [1105, 617] width 136 height 45
click at [1048, 625] on input "False" at bounding box center [1054, 618] width 15 height 12
radio input "true"
click at [938, 728] on label "True" at bounding box center [941, 721] width 136 height 45
click at [898, 728] on input "True" at bounding box center [891, 722] width 15 height 12
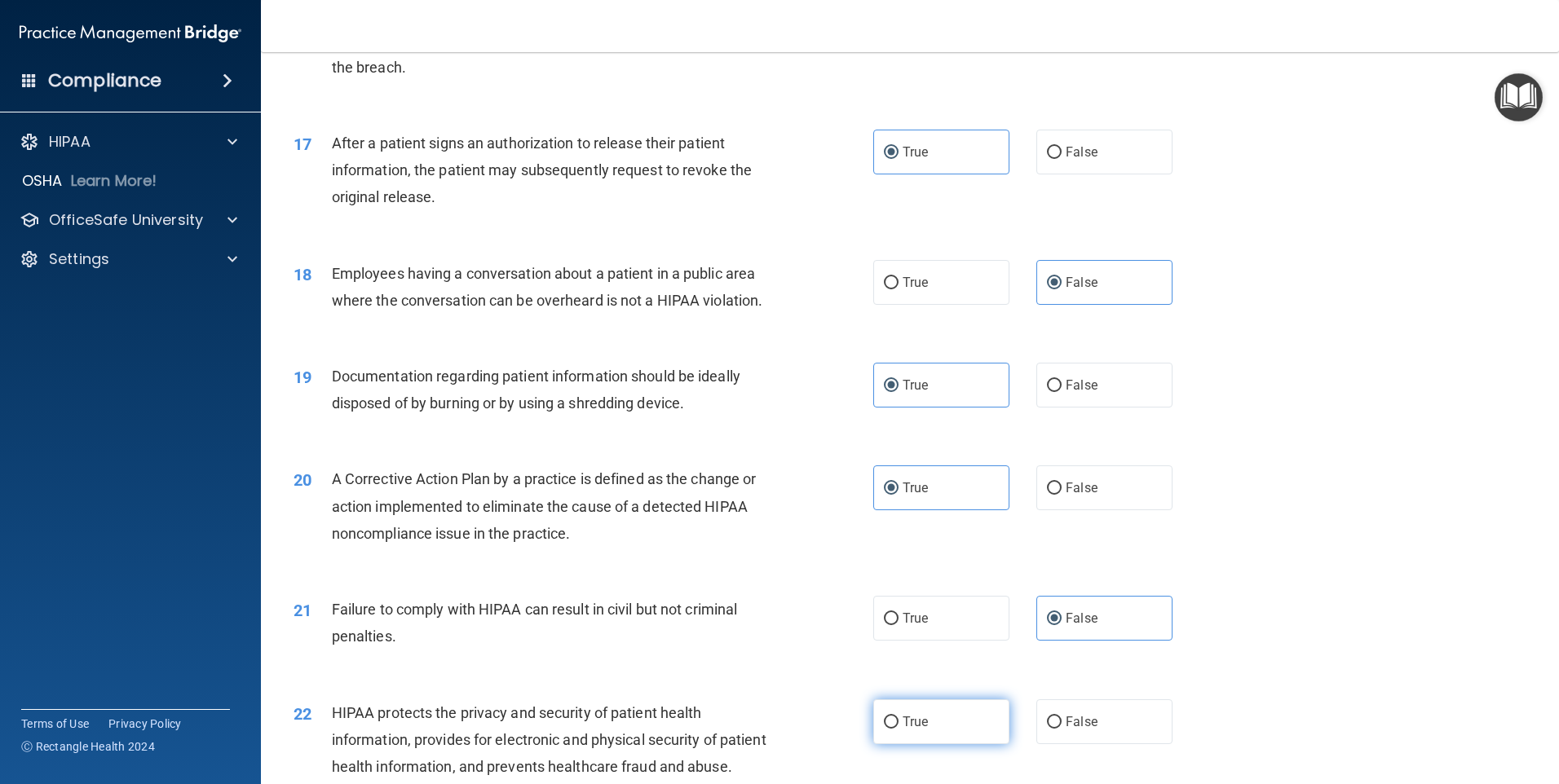
radio input "true"
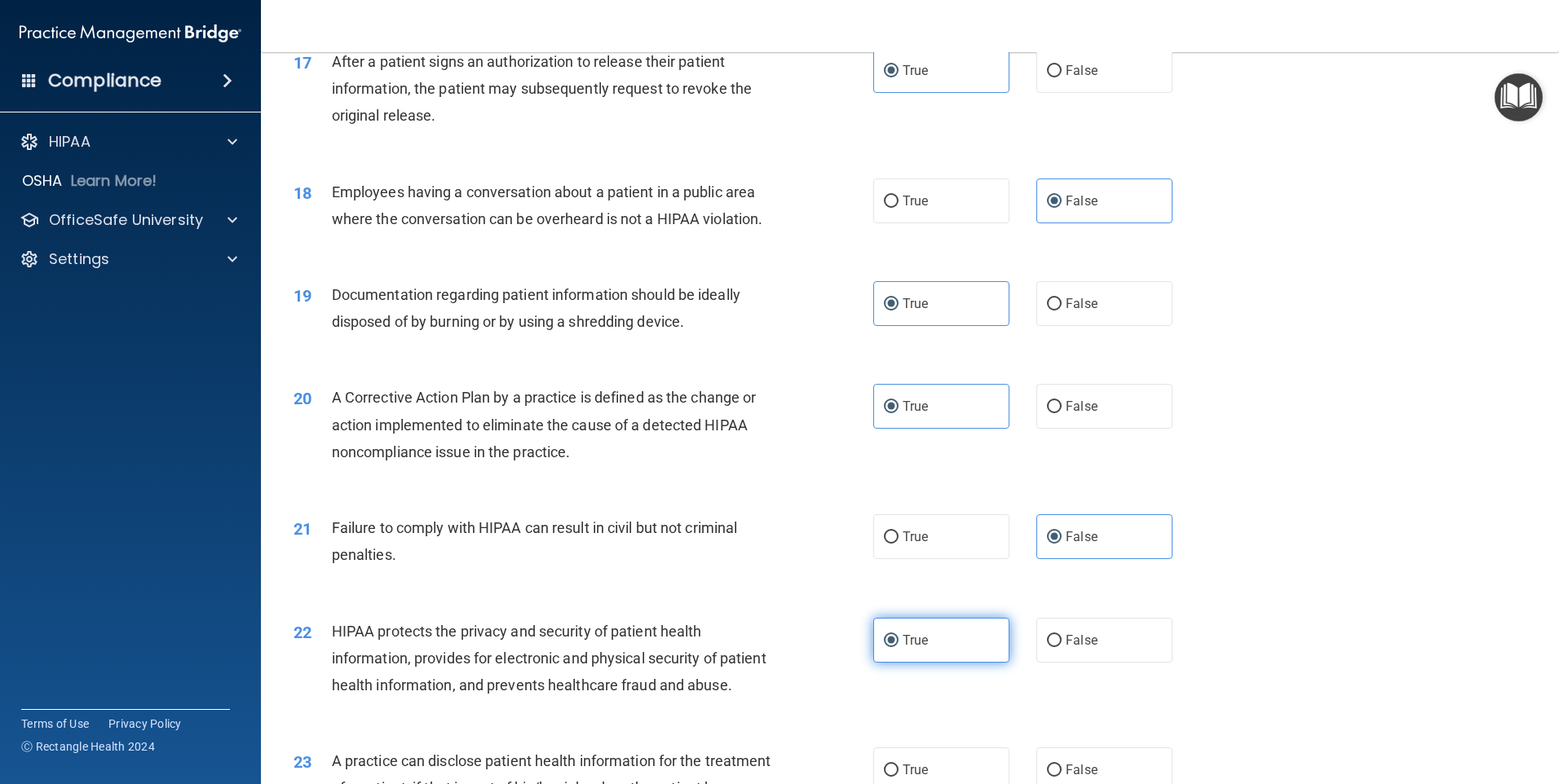
scroll to position [2038, 0]
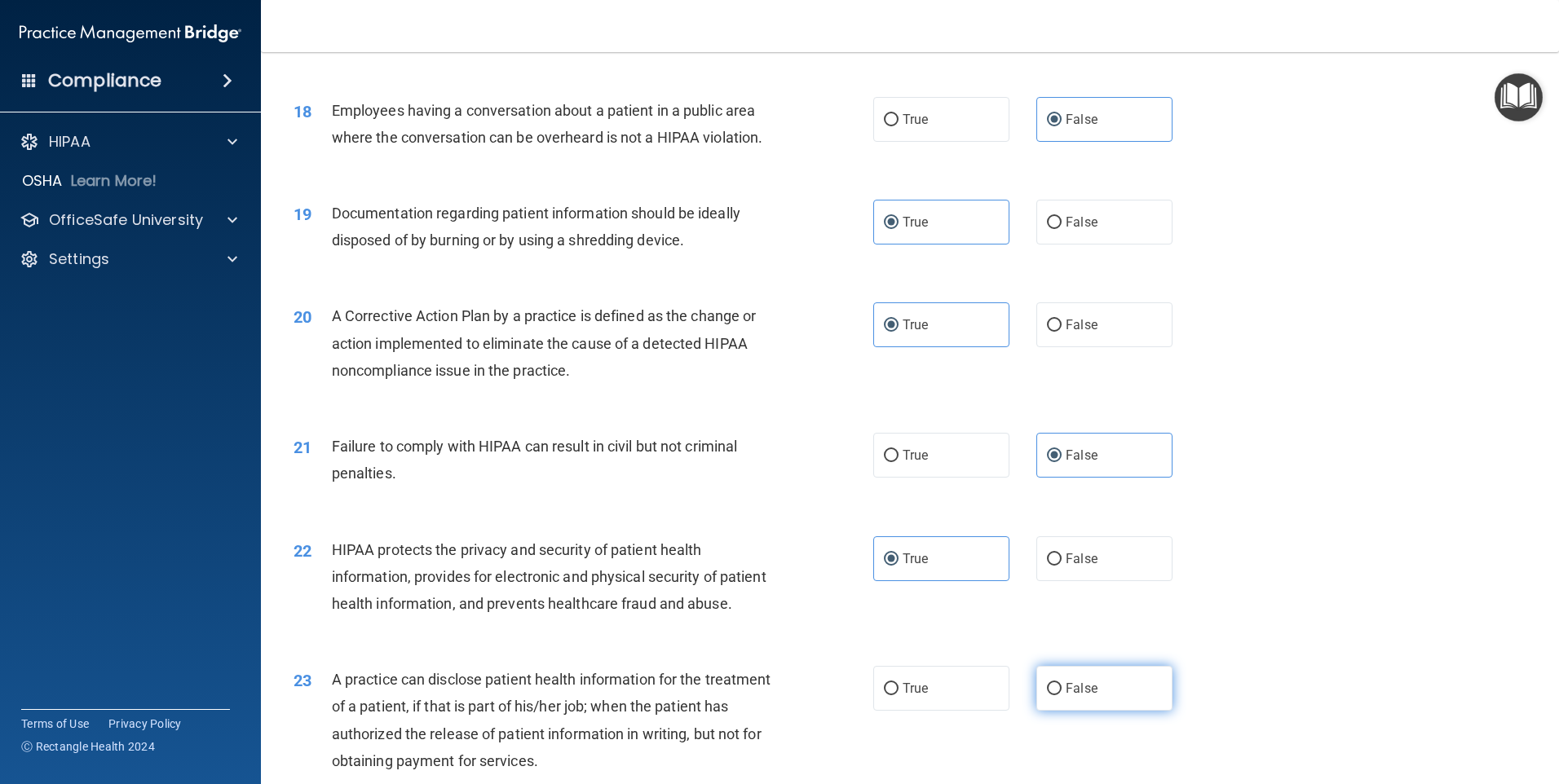
click at [1084, 696] on span "False" at bounding box center [1082, 688] width 32 height 16
click at [1062, 695] on input "False" at bounding box center [1054, 689] width 15 height 12
radio input "true"
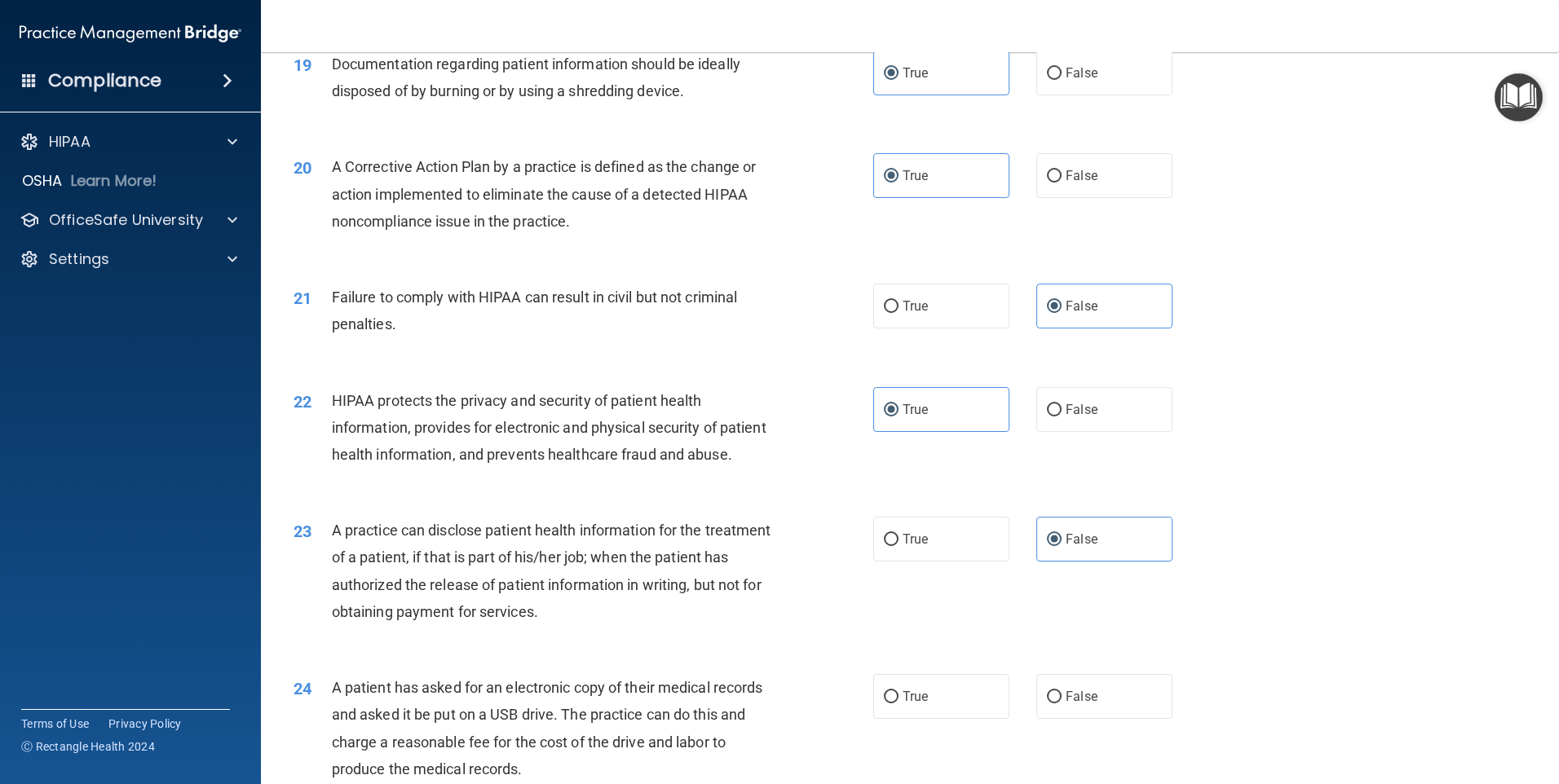
scroll to position [2200, 0]
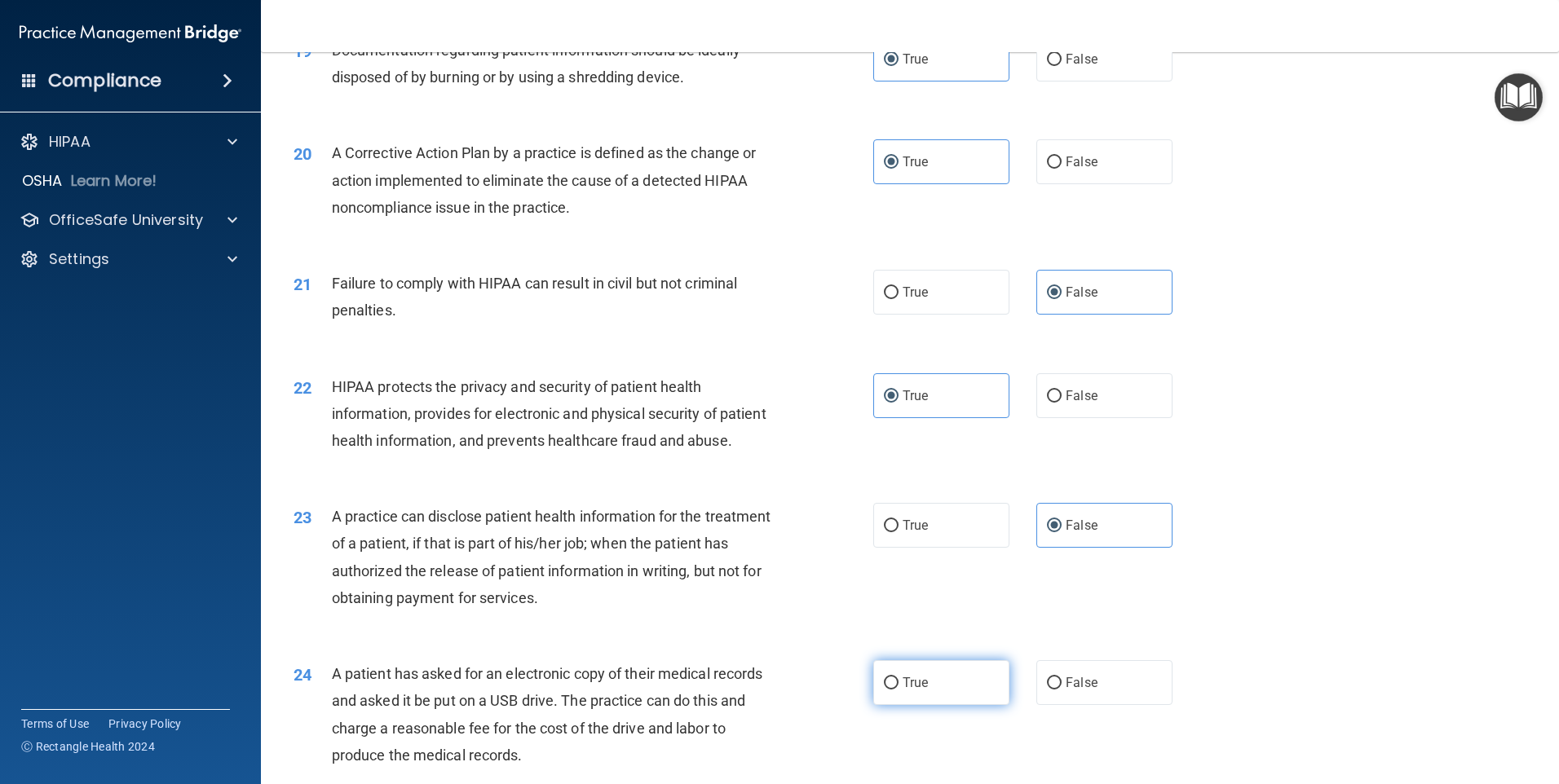
click at [949, 705] on label "True" at bounding box center [941, 682] width 136 height 45
click at [898, 689] on input "True" at bounding box center [891, 683] width 15 height 12
radio input "true"
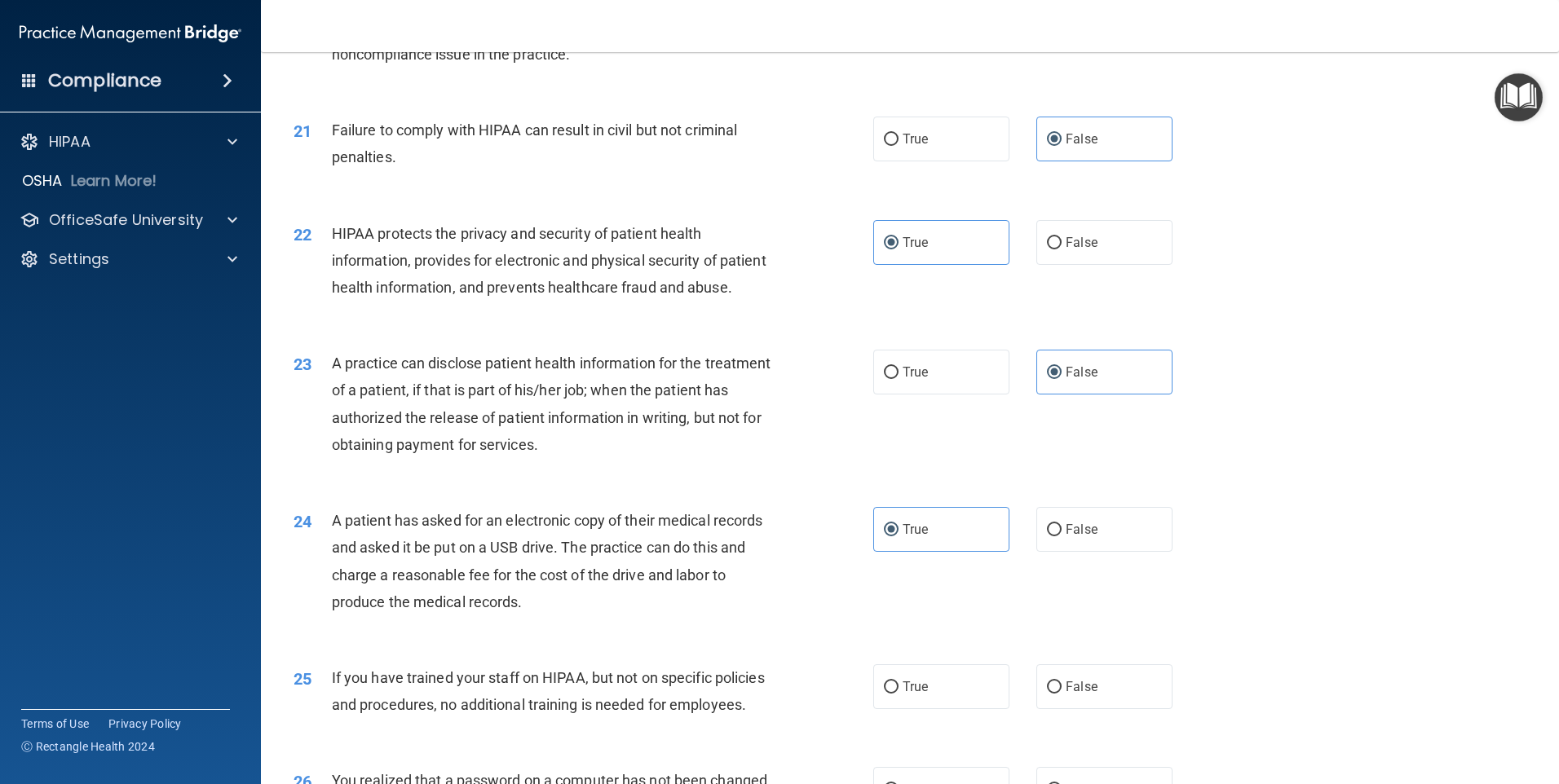
scroll to position [2364, 0]
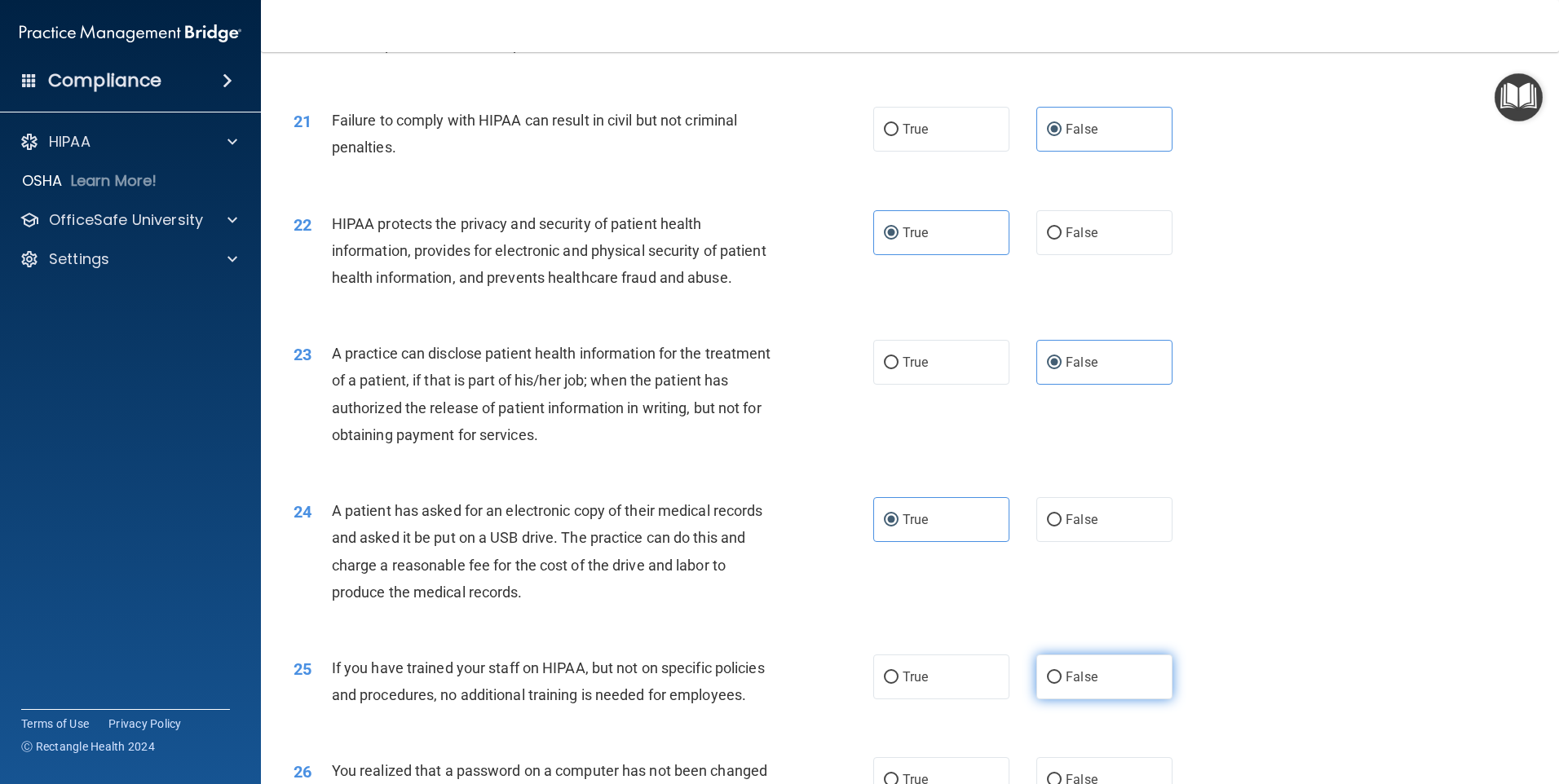
click at [1078, 699] on label "False" at bounding box center [1105, 676] width 136 height 45
click at [1062, 684] on input "False" at bounding box center [1054, 677] width 15 height 12
radio input "true"
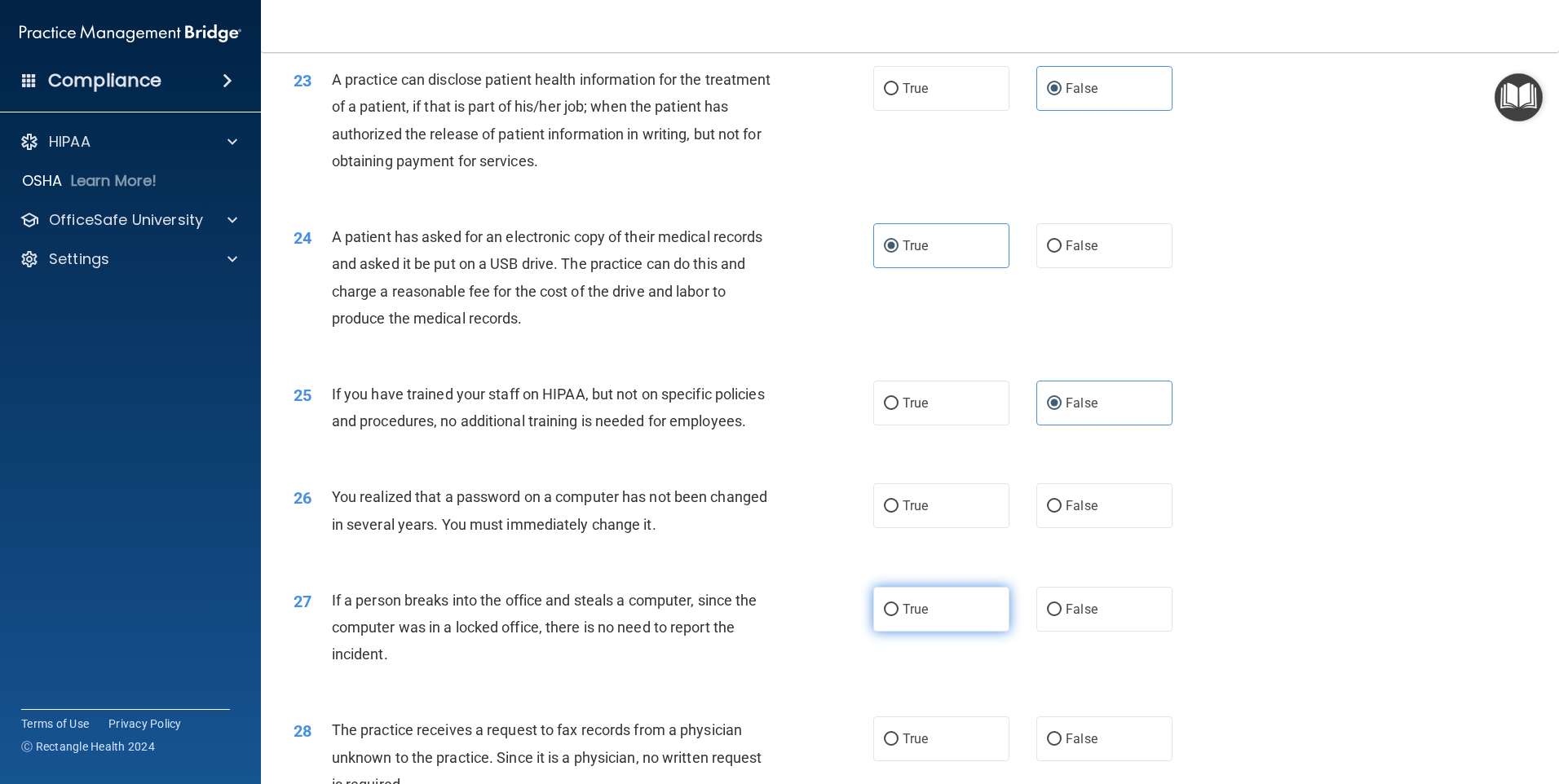
scroll to position [2689, 0]
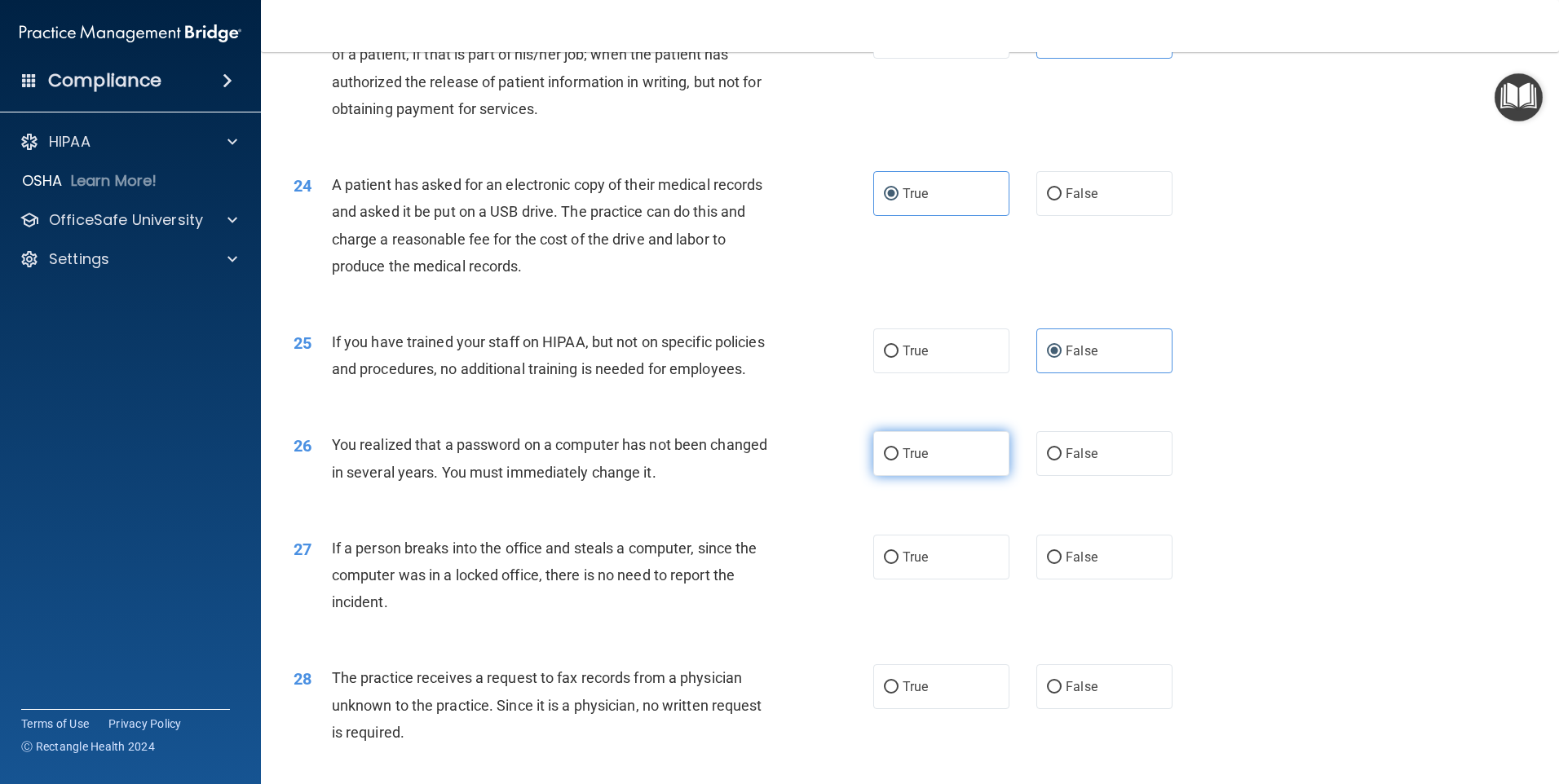
click at [935, 476] on label "True" at bounding box center [941, 453] width 136 height 45
click at [898, 461] on input "True" at bounding box center [891, 454] width 15 height 12
radio input "true"
click at [1092, 580] on label "False" at bounding box center [1105, 557] width 136 height 45
click at [1062, 564] on input "False" at bounding box center [1054, 558] width 15 height 12
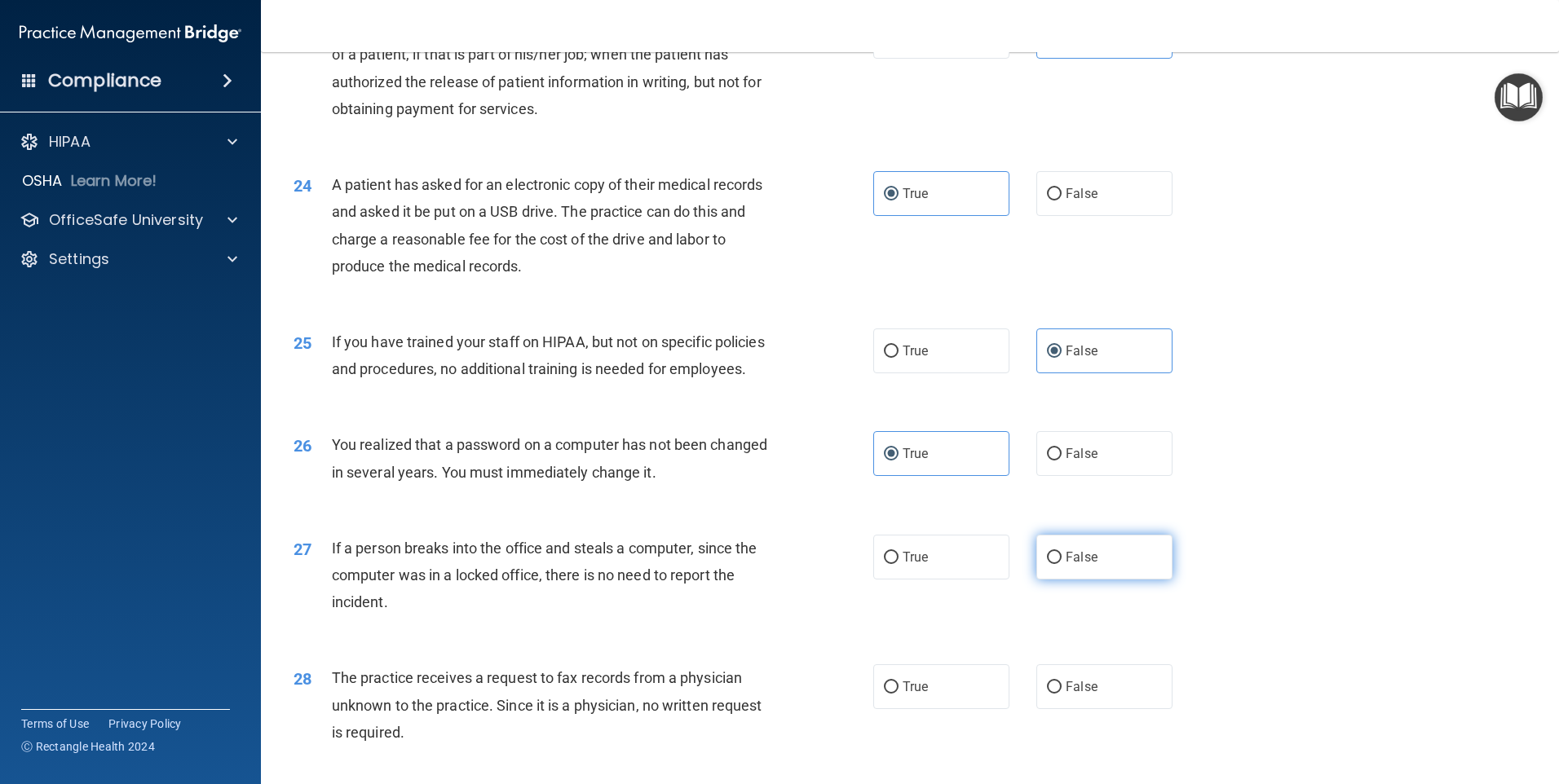
radio input "true"
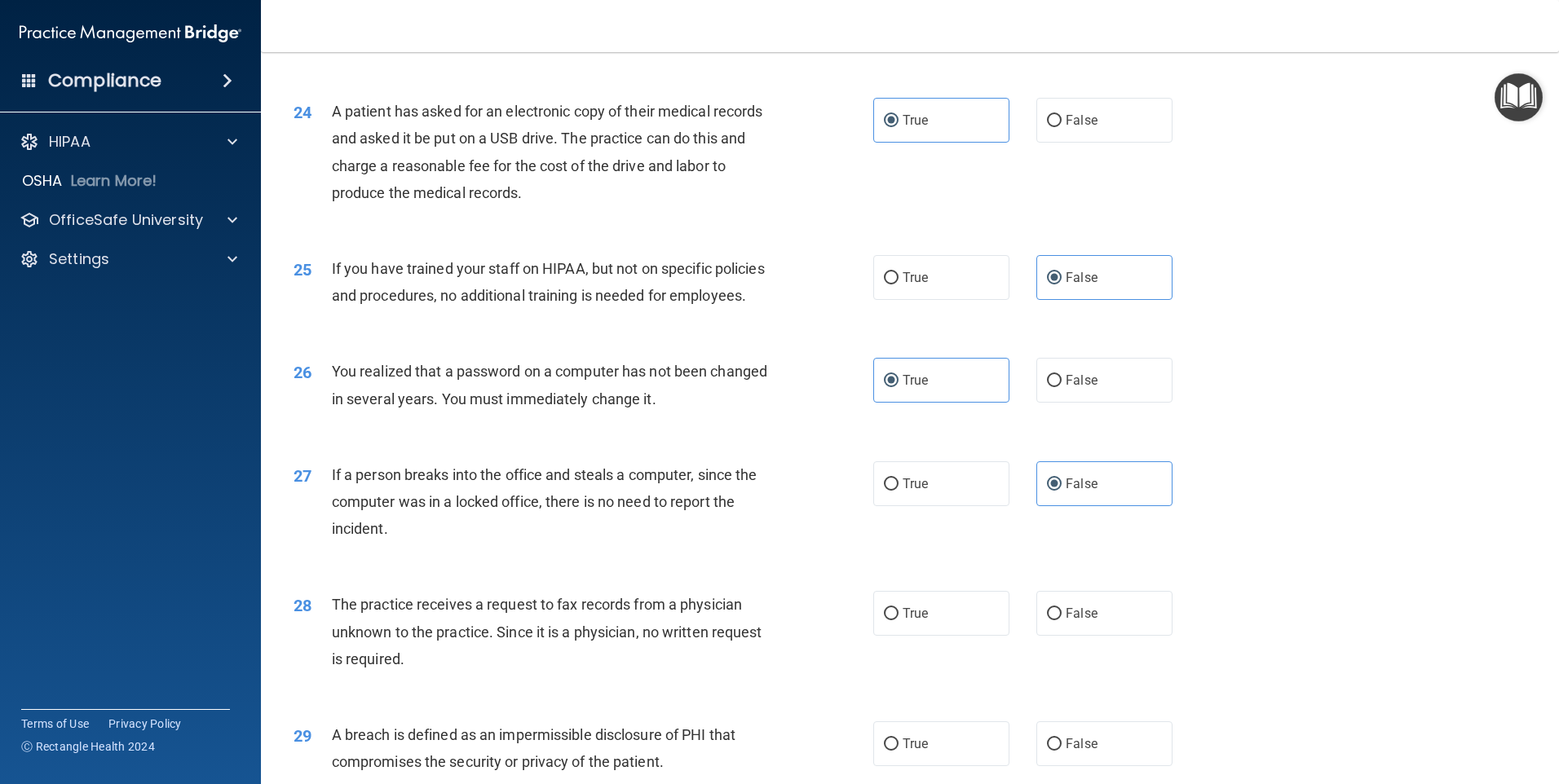
scroll to position [2853, 0]
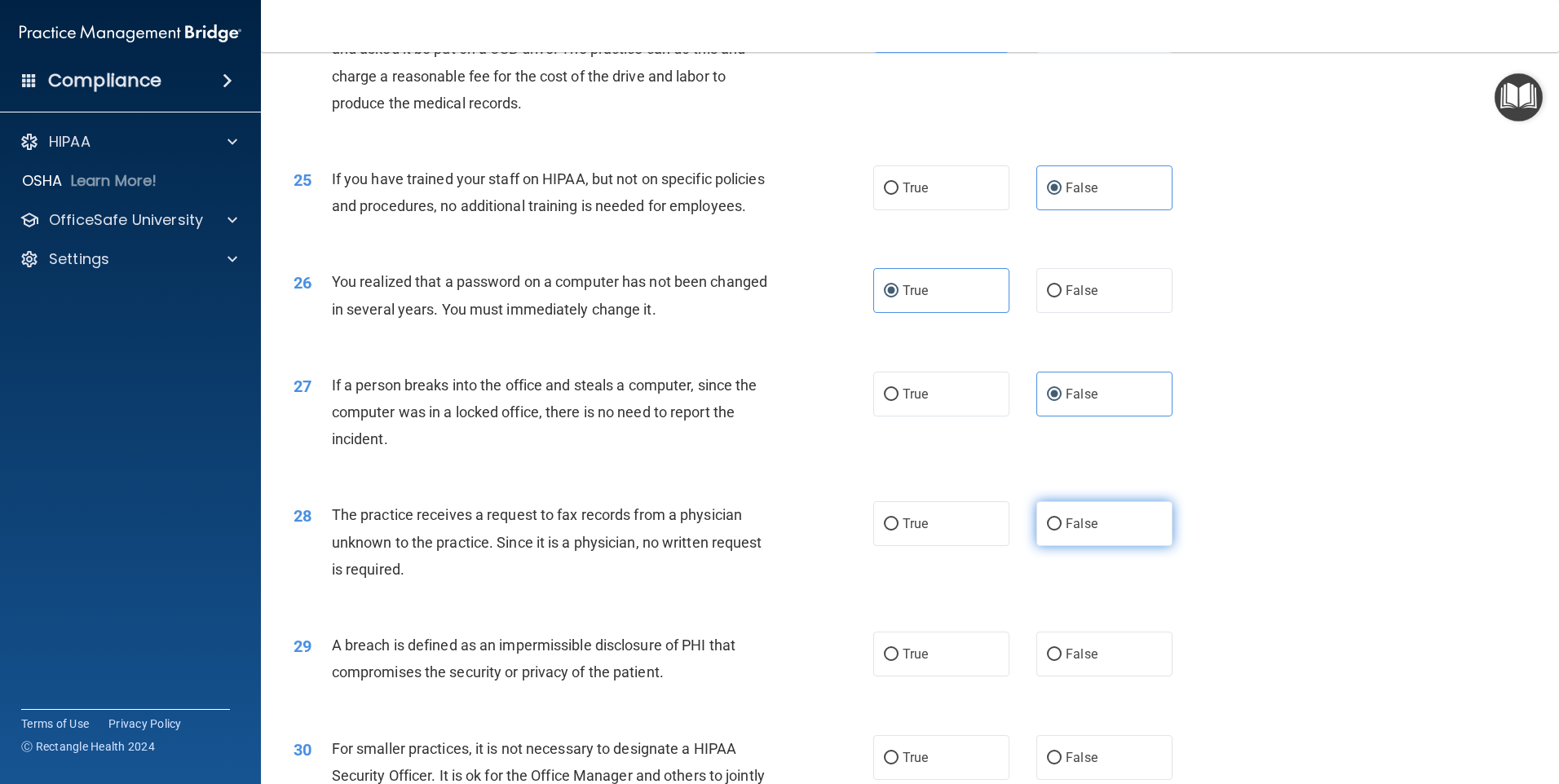
click at [1089, 546] on label "False" at bounding box center [1105, 524] width 136 height 45
click at [1062, 531] on input "False" at bounding box center [1054, 525] width 15 height 12
radio input "true"
click at [969, 676] on label "True" at bounding box center [941, 653] width 136 height 45
click at [898, 661] on input "True" at bounding box center [891, 654] width 15 height 12
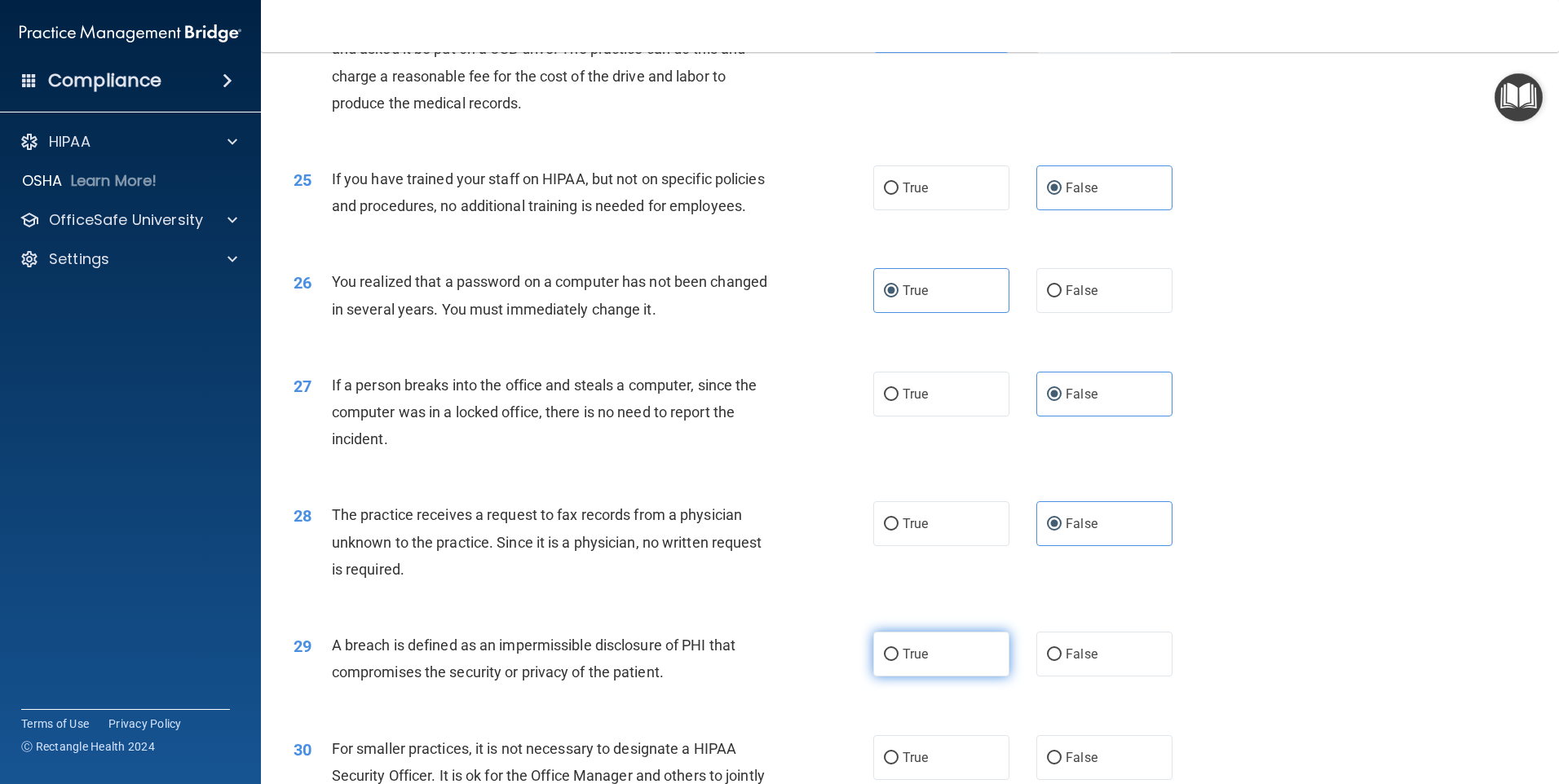
radio input "true"
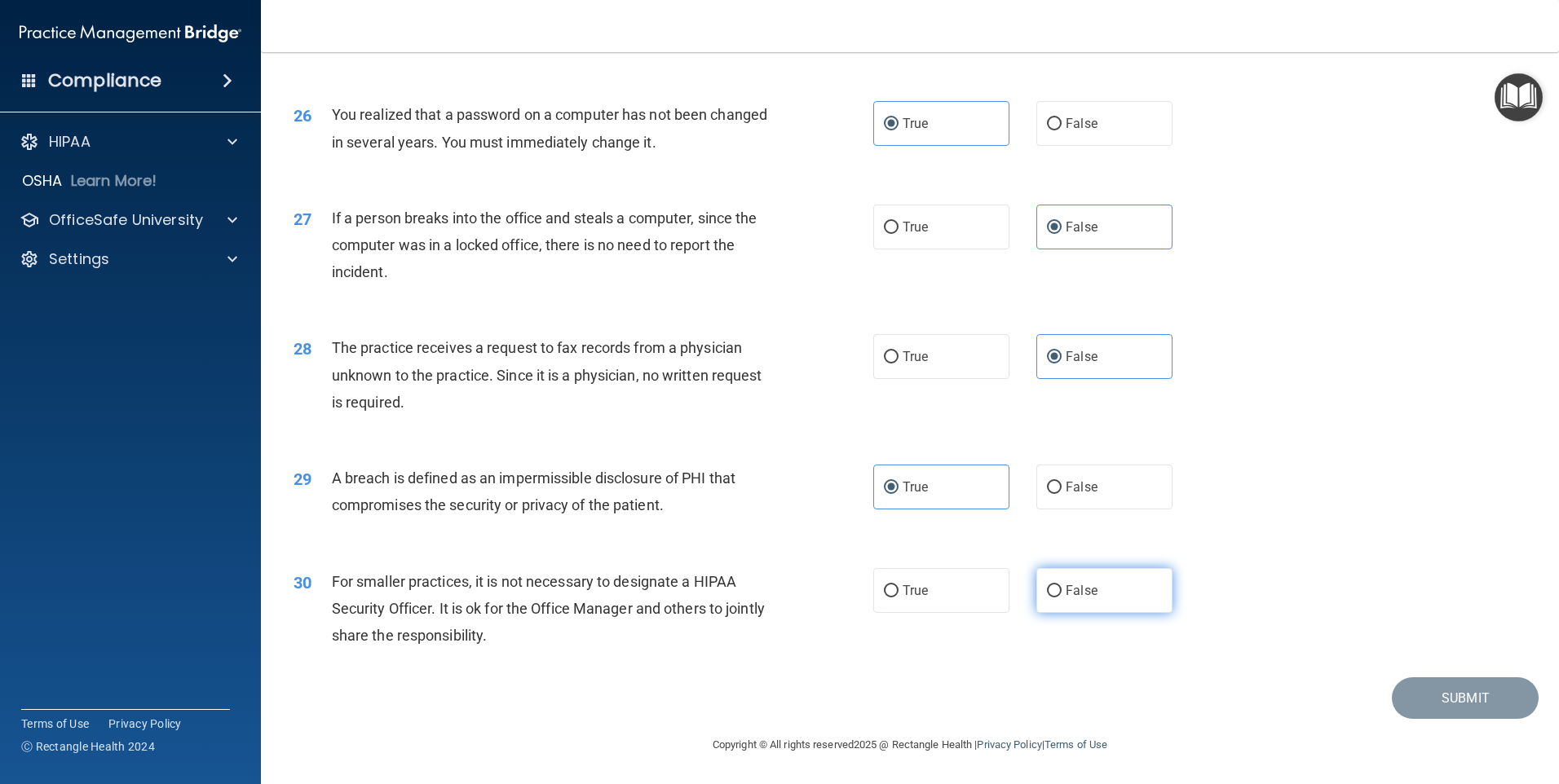
click at [1087, 598] on span "False" at bounding box center [1082, 590] width 32 height 16
click at [1062, 597] on input "False" at bounding box center [1054, 591] width 15 height 12
radio input "true"
click at [1415, 690] on button "Submit" at bounding box center [1465, 698] width 147 height 42
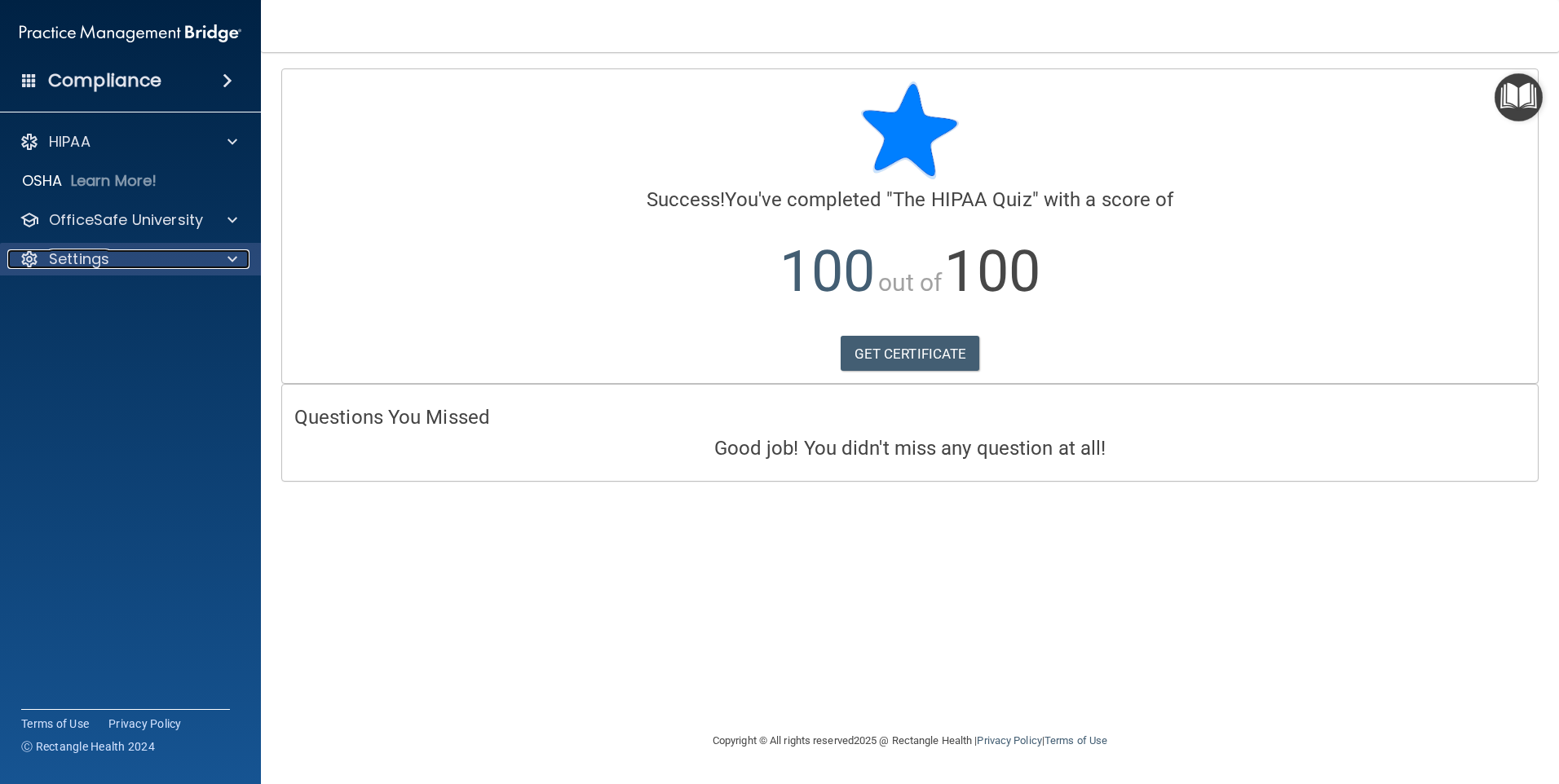
click at [241, 251] on div at bounding box center [230, 259] width 41 height 20
click at [241, 252] on div at bounding box center [230, 259] width 41 height 20
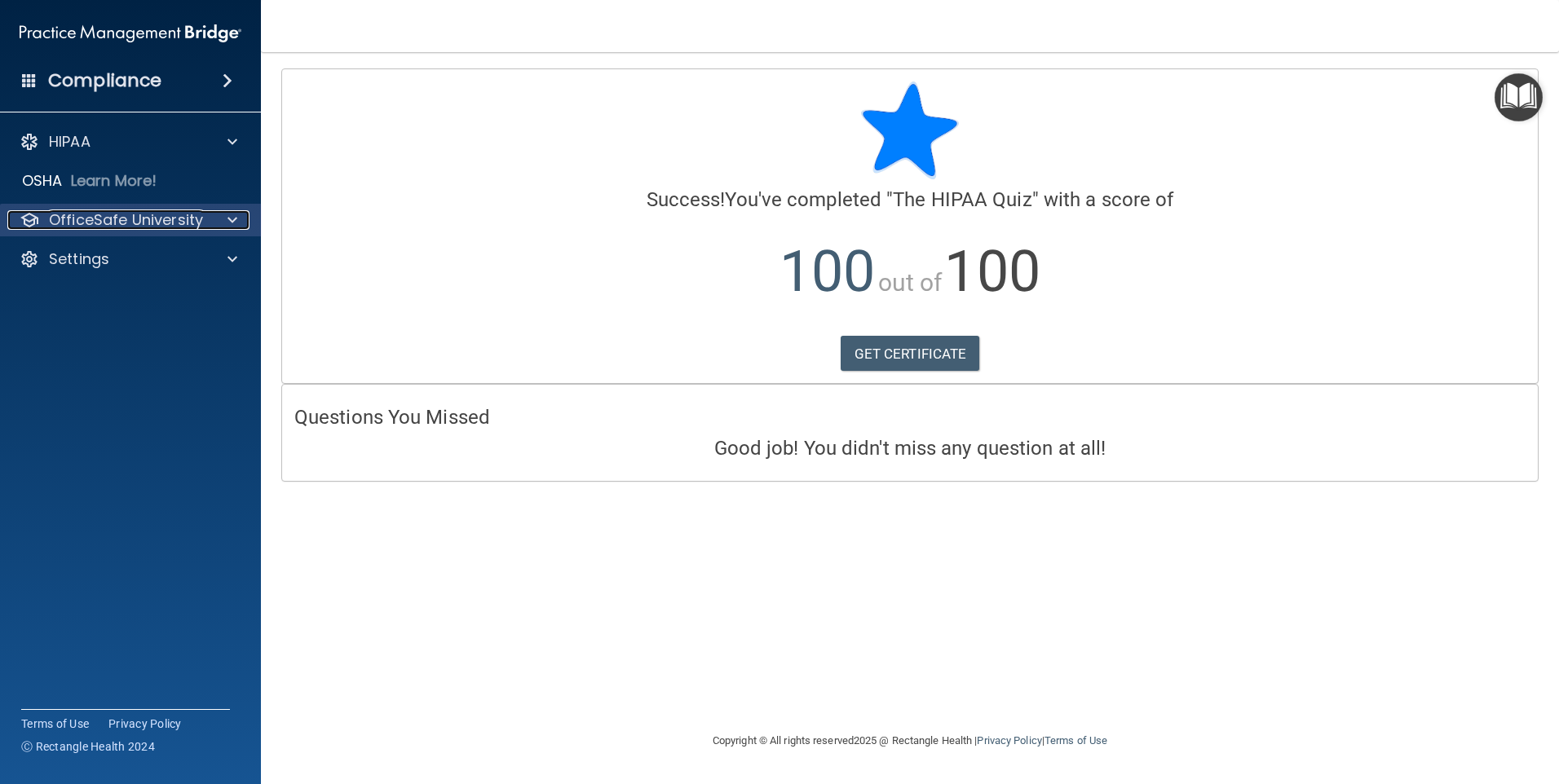
click at [235, 225] on span at bounding box center [233, 220] width 10 height 20
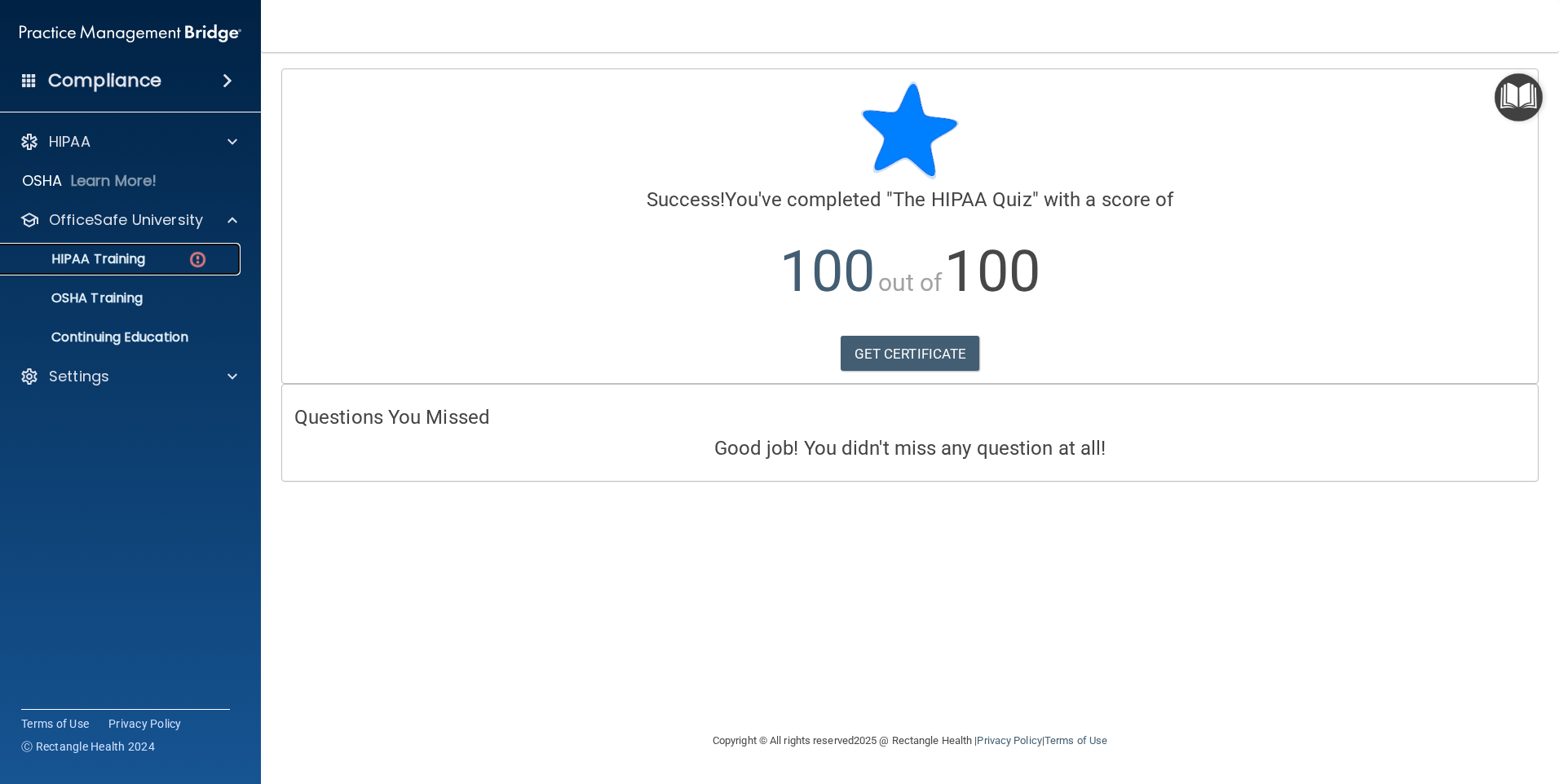
click at [202, 256] on img at bounding box center [198, 259] width 20 height 20
